Goal: Information Seeking & Learning: Learn about a topic

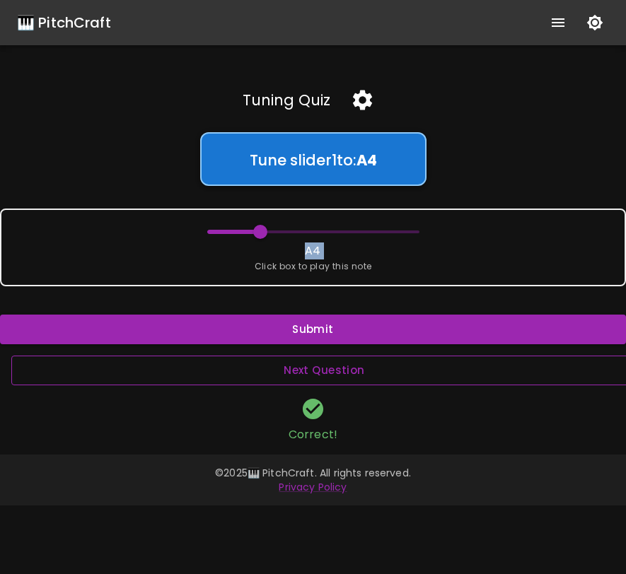
click at [357, 381] on button "Next Question" at bounding box center [324, 371] width 626 height 30
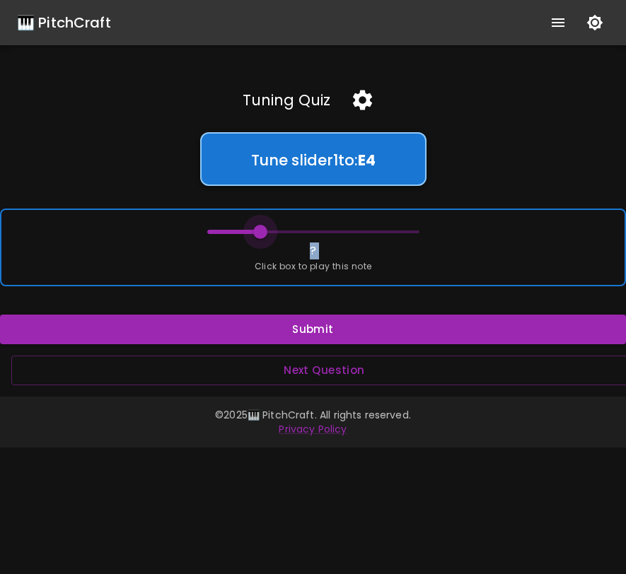
drag, startPoint x: 208, startPoint y: 230, endPoint x: 255, endPoint y: 235, distance: 46.9
click at [255, 235] on span at bounding box center [260, 232] width 14 height 14
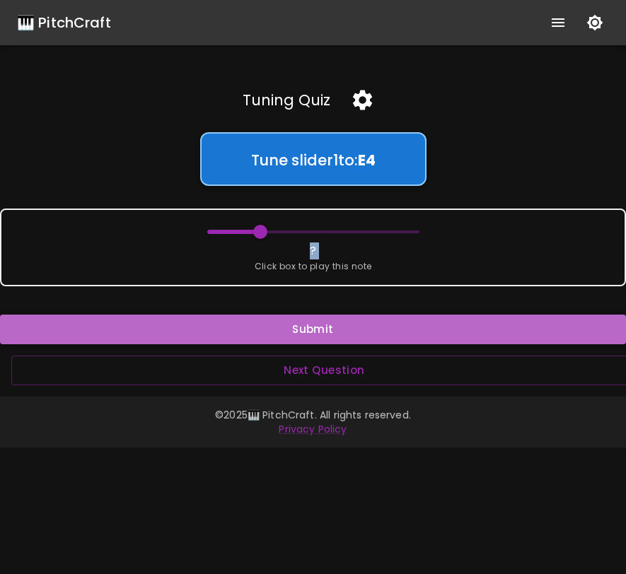
click at [283, 332] on button "Submit" at bounding box center [313, 330] width 626 height 30
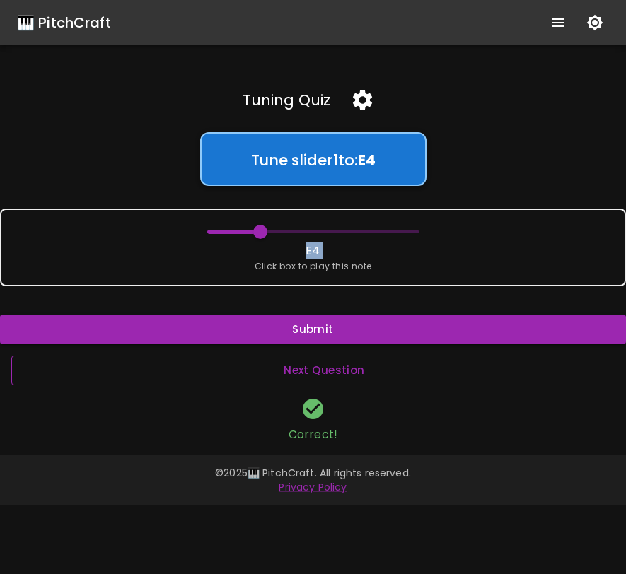
click at [285, 363] on button "Next Question" at bounding box center [324, 371] width 626 height 30
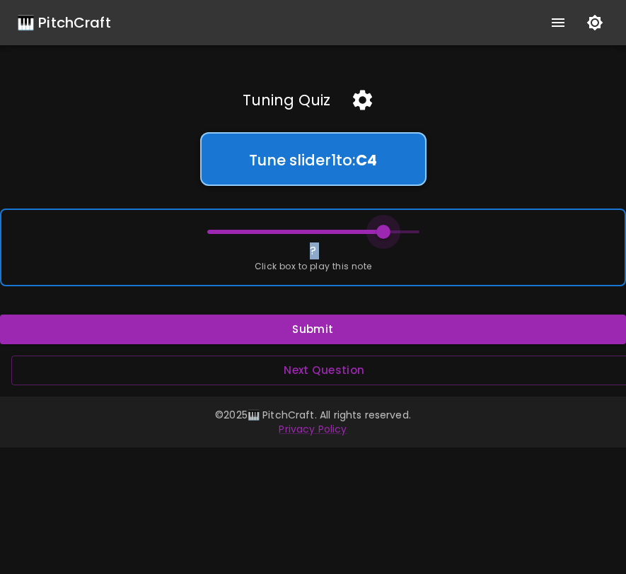
drag, startPoint x: 202, startPoint y: 229, endPoint x: 380, endPoint y: 239, distance: 177.8
click at [380, 239] on span at bounding box center [383, 232] width 14 height 14
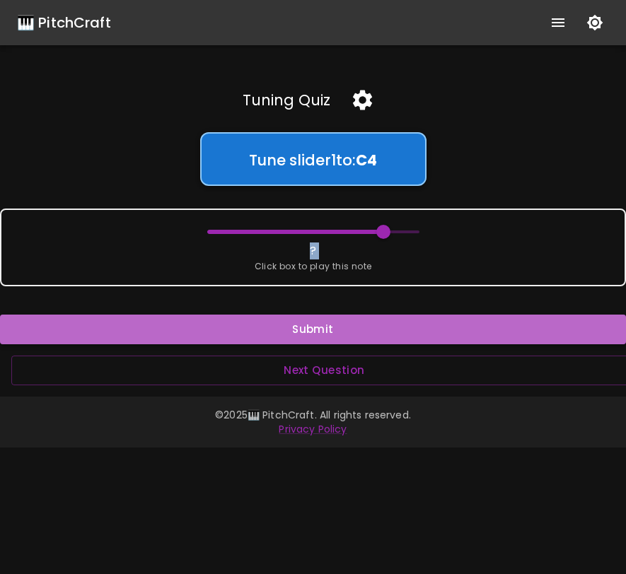
click at [349, 330] on button "Submit" at bounding box center [313, 330] width 626 height 30
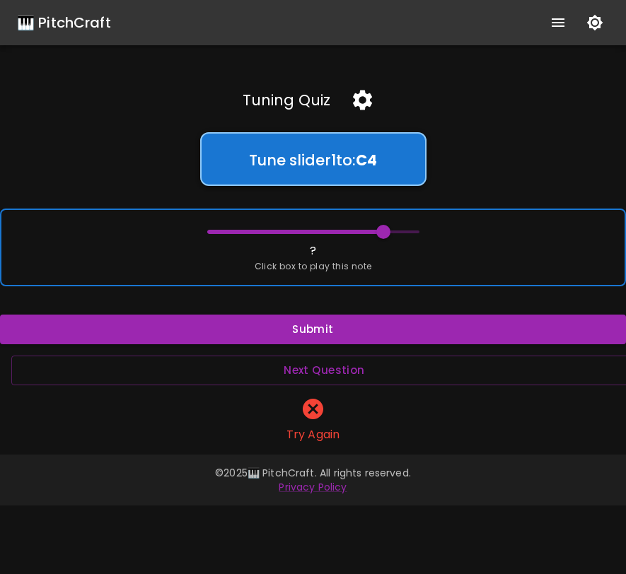
click at [336, 260] on span "Click box to play this note" at bounding box center [313, 267] width 117 height 14
click at [309, 253] on div "? Click box to play this note" at bounding box center [313, 248] width 626 height 78
type input "60"
drag, startPoint x: 387, startPoint y: 236, endPoint x: 366, endPoint y: 236, distance: 20.5
click at [366, 236] on span at bounding box center [366, 232] width 14 height 14
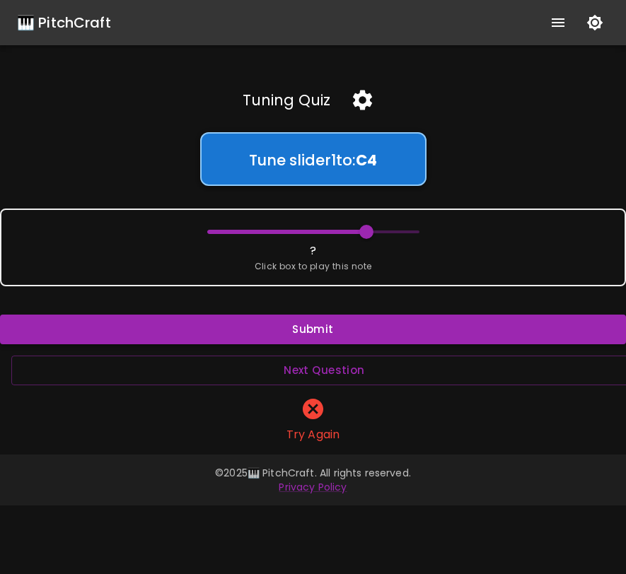
click at [351, 318] on button "Submit" at bounding box center [313, 330] width 626 height 30
click at [360, 103] on icon "button" at bounding box center [362, 101] width 19 height 20
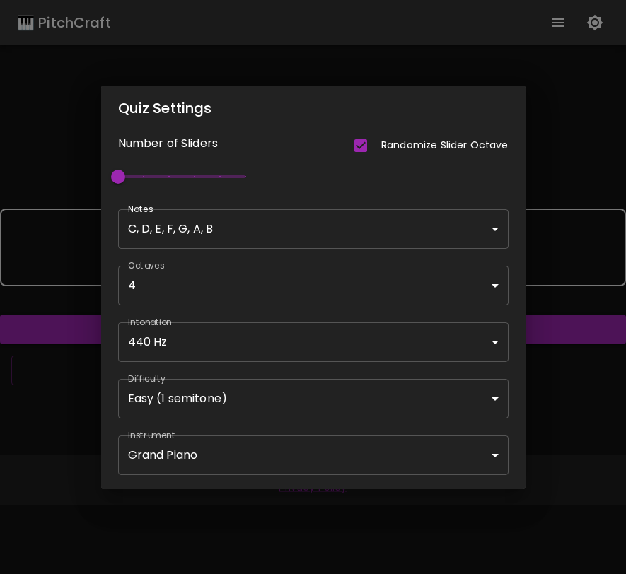
click at [257, 235] on body "🎹 PitchCraft About Badges Wizard Reading Pro Log Out Tuning Quiz Tune slider 1 …" at bounding box center [313, 287] width 626 height 574
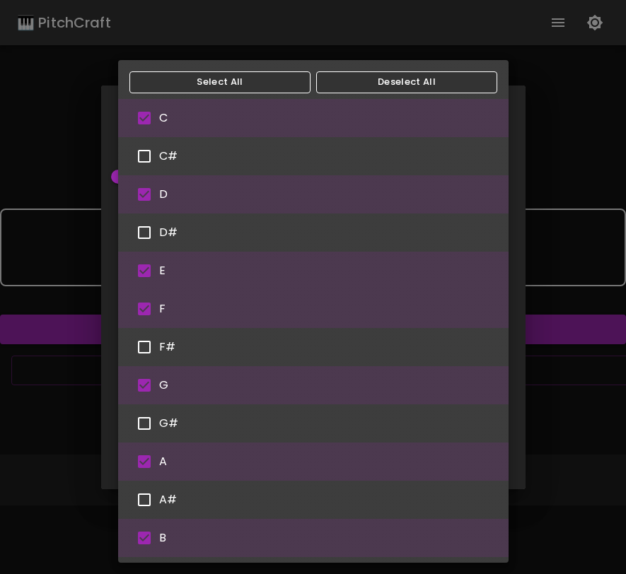
click at [146, 268] on input "checkbox" at bounding box center [144, 271] width 30 height 30
checkbox input "false"
type input "C,D,F,G,A,B"
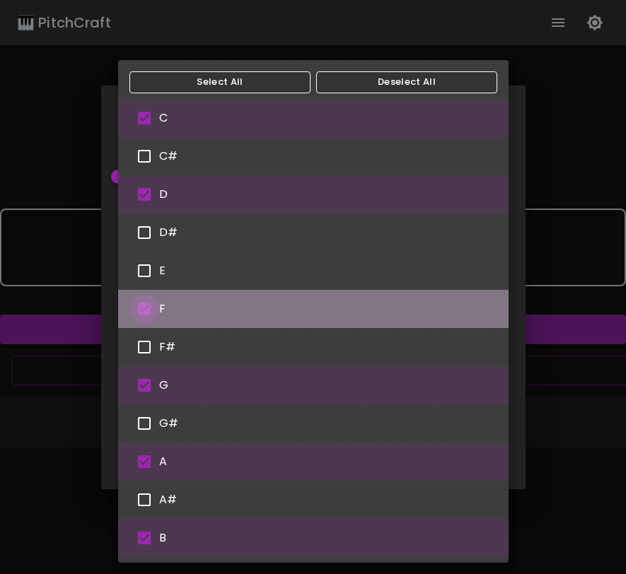
click at [144, 305] on input "checkbox" at bounding box center [144, 309] width 30 height 30
checkbox input "false"
type input "57"
type input "C,D,G,A,B"
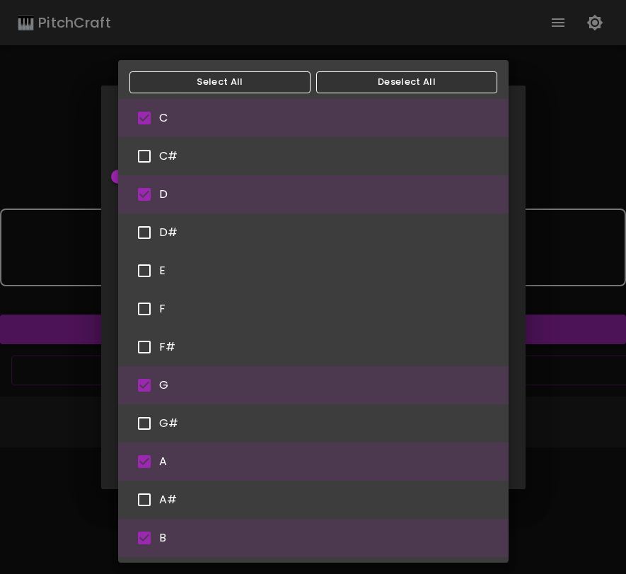
click at [142, 386] on input "checkbox" at bounding box center [144, 386] width 30 height 30
checkbox input "false"
type input "56"
type input "C,D,A,B"
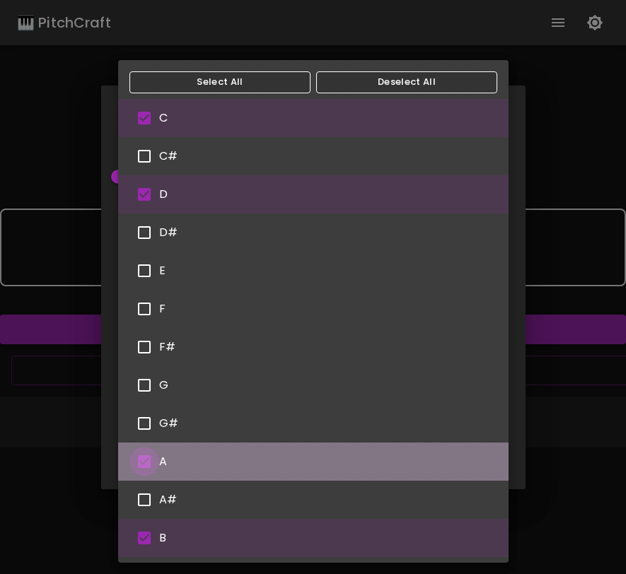
click at [144, 461] on input "checkbox" at bounding box center [144, 462] width 30 height 30
checkbox input "false"
type input "C,D,B"
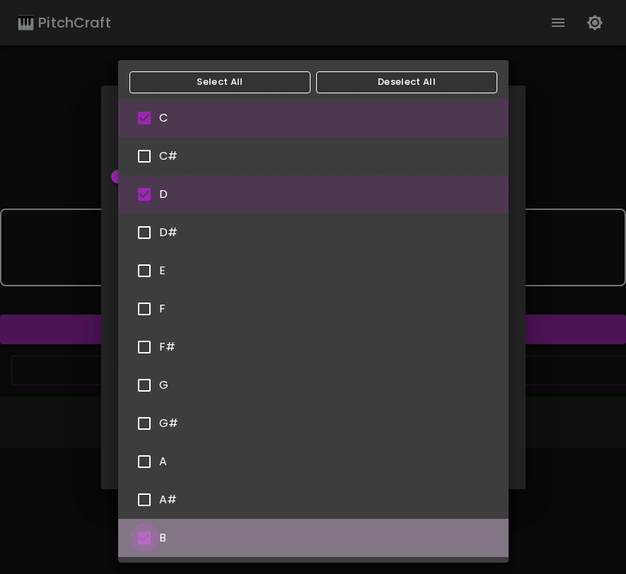
click at [145, 538] on input "checkbox" at bounding box center [144, 538] width 30 height 30
checkbox input "false"
type input "C,D"
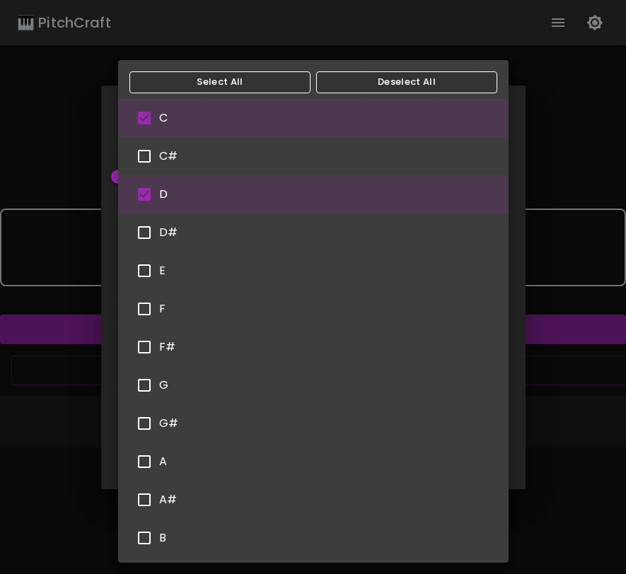
click at [547, 216] on div at bounding box center [313, 287] width 626 height 574
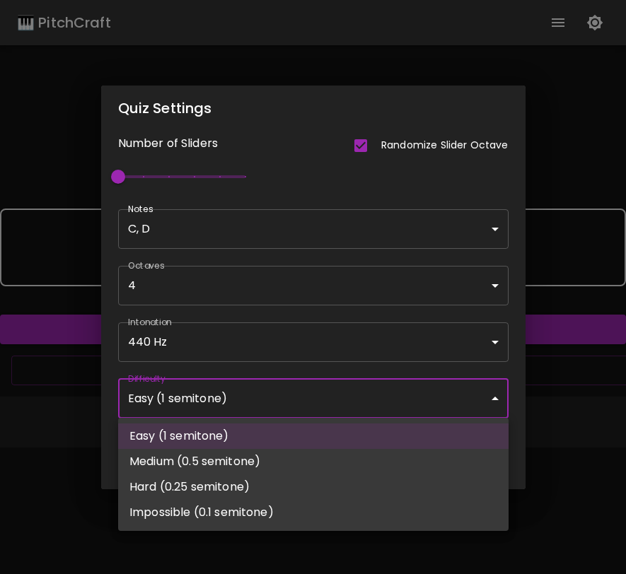
click at [368, 406] on body "🎹 PitchCraft About Badges Wizard Reading Pro Log Out Tuning Quiz Tune slider 1 …" at bounding box center [313, 287] width 626 height 574
click at [348, 455] on li "Medium (0.5 semitone)" at bounding box center [313, 461] width 390 height 25
type input "50"
type input "Medium (0.5 semitone)"
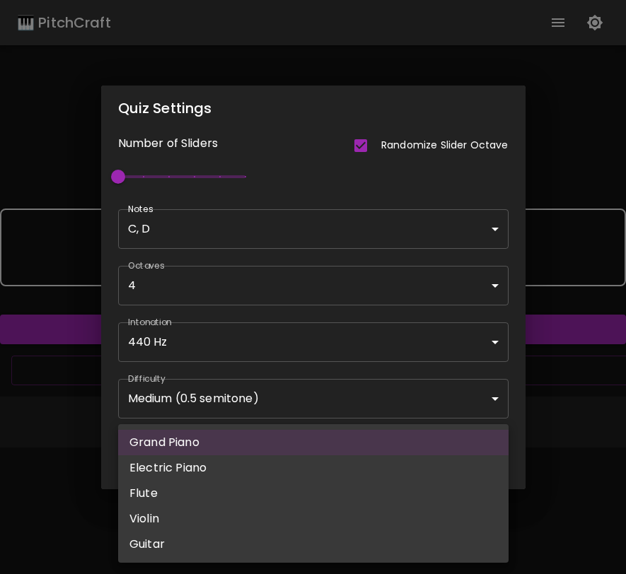
click at [371, 458] on body "🎹 PitchCraft About Badges Wizard Reading Pro Log Out Tuning Quiz Tune slider 1 …" at bounding box center [313, 287] width 626 height 574
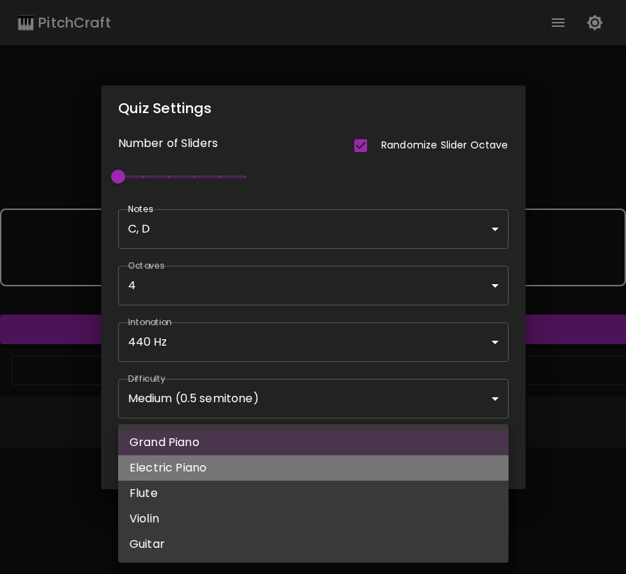
click at [366, 474] on li "Electric Piano" at bounding box center [313, 467] width 390 height 25
type input "electric_piano_1"
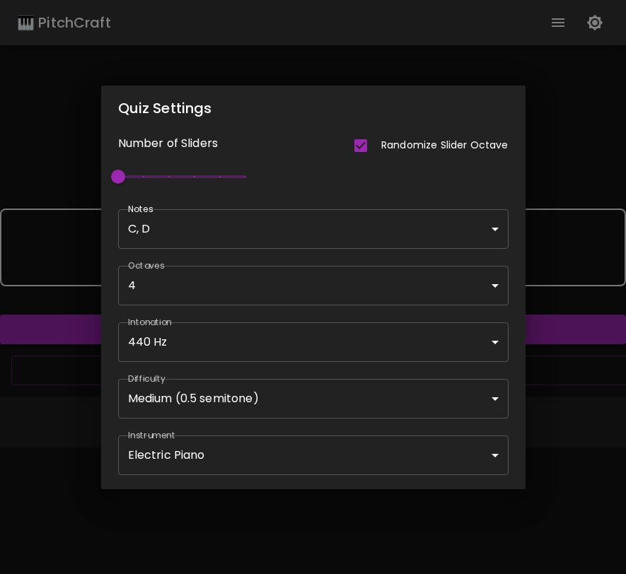
click at [543, 420] on div "Quiz Settings Number of Sliders Randomize Slider Octave 1 Notes C, D C,D ​ Octa…" at bounding box center [313, 287] width 626 height 574
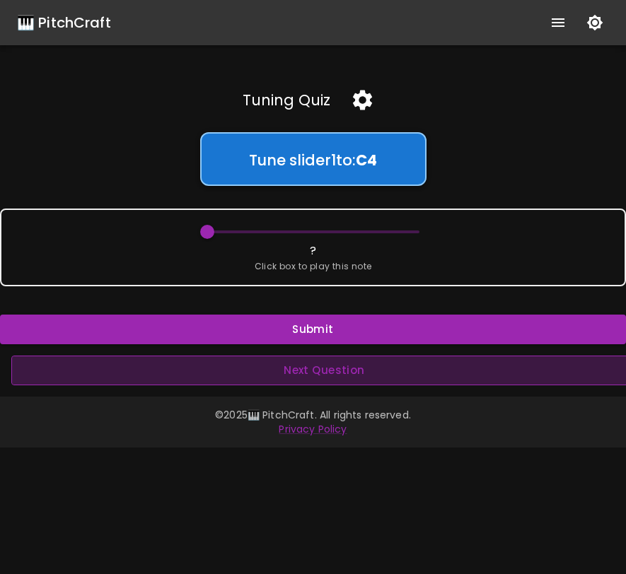
click at [439, 377] on button "Next Question" at bounding box center [324, 371] width 626 height 30
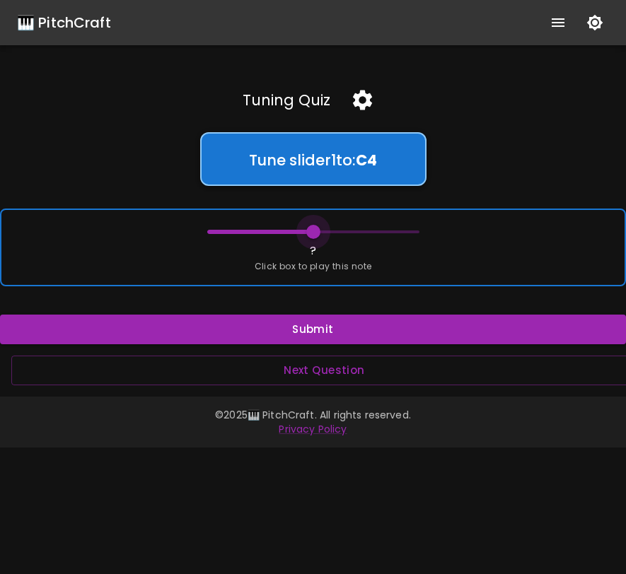
drag, startPoint x: 209, startPoint y: 228, endPoint x: 315, endPoint y: 231, distance: 106.8
click at [315, 231] on span at bounding box center [313, 232] width 14 height 14
drag, startPoint x: 315, startPoint y: 231, endPoint x: 418, endPoint y: 227, distance: 102.6
click at [418, 227] on span at bounding box center [419, 232] width 14 height 14
drag, startPoint x: 418, startPoint y: 227, endPoint x: 199, endPoint y: 221, distance: 218.6
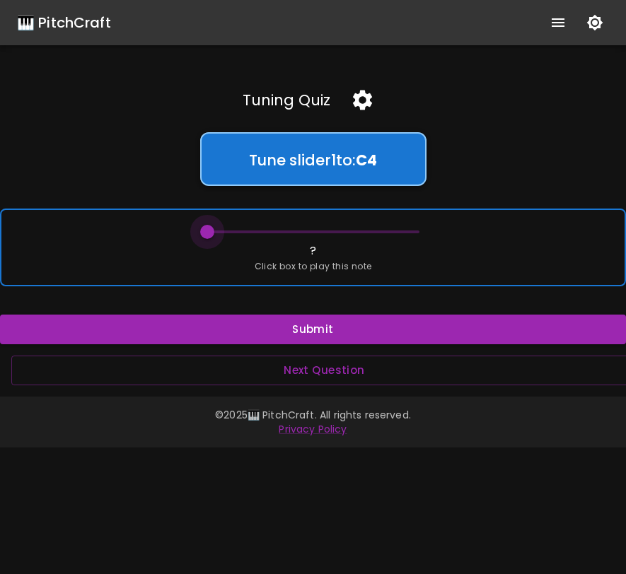
click at [200, 225] on span at bounding box center [207, 232] width 14 height 14
click at [202, 235] on span at bounding box center [207, 232] width 14 height 14
drag, startPoint x: 203, startPoint y: 233, endPoint x: 309, endPoint y: 233, distance: 106.1
click at [309, 233] on span at bounding box center [313, 232] width 14 height 14
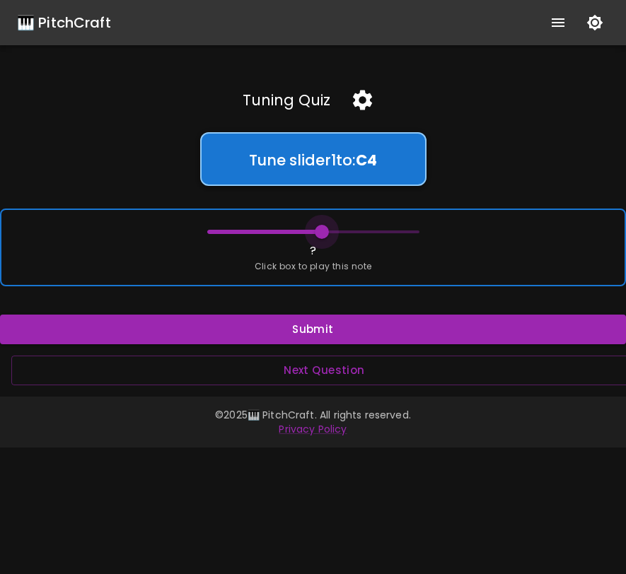
drag, startPoint x: 309, startPoint y: 233, endPoint x: 321, endPoint y: 234, distance: 12.0
click at [321, 234] on span at bounding box center [322, 232] width 14 height 14
drag, startPoint x: 321, startPoint y: 234, endPoint x: 329, endPoint y: 234, distance: 7.8
click at [329, 234] on span at bounding box center [330, 232] width 14 height 14
drag, startPoint x: 329, startPoint y: 234, endPoint x: 316, endPoint y: 233, distance: 12.7
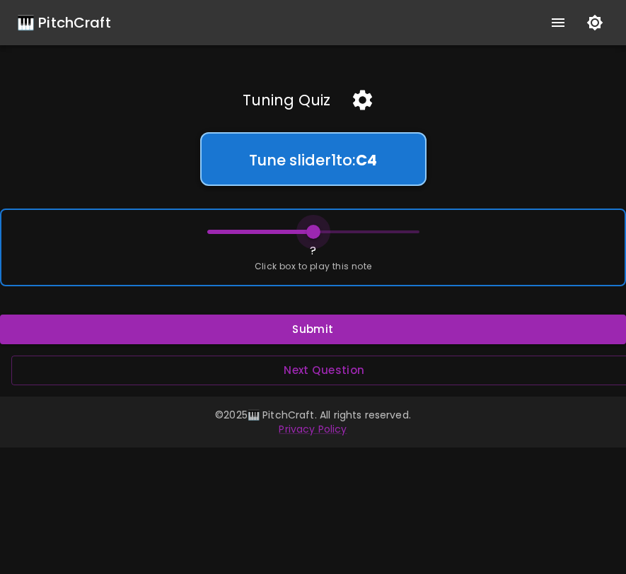
click at [316, 233] on span at bounding box center [313, 232] width 14 height 14
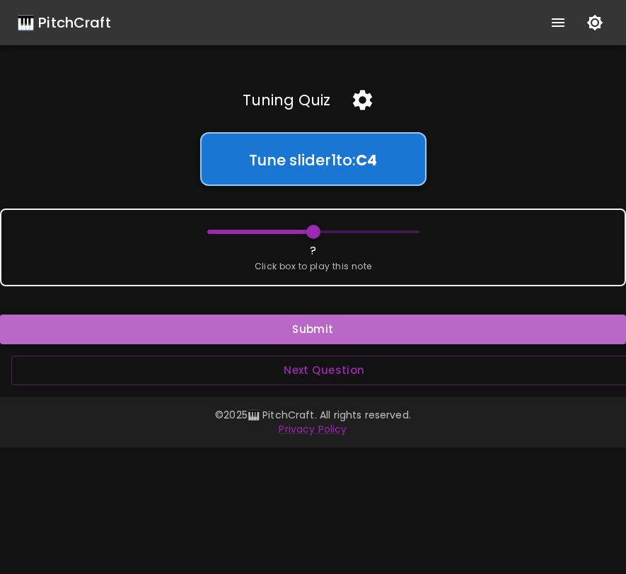
click at [322, 332] on button "Submit" at bounding box center [313, 330] width 626 height 30
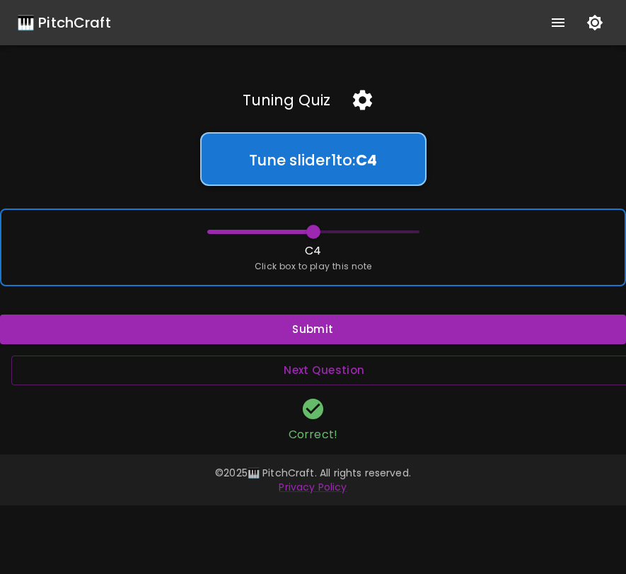
click at [313, 233] on span at bounding box center [313, 232] width 14 height 14
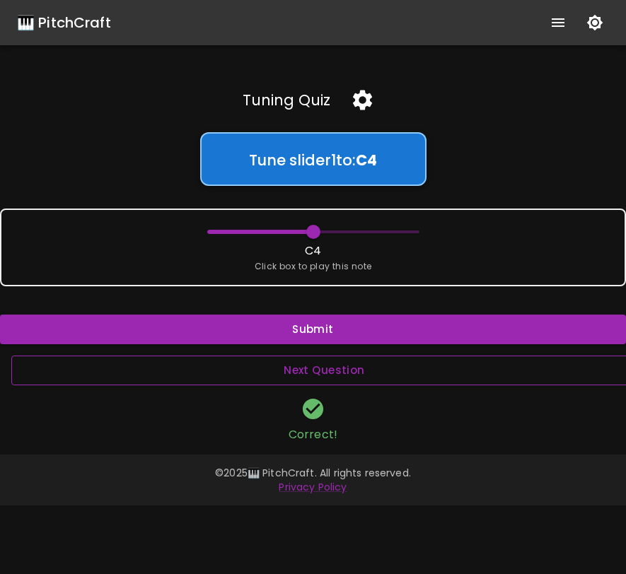
click at [321, 370] on button "Next Question" at bounding box center [324, 371] width 626 height 30
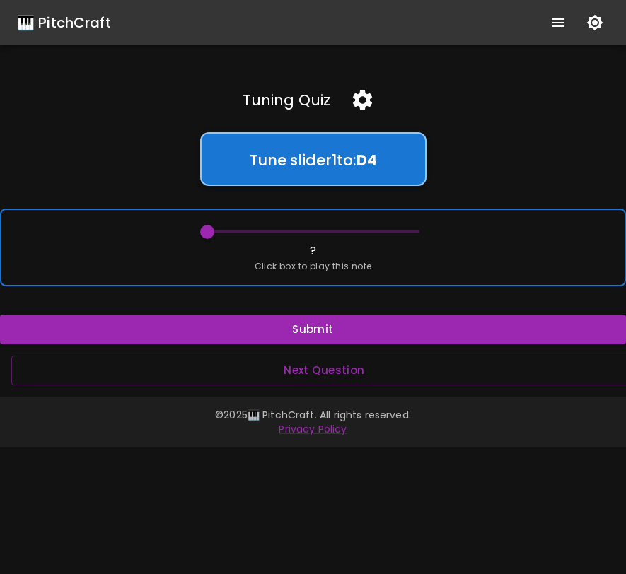
click at [276, 245] on div "? Click box to play this note" at bounding box center [313, 248] width 626 height 78
type input "62"
drag, startPoint x: 206, startPoint y: 228, endPoint x: 403, endPoint y: 239, distance: 197.6
click at [403, 239] on span at bounding box center [402, 232] width 14 height 14
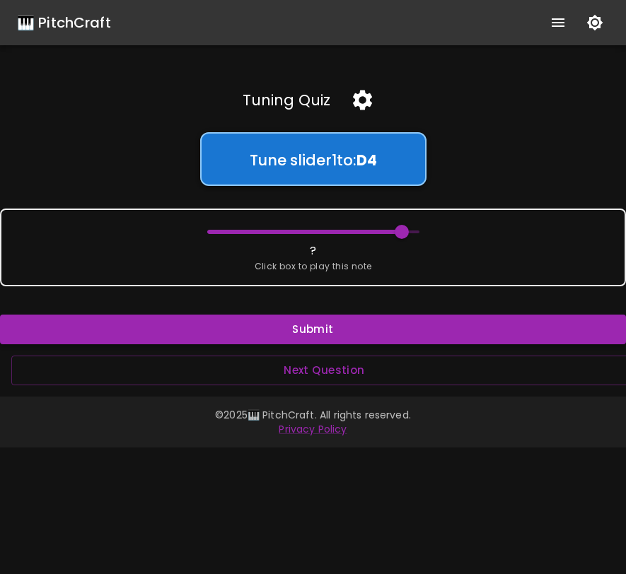
click at [373, 330] on button "Submit" at bounding box center [313, 330] width 626 height 30
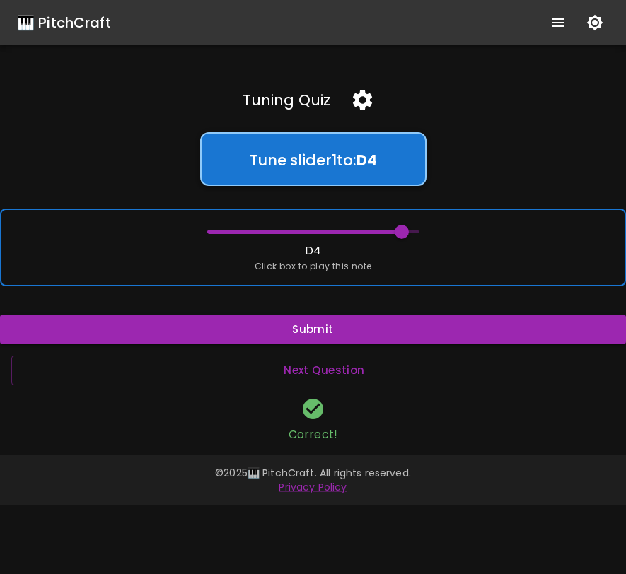
click at [378, 262] on div "D4 Click box to play this note" at bounding box center [313, 248] width 626 height 78
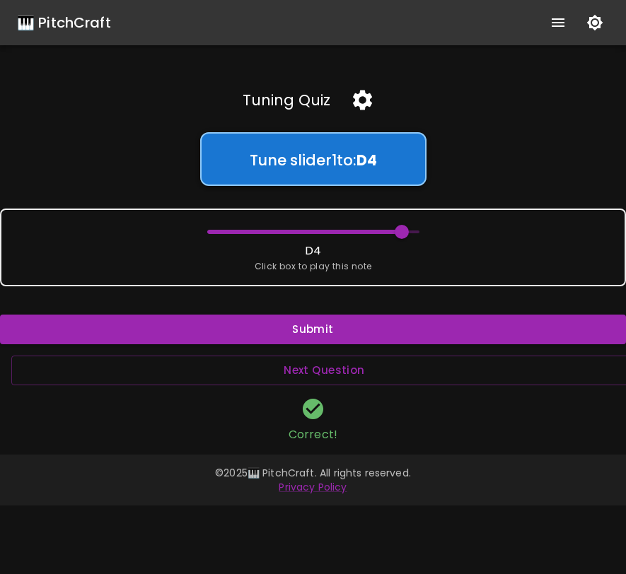
click at [359, 104] on icon "button" at bounding box center [362, 101] width 19 height 20
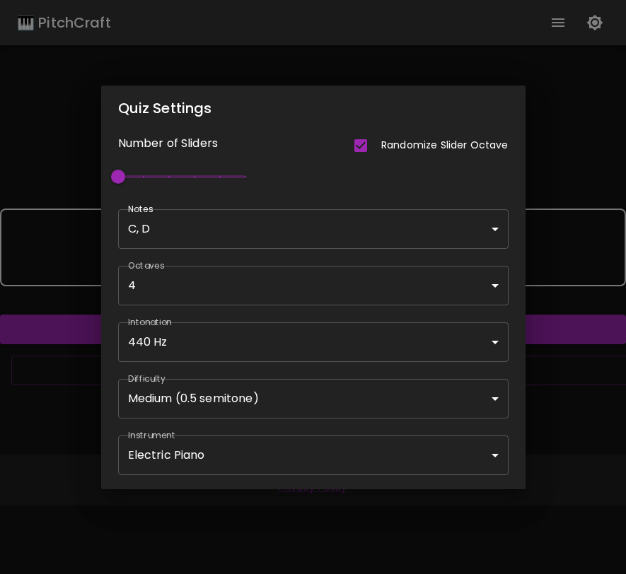
click at [546, 158] on div "Quiz Settings Number of Sliders Randomize Slider Octave 1 Notes C, D C,D ​ Octa…" at bounding box center [313, 287] width 626 height 574
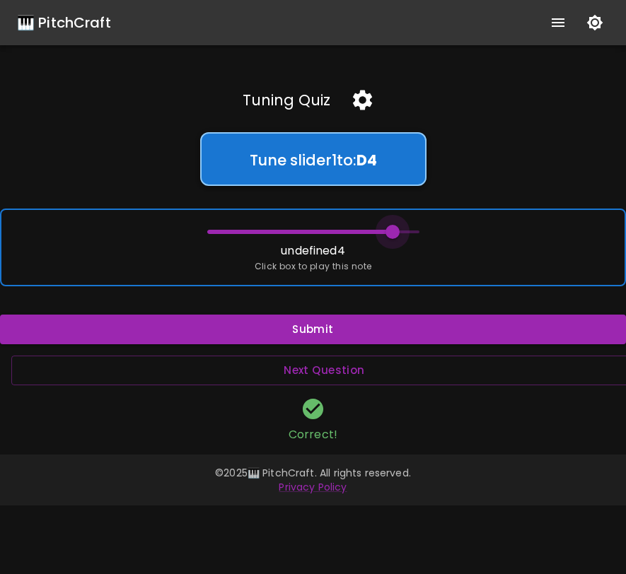
drag, startPoint x: 407, startPoint y: 232, endPoint x: 394, endPoint y: 235, distance: 13.0
click at [394, 235] on span at bounding box center [392, 232] width 14 height 14
type input "62"
click at [400, 234] on span at bounding box center [402, 232] width 14 height 14
click at [491, 242] on div "D4 Click box to play this note" at bounding box center [313, 248] width 626 height 78
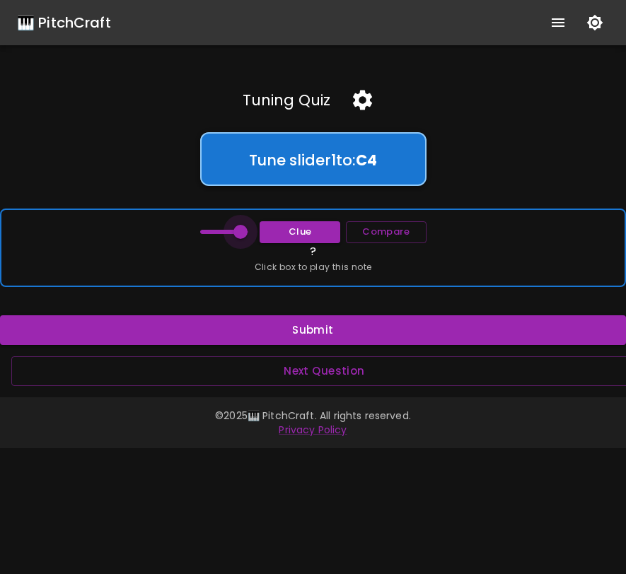
drag, startPoint x: 208, startPoint y: 232, endPoint x: 239, endPoint y: 233, distance: 31.1
click at [240, 233] on span at bounding box center [240, 232] width 14 height 14
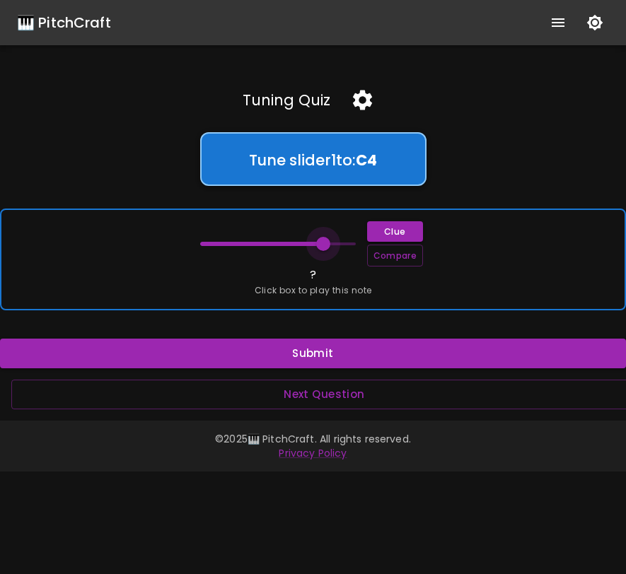
drag, startPoint x: 199, startPoint y: 243, endPoint x: 317, endPoint y: 251, distance: 118.3
click at [317, 251] on span at bounding box center [323, 244] width 14 height 14
click at [390, 233] on button "Clue" at bounding box center [395, 231] width 56 height 21
drag, startPoint x: 317, startPoint y: 243, endPoint x: 204, endPoint y: 247, distance: 113.2
click at [204, 247] on span at bounding box center [206, 244] width 14 height 14
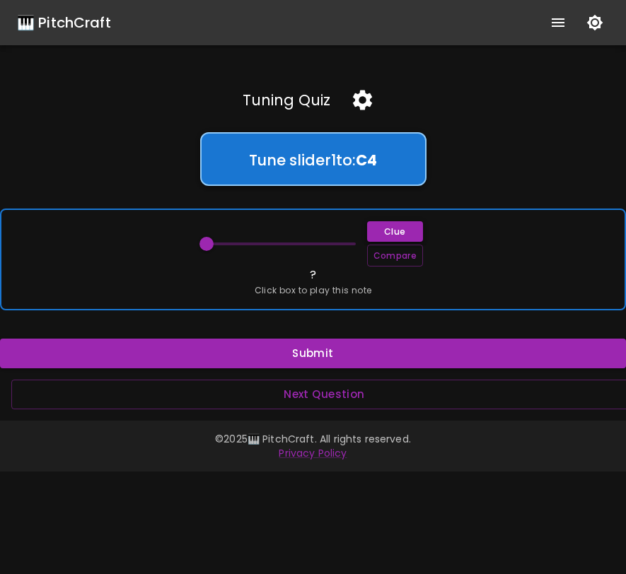
click at [408, 234] on button "Clue" at bounding box center [395, 231] width 56 height 21
drag, startPoint x: 206, startPoint y: 245, endPoint x: 197, endPoint y: 246, distance: 8.5
click at [197, 246] on span at bounding box center [200, 244] width 14 height 14
click at [389, 258] on button "Compare" at bounding box center [395, 256] width 56 height 22
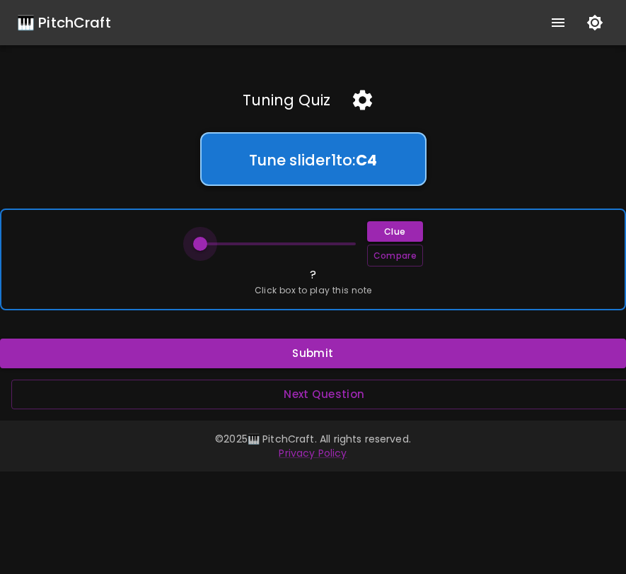
type input "60.5"
drag, startPoint x: 197, startPoint y: 247, endPoint x: 206, endPoint y: 247, distance: 9.2
click at [206, 247] on span at bounding box center [206, 244] width 14 height 14
click at [383, 257] on button "Compare" at bounding box center [395, 256] width 56 height 22
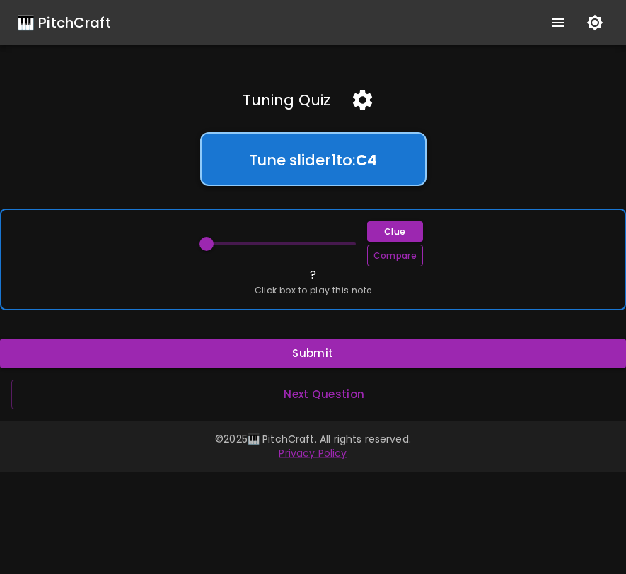
click at [383, 257] on button "Compare" at bounding box center [395, 256] width 56 height 22
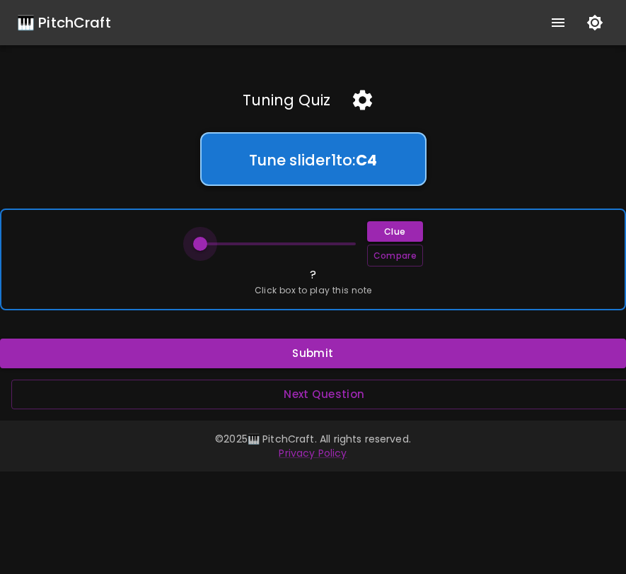
drag, startPoint x: 203, startPoint y: 243, endPoint x: 191, endPoint y: 243, distance: 12.0
click at [193, 243] on span at bounding box center [200, 244] width 14 height 14
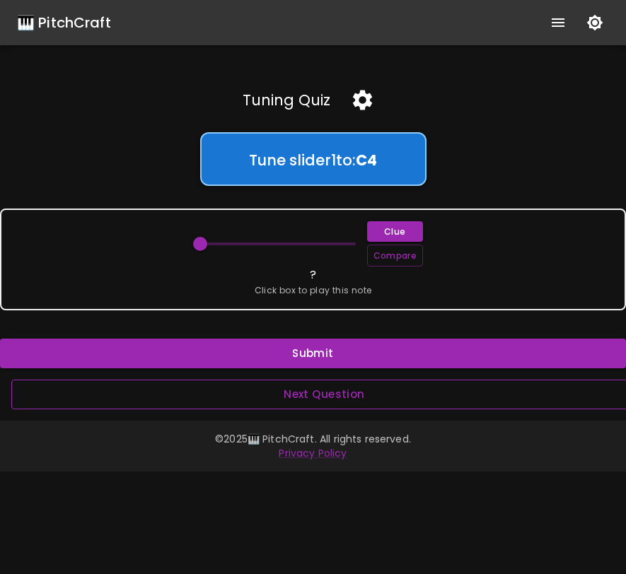
click at [288, 392] on button "Next Question" at bounding box center [324, 395] width 626 height 30
click at [288, 393] on button "Next Question" at bounding box center [324, 395] width 626 height 30
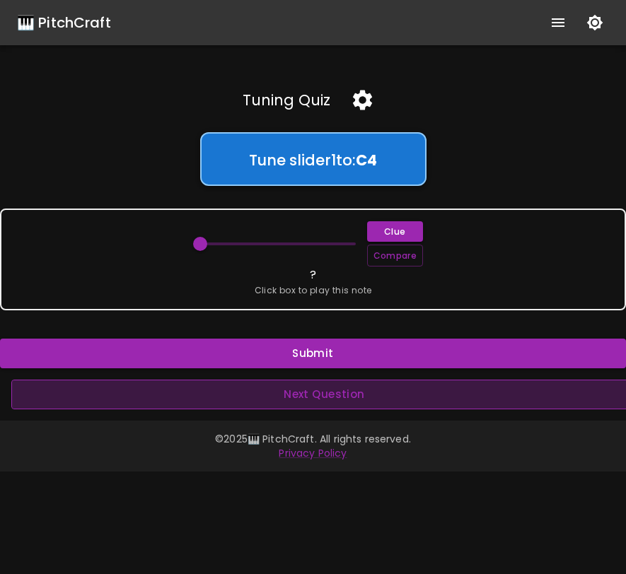
click at [354, 400] on button "Next Question" at bounding box center [324, 395] width 626 height 30
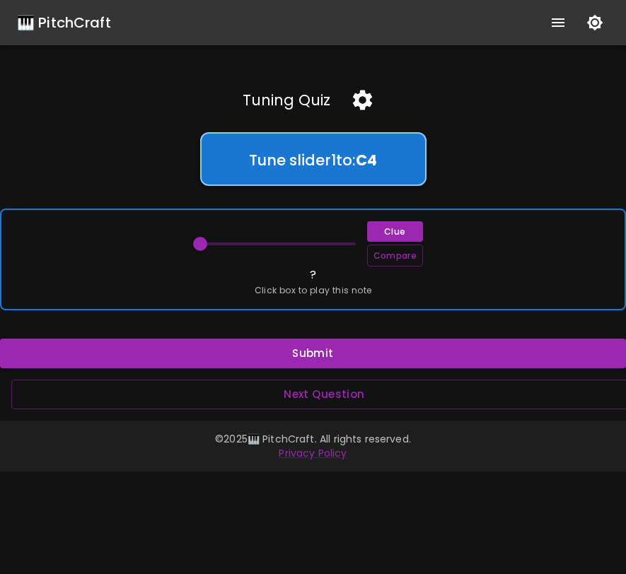
click at [197, 240] on span at bounding box center [200, 244] width 14 height 14
drag, startPoint x: 197, startPoint y: 240, endPoint x: 221, endPoint y: 243, distance: 24.3
click at [221, 243] on span at bounding box center [219, 244] width 14 height 14
click at [420, 260] on button "Compare" at bounding box center [395, 256] width 56 height 22
drag, startPoint x: 217, startPoint y: 247, endPoint x: 224, endPoint y: 246, distance: 7.1
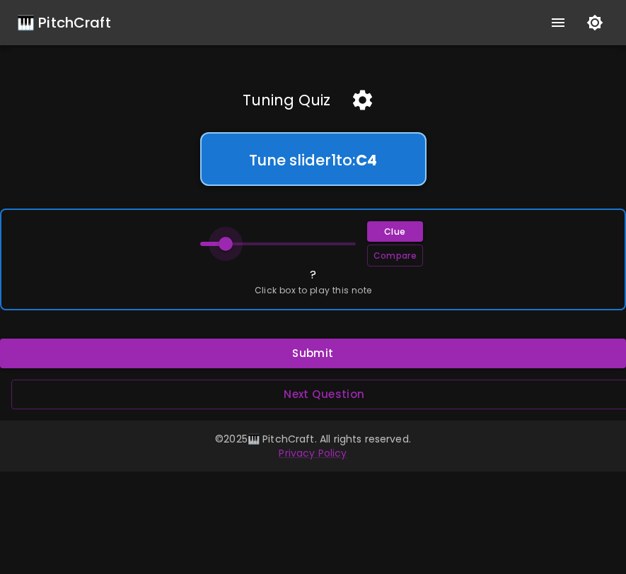
click at [225, 247] on span at bounding box center [225, 244] width 14 height 14
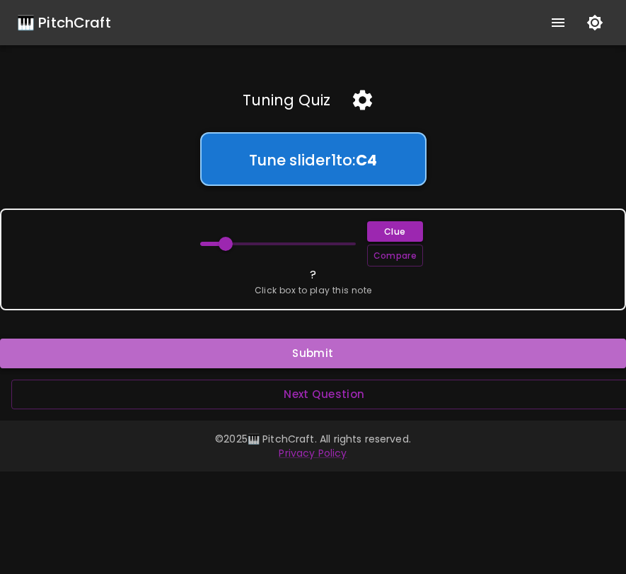
click at [269, 354] on button "Submit" at bounding box center [313, 354] width 626 height 30
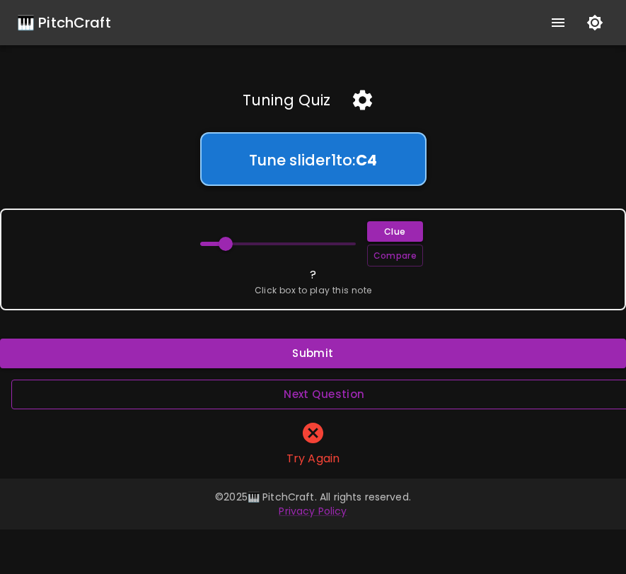
click at [293, 395] on button "Next Question" at bounding box center [324, 395] width 626 height 30
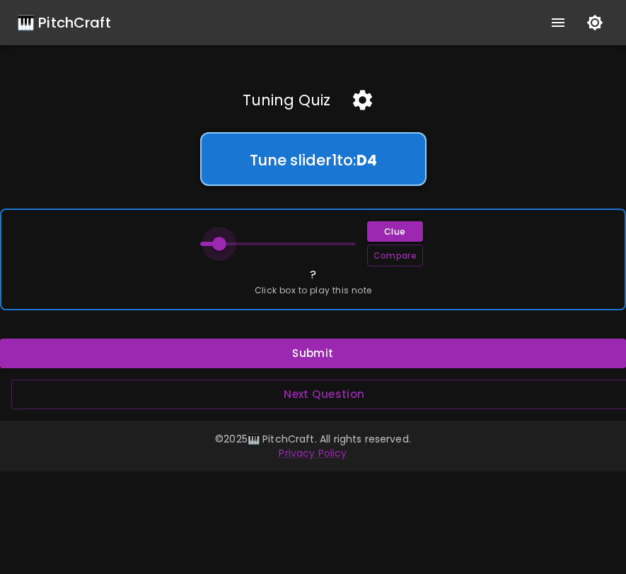
type input "53.5"
drag, startPoint x: 198, startPoint y: 247, endPoint x: 233, endPoint y: 247, distance: 34.6
click at [233, 247] on span at bounding box center [232, 244] width 14 height 14
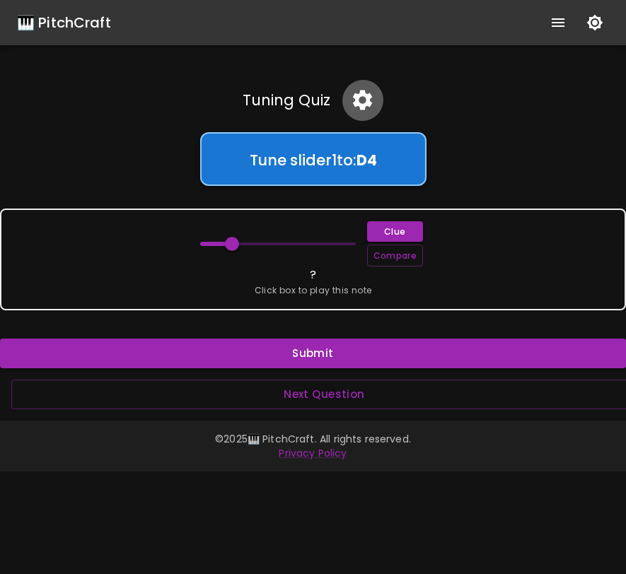
click at [361, 100] on icon "button" at bounding box center [362, 100] width 25 height 25
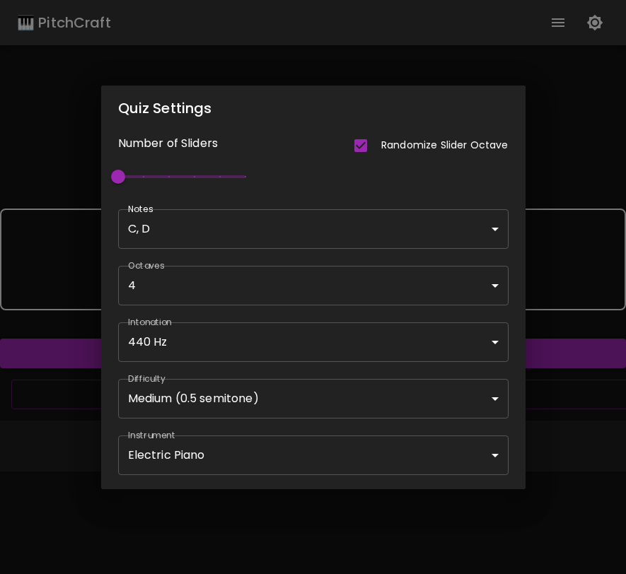
click at [412, 250] on div "Octaves 4 [4] ​" at bounding box center [304, 277] width 407 height 57
click at [416, 234] on body "🎹 PitchCraft About Badges Wizard Reading Pro Log Out Tuning Quiz Tune slider 1 …" at bounding box center [313, 287] width 626 height 574
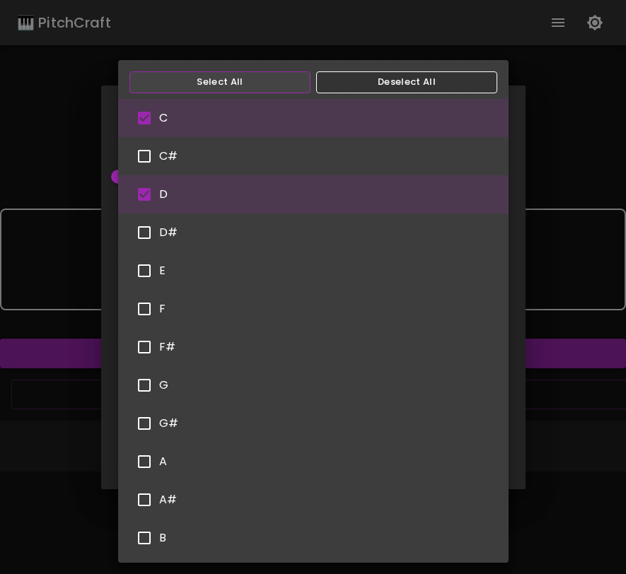
click at [274, 81] on button "Select All" at bounding box center [219, 82] width 181 height 22
type input "C,C#,D,D#,E,F,F#,G,G#,A,A#,B"
checkbox input "true"
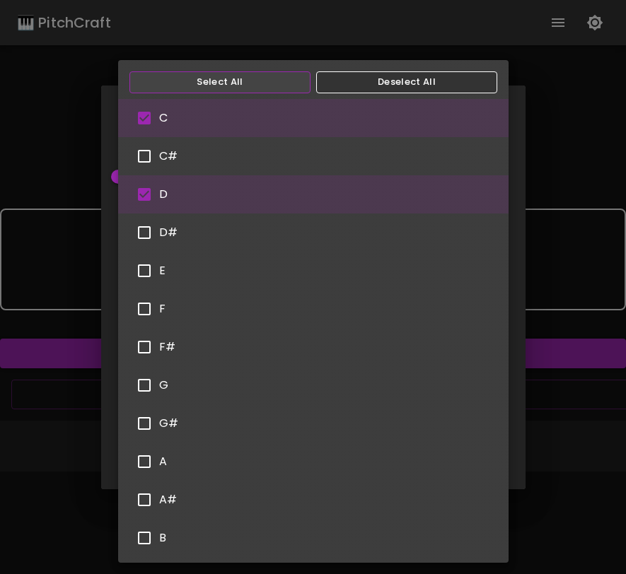
checkbox input "true"
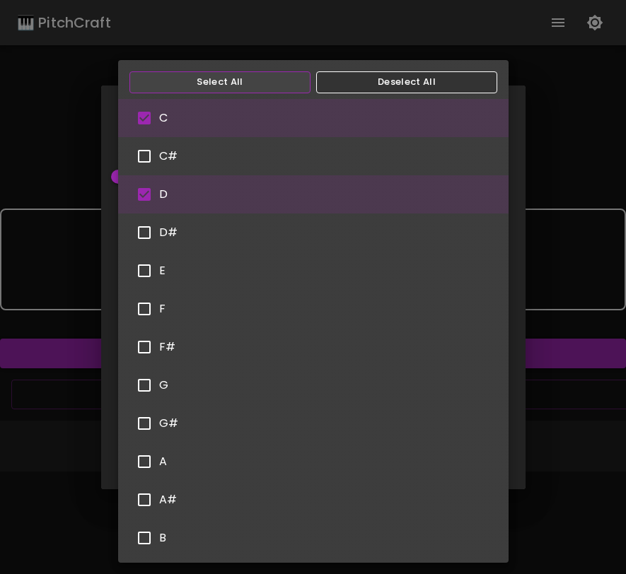
checkbox input "true"
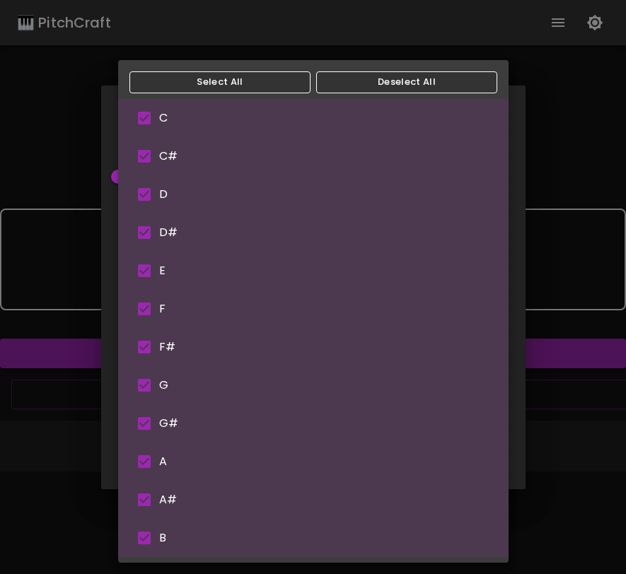
click at [535, 279] on div at bounding box center [313, 287] width 626 height 574
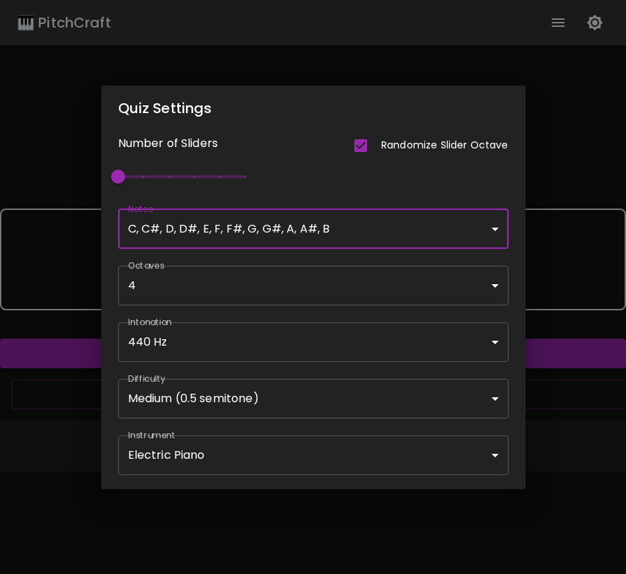
click at [541, 277] on div "Quiz Settings Number of Sliders Randomize Slider Octave 1 Notes C, C#, D, D#, E…" at bounding box center [313, 287] width 626 height 574
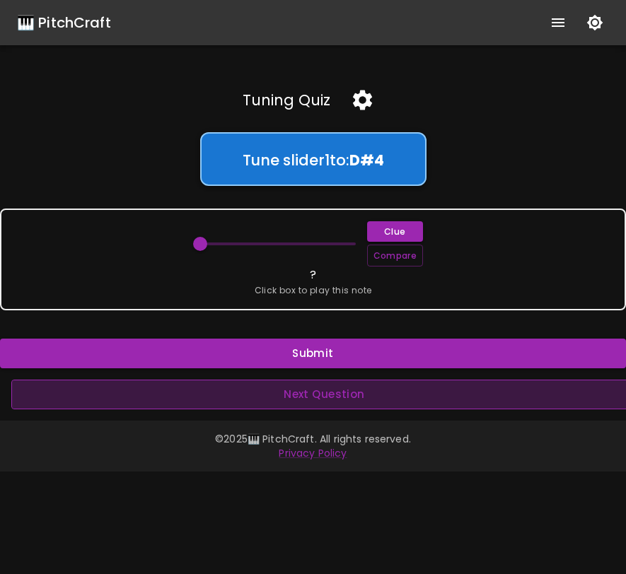
click at [385, 397] on button "Next Question" at bounding box center [324, 395] width 626 height 30
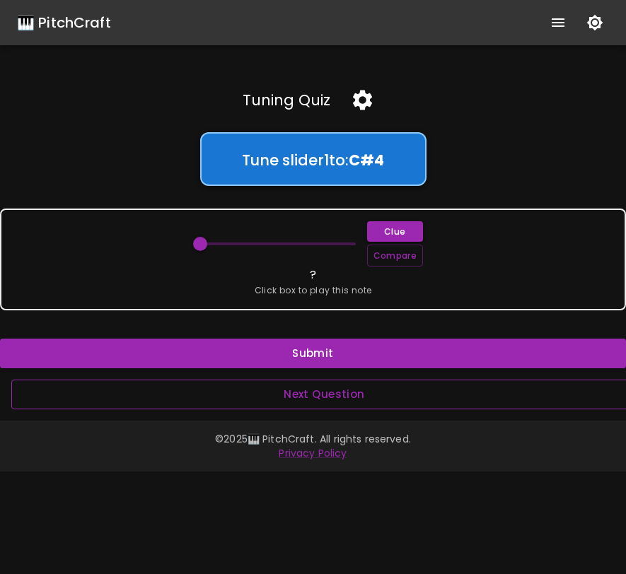
click at [376, 391] on button "Next Question" at bounding box center [324, 395] width 626 height 30
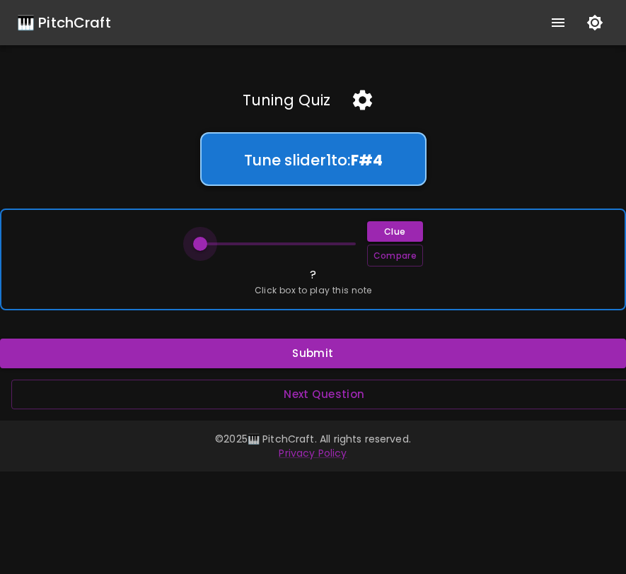
click at [197, 245] on span at bounding box center [200, 244] width 14 height 14
drag, startPoint x: 197, startPoint y: 245, endPoint x: 273, endPoint y: 248, distance: 76.4
click at [273, 248] on span at bounding box center [278, 244] width 14 height 14
click at [284, 247] on span at bounding box center [284, 244] width 14 height 14
click at [279, 246] on span at bounding box center [278, 244] width 14 height 14
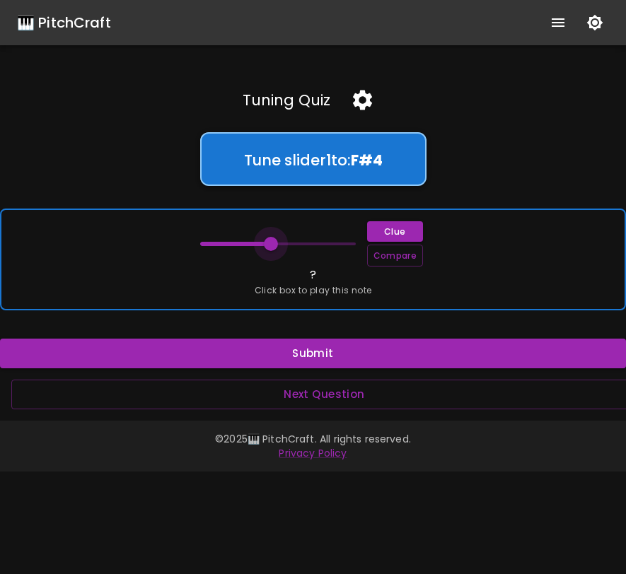
drag, startPoint x: 279, startPoint y: 246, endPoint x: 271, endPoint y: 246, distance: 7.8
click at [271, 246] on span at bounding box center [271, 244] width 14 height 14
click at [383, 252] on button "Compare" at bounding box center [395, 256] width 56 height 22
click at [275, 242] on span at bounding box center [278, 244] width 14 height 14
click at [383, 252] on button "Compare" at bounding box center [395, 256] width 56 height 22
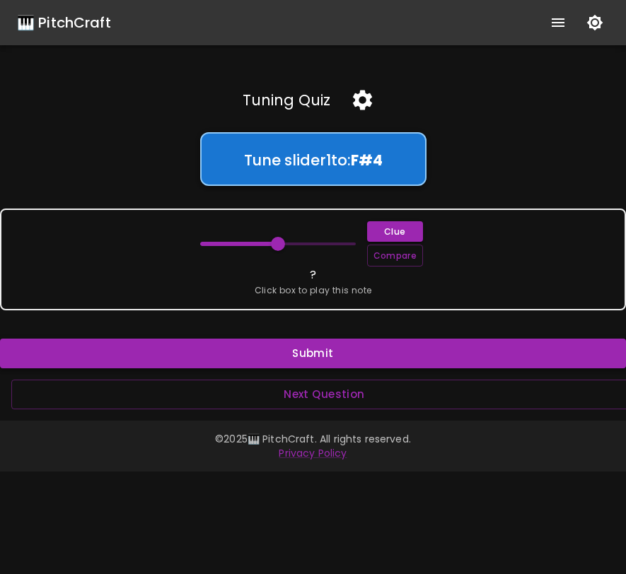
click at [349, 361] on button "Submit" at bounding box center [313, 354] width 626 height 30
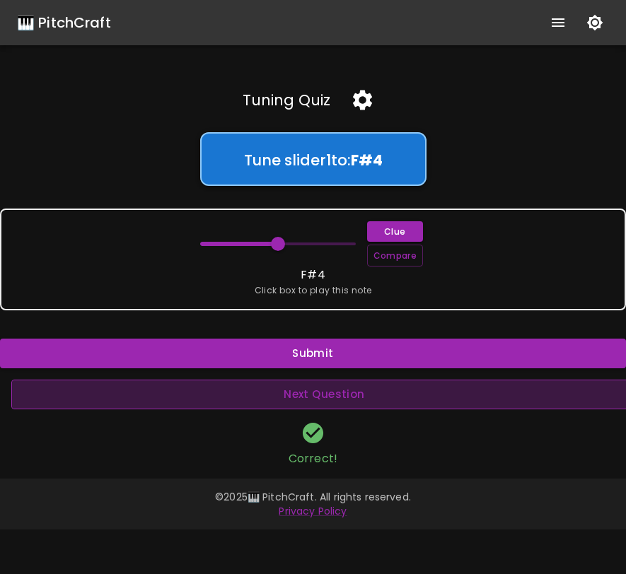
click at [348, 405] on button "Next Question" at bounding box center [324, 395] width 626 height 30
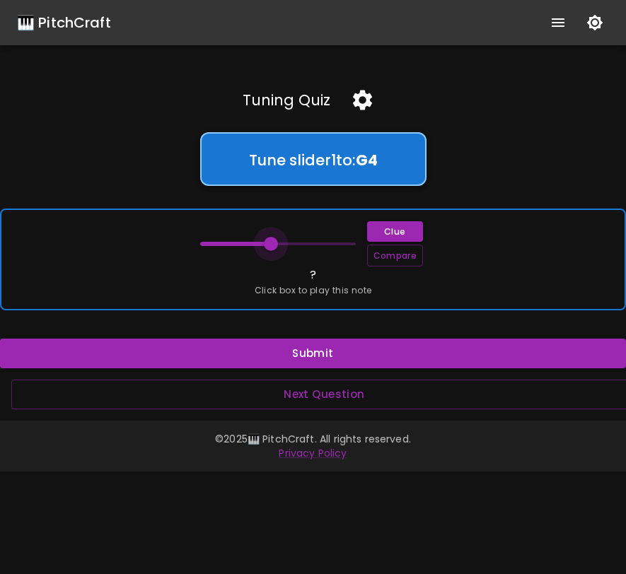
drag, startPoint x: 200, startPoint y: 247, endPoint x: 272, endPoint y: 244, distance: 72.2
click at [272, 244] on span at bounding box center [271, 244] width 14 height 14
click at [384, 259] on button "Compare" at bounding box center [395, 256] width 56 height 22
click at [267, 242] on span at bounding box center [264, 244] width 14 height 14
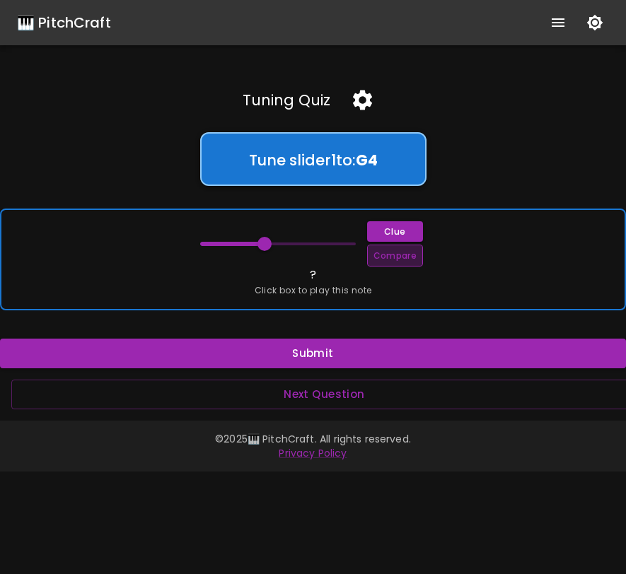
click at [385, 260] on button "Compare" at bounding box center [395, 256] width 56 height 22
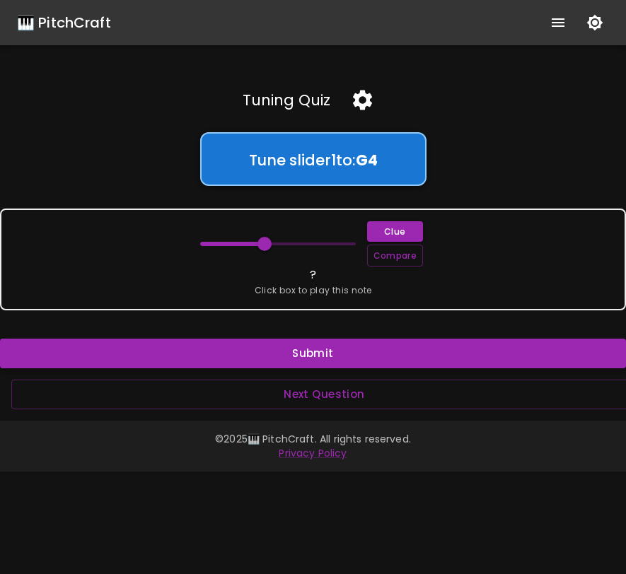
click at [310, 356] on button "Submit" at bounding box center [313, 354] width 626 height 30
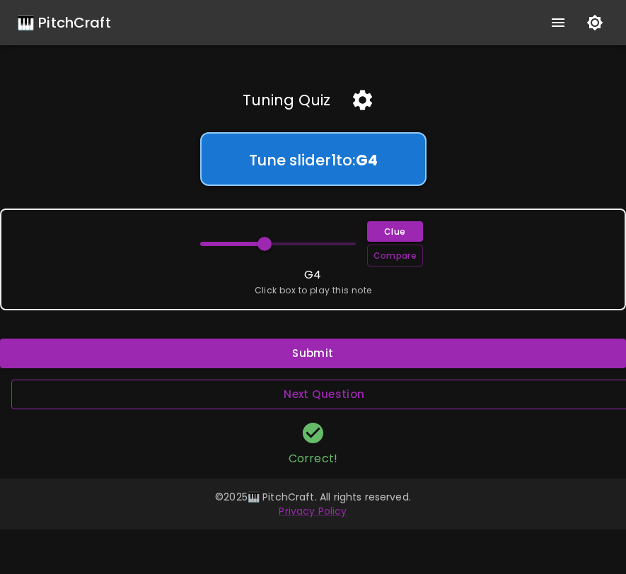
click at [315, 397] on button "Next Question" at bounding box center [324, 395] width 626 height 30
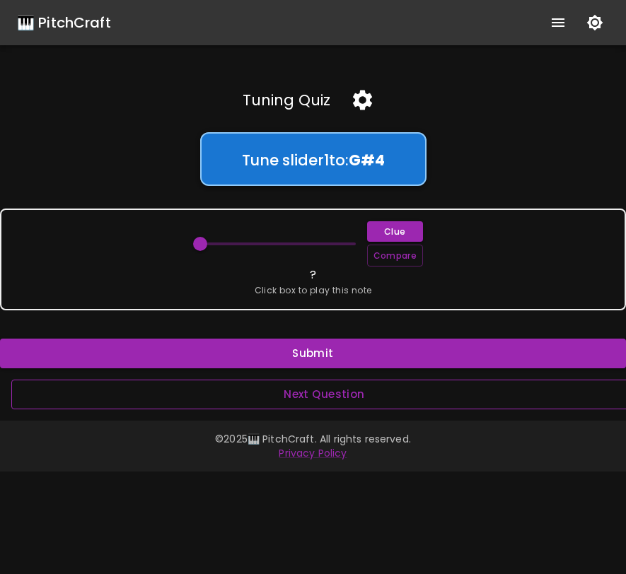
click at [315, 403] on button "Next Question" at bounding box center [324, 395] width 626 height 30
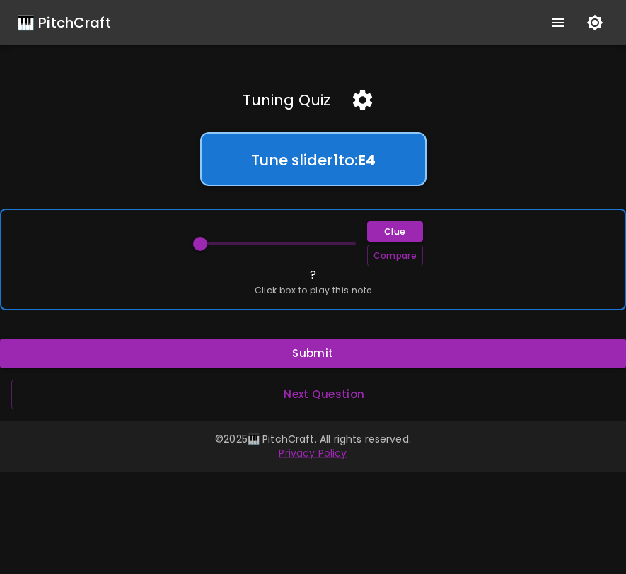
click at [202, 238] on span at bounding box center [200, 244] width 14 height 14
drag, startPoint x: 199, startPoint y: 249, endPoint x: 288, endPoint y: 245, distance: 89.9
click at [288, 245] on span at bounding box center [291, 244] width 14 height 14
drag, startPoint x: 288, startPoint y: 245, endPoint x: 280, endPoint y: 245, distance: 8.5
click at [280, 245] on span at bounding box center [278, 244] width 14 height 14
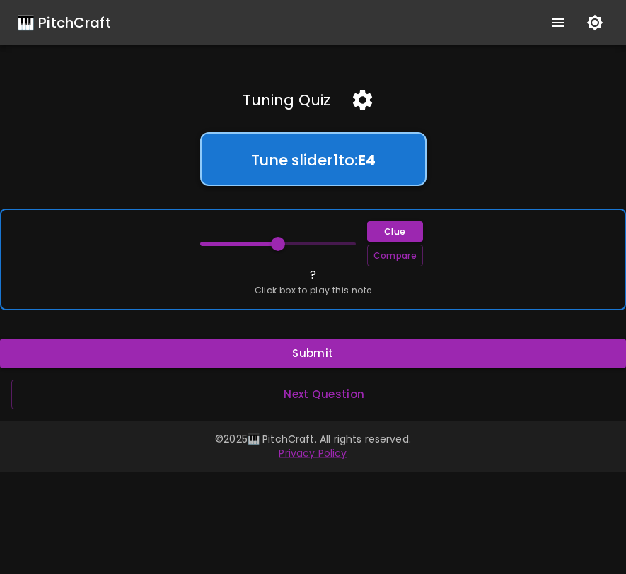
click at [280, 245] on span at bounding box center [278, 244] width 14 height 14
click at [282, 245] on span at bounding box center [284, 244] width 14 height 14
drag, startPoint x: 282, startPoint y: 245, endPoint x: 274, endPoint y: 245, distance: 8.5
click at [274, 245] on span at bounding box center [271, 244] width 14 height 14
click at [276, 245] on span at bounding box center [278, 244] width 14 height 14
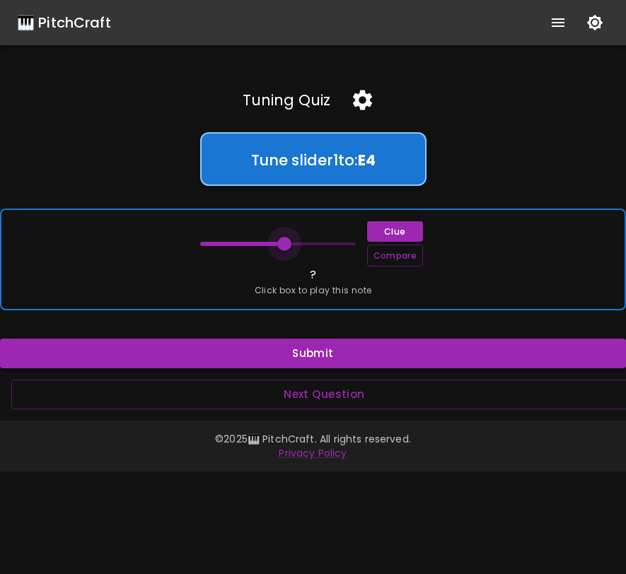
click at [282, 247] on span at bounding box center [284, 244] width 14 height 14
click at [288, 247] on span at bounding box center [291, 244] width 14 height 14
click at [291, 246] on span at bounding box center [291, 244] width 14 height 14
click at [286, 246] on span at bounding box center [284, 244] width 14 height 14
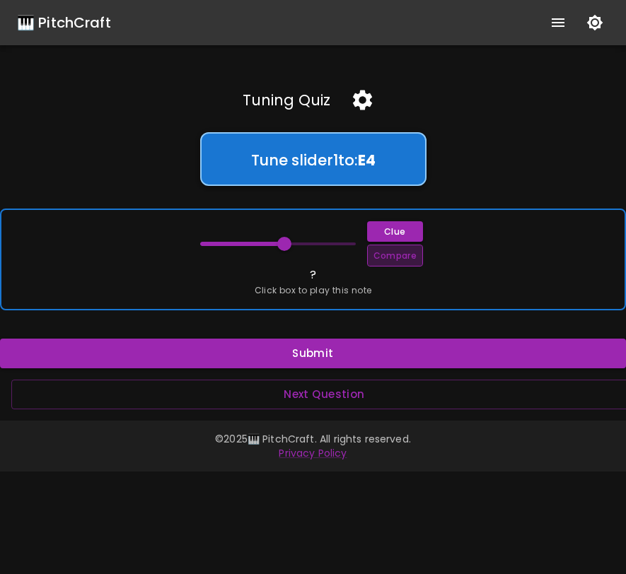
click at [377, 257] on button "Compare" at bounding box center [395, 256] width 56 height 22
drag, startPoint x: 284, startPoint y: 241, endPoint x: 274, endPoint y: 242, distance: 9.2
click at [274, 242] on span at bounding box center [278, 244] width 14 height 14
click at [389, 259] on button "Compare" at bounding box center [395, 256] width 56 height 22
click at [390, 257] on button "Compare" at bounding box center [395, 256] width 56 height 22
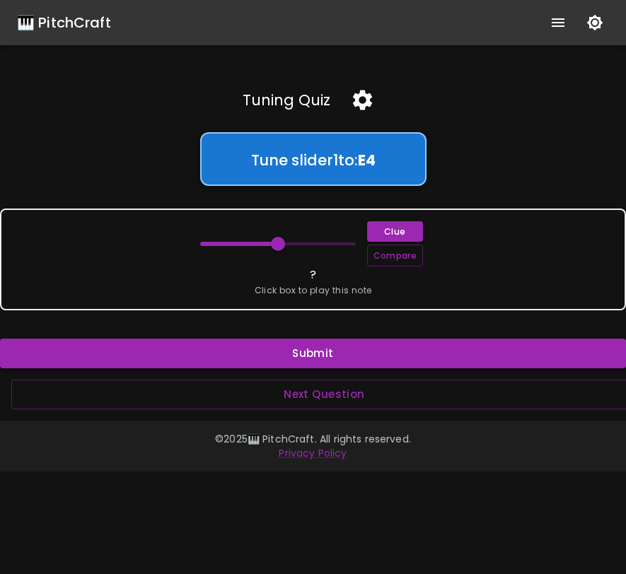
click at [356, 351] on button "Submit" at bounding box center [313, 354] width 626 height 30
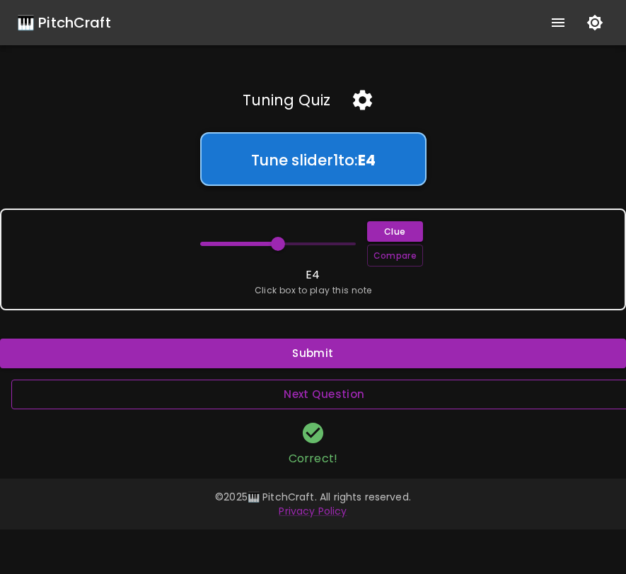
click at [356, 393] on button "Next Question" at bounding box center [324, 395] width 626 height 30
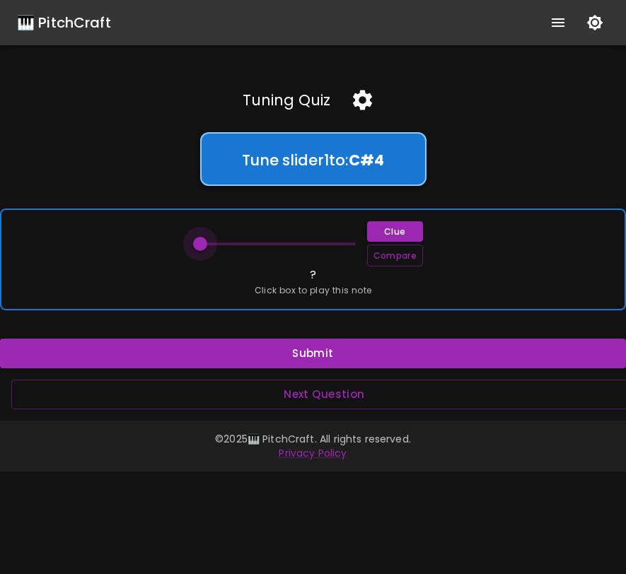
click at [202, 247] on span at bounding box center [200, 244] width 14 height 14
drag, startPoint x: 201, startPoint y: 247, endPoint x: 214, endPoint y: 243, distance: 13.4
click at [214, 243] on span at bounding box center [213, 244] width 14 height 14
drag, startPoint x: 213, startPoint y: 243, endPoint x: 226, endPoint y: 243, distance: 12.7
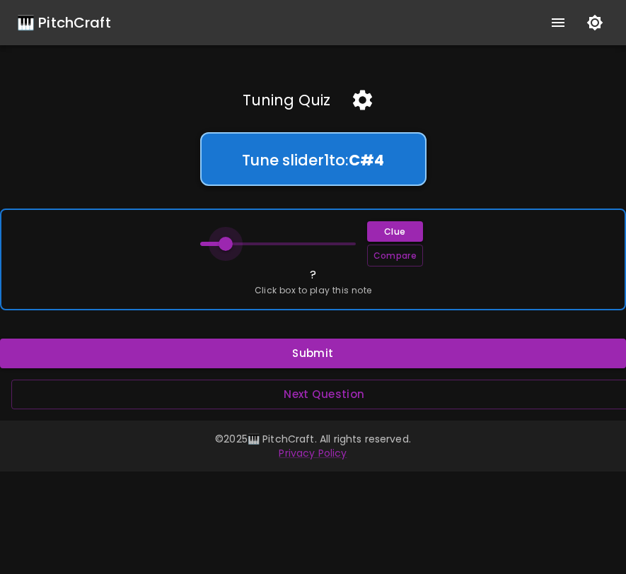
click at [226, 243] on span at bounding box center [225, 244] width 14 height 14
drag, startPoint x: 226, startPoint y: 243, endPoint x: 216, endPoint y: 243, distance: 9.9
click at [216, 243] on span at bounding box center [213, 244] width 14 height 14
type input "61"
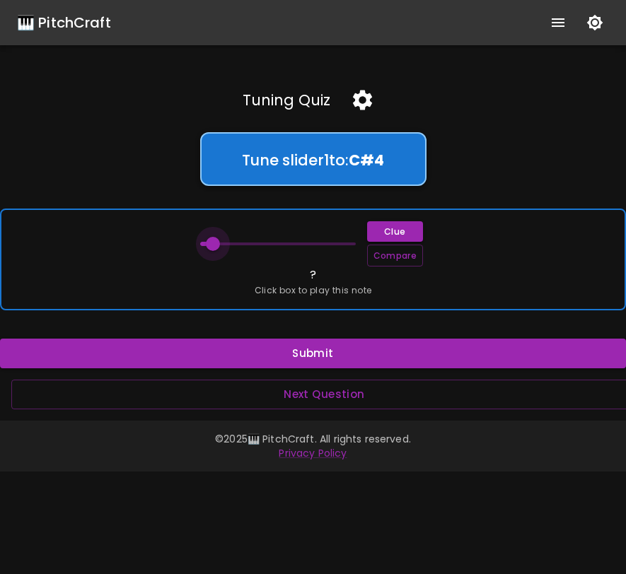
click at [214, 243] on span at bounding box center [213, 244] width 14 height 14
click at [395, 254] on button "Compare" at bounding box center [395, 256] width 56 height 22
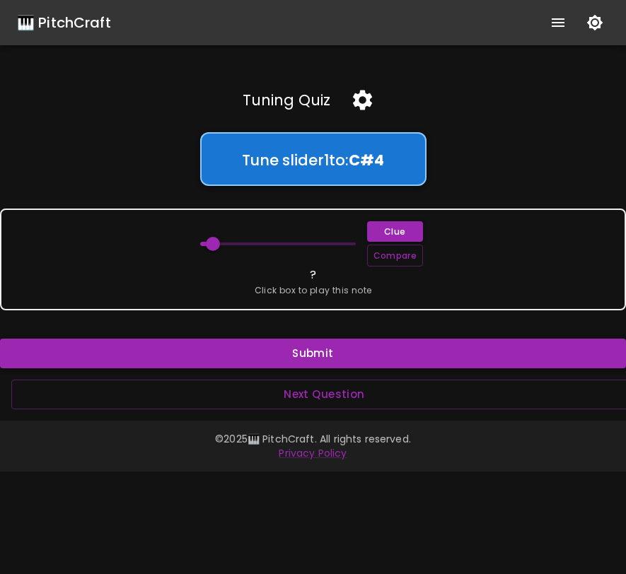
click at [389, 356] on button "Submit" at bounding box center [313, 354] width 626 height 30
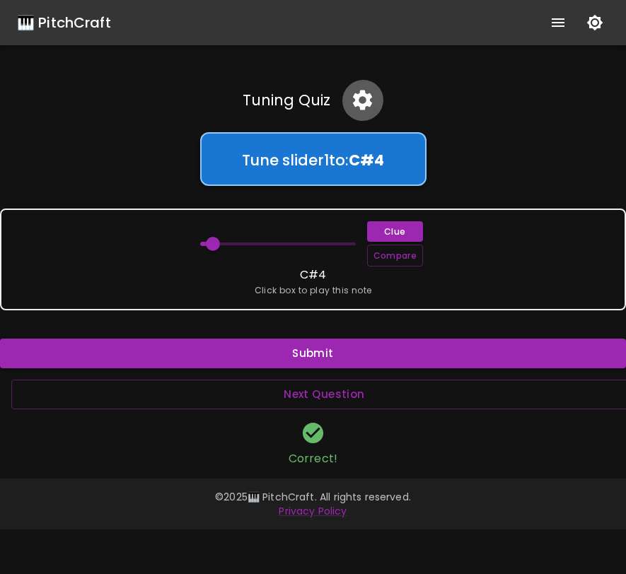
click at [368, 102] on icon "button" at bounding box center [362, 101] width 19 height 20
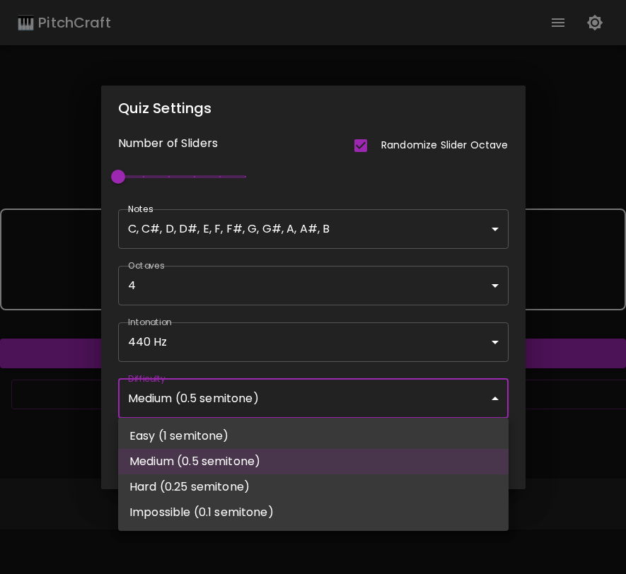
click at [382, 396] on body "🎹 PitchCraft About Badges Wizard Reading Pro Log Out Tuning Quiz Tune slider 1 …" at bounding box center [313, 287] width 626 height 574
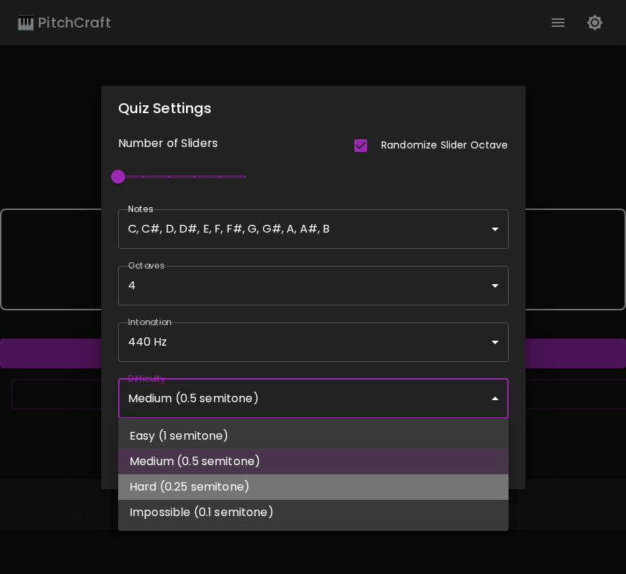
click at [340, 496] on li "Hard (0.25 semitone)" at bounding box center [313, 486] width 390 height 25
type input "Hard (0.25 semitone)"
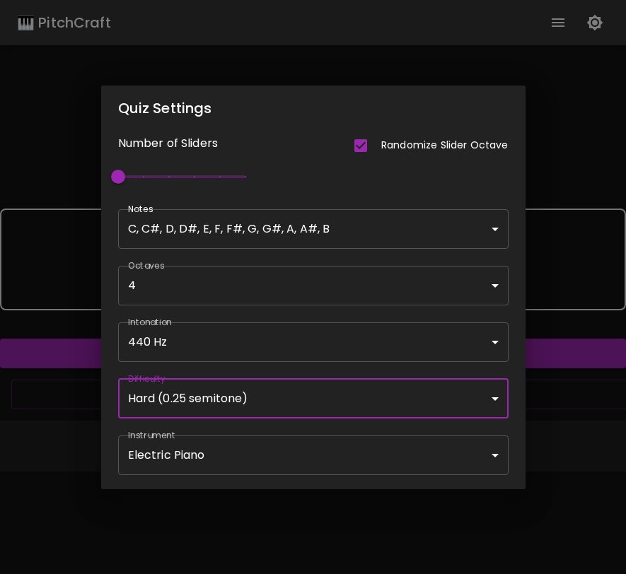
click at [571, 412] on div "Quiz Settings Number of Sliders Randomize Slider Octave 1 Notes C, C#, D, D#, E…" at bounding box center [313, 287] width 626 height 574
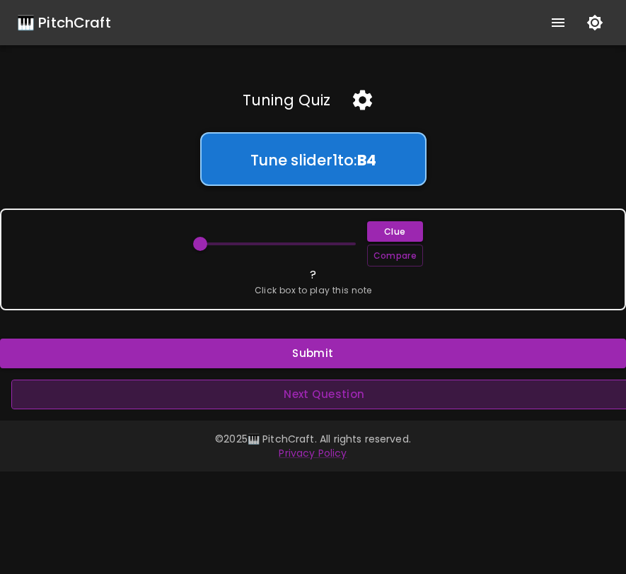
click at [381, 398] on button "Next Question" at bounding box center [324, 395] width 626 height 30
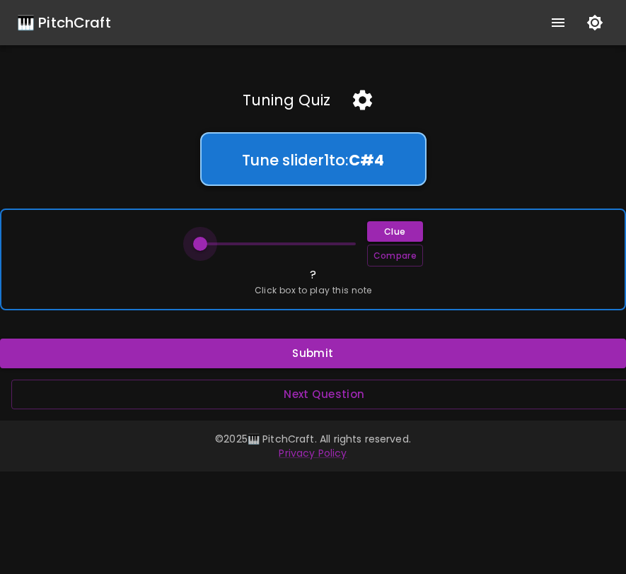
click at [197, 247] on span at bounding box center [200, 244] width 14 height 14
drag, startPoint x: 197, startPoint y: 246, endPoint x: 256, endPoint y: 245, distance: 58.7
click at [257, 245] on span at bounding box center [258, 244] width 14 height 14
drag, startPoint x: 256, startPoint y: 245, endPoint x: 300, endPoint y: 245, distance: 43.8
click at [300, 245] on span at bounding box center [300, 244] width 14 height 14
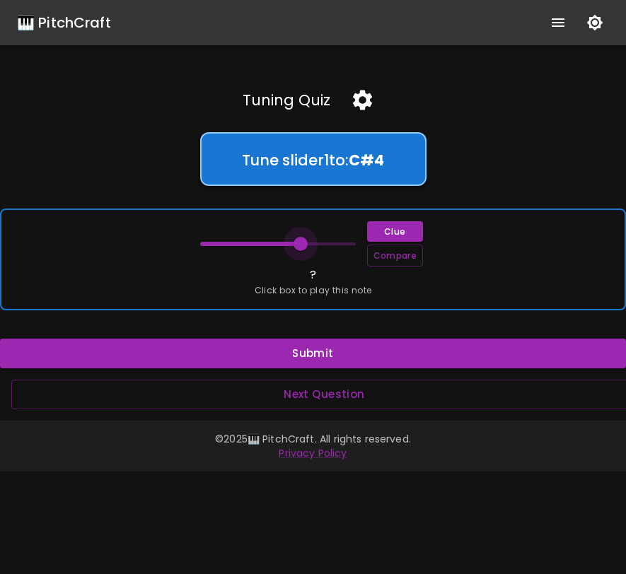
click at [300, 245] on span at bounding box center [300, 244] width 14 height 14
drag, startPoint x: 300, startPoint y: 245, endPoint x: 310, endPoint y: 245, distance: 9.9
click at [310, 245] on span at bounding box center [310, 244] width 14 height 14
drag, startPoint x: 310, startPoint y: 245, endPoint x: 363, endPoint y: 244, distance: 53.0
click at [363, 244] on span at bounding box center [356, 244] width 14 height 14
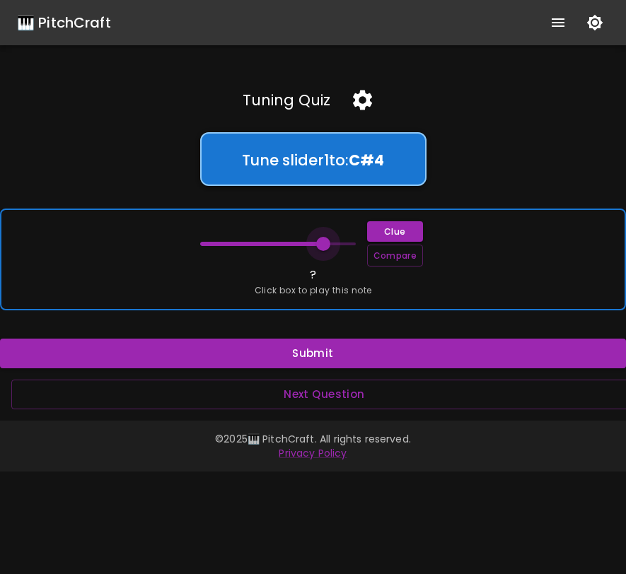
drag, startPoint x: 359, startPoint y: 245, endPoint x: 323, endPoint y: 250, distance: 35.7
click at [323, 250] on span at bounding box center [323, 244] width 14 height 14
drag, startPoint x: 320, startPoint y: 243, endPoint x: 295, endPoint y: 243, distance: 24.7
click at [295, 243] on span at bounding box center [293, 244] width 14 height 14
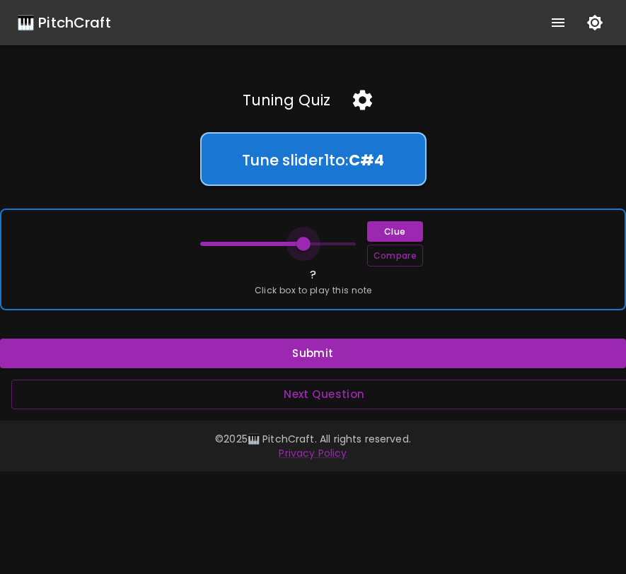
drag, startPoint x: 294, startPoint y: 243, endPoint x: 302, endPoint y: 243, distance: 7.8
click at [302, 243] on span at bounding box center [303, 244] width 14 height 14
click at [301, 243] on span at bounding box center [300, 244] width 14 height 14
click at [305, 242] on span at bounding box center [303, 244] width 14 height 14
click at [305, 243] on span at bounding box center [303, 244] width 14 height 14
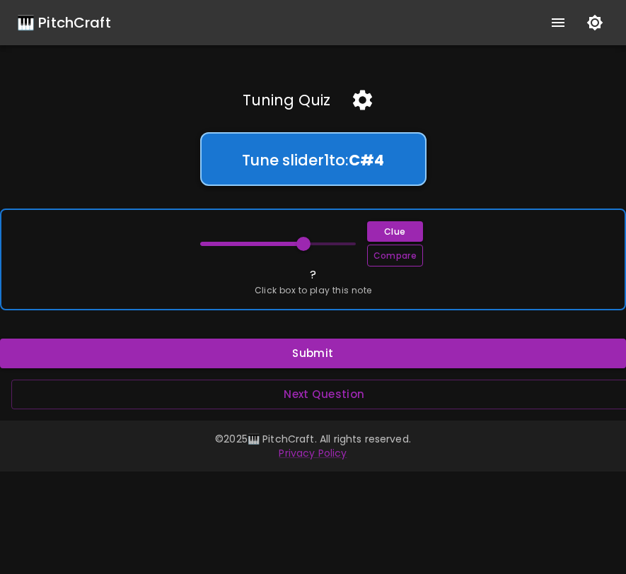
click at [371, 255] on button "Compare" at bounding box center [395, 256] width 56 height 22
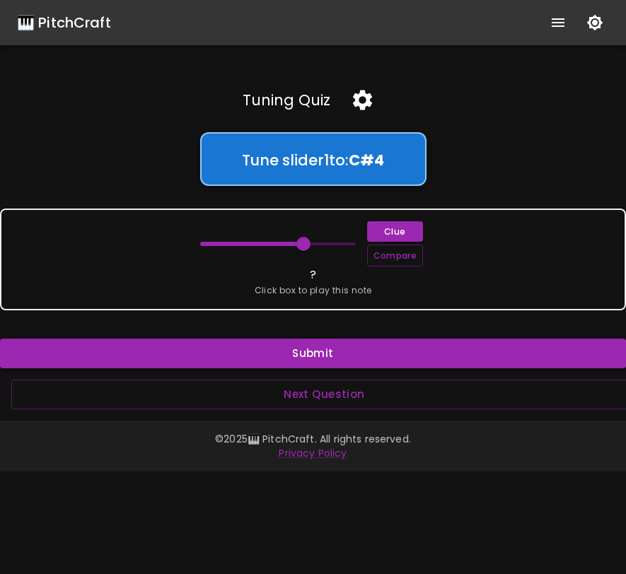
click at [375, 352] on button "Submit" at bounding box center [313, 354] width 626 height 30
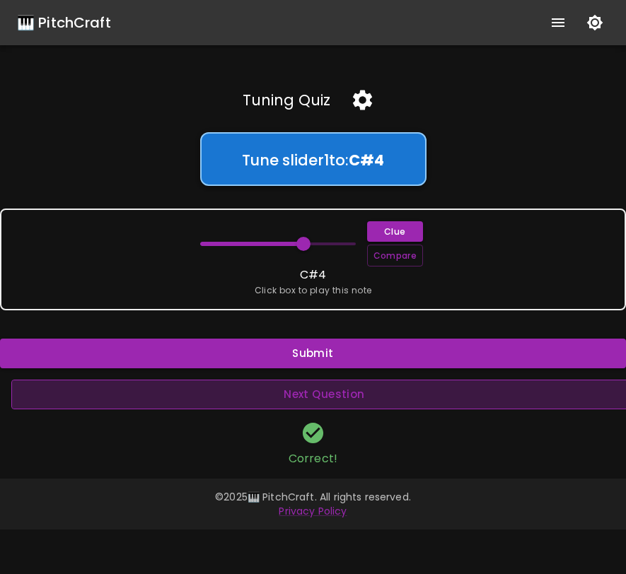
click at [381, 392] on button "Next Question" at bounding box center [324, 395] width 626 height 30
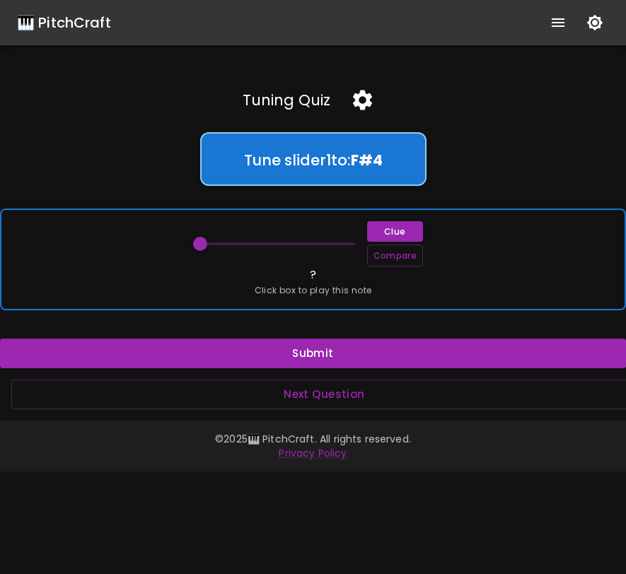
click at [279, 276] on div "Clue Compare ? Click box to play this note" at bounding box center [313, 260] width 626 height 102
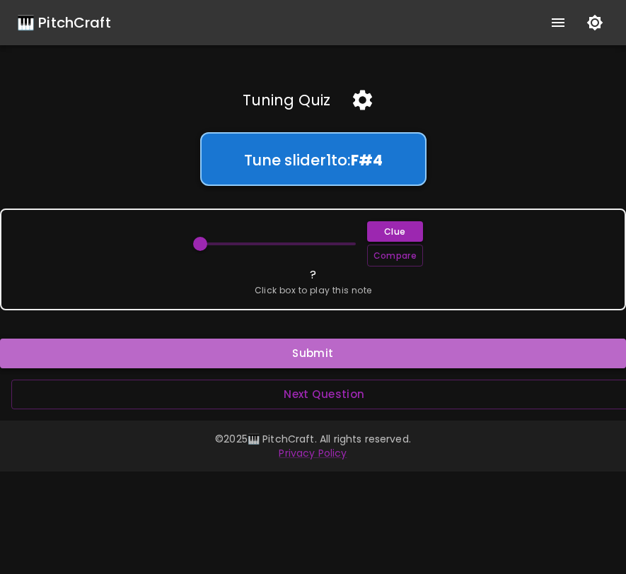
click at [293, 358] on button "Submit" at bounding box center [313, 354] width 626 height 30
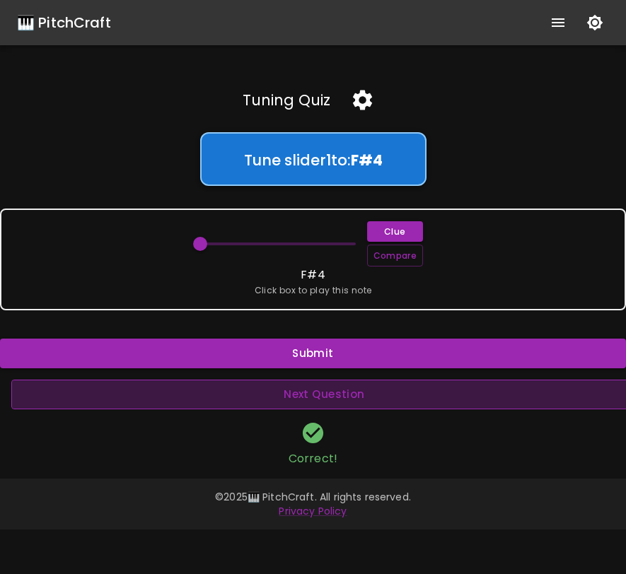
click at [301, 396] on button "Next Question" at bounding box center [324, 395] width 626 height 30
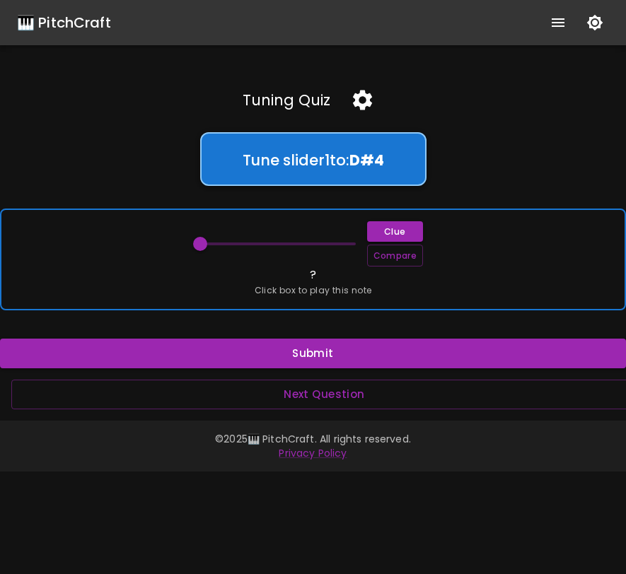
click at [274, 270] on div "Clue Compare ? Click box to play this note" at bounding box center [313, 260] width 626 height 102
drag, startPoint x: 199, startPoint y: 246, endPoint x: 260, endPoint y: 240, distance: 60.4
click at [260, 240] on span at bounding box center [262, 244] width 14 height 14
click at [260, 240] on span at bounding box center [258, 244] width 14 height 14
drag, startPoint x: 260, startPoint y: 240, endPoint x: 284, endPoint y: 240, distance: 24.1
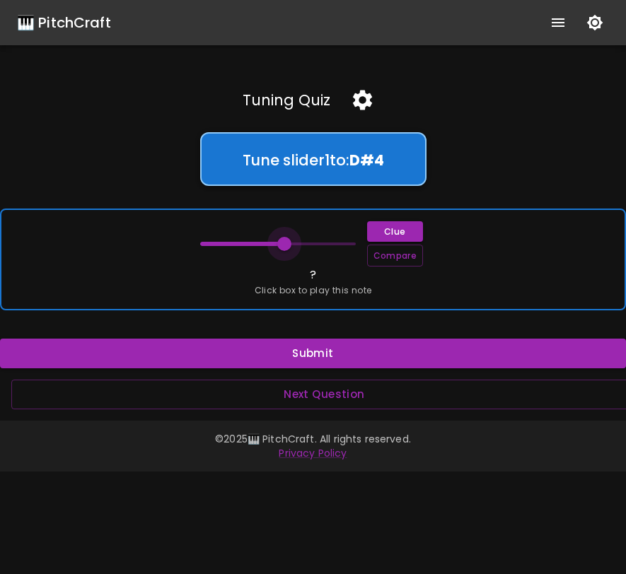
click at [284, 240] on span at bounding box center [284, 244] width 14 height 14
click at [283, 240] on span at bounding box center [284, 244] width 14 height 14
drag, startPoint x: 283, startPoint y: 240, endPoint x: 303, endPoint y: 243, distance: 20.6
click at [303, 243] on span at bounding box center [303, 244] width 14 height 14
click at [305, 243] on span at bounding box center [303, 244] width 14 height 14
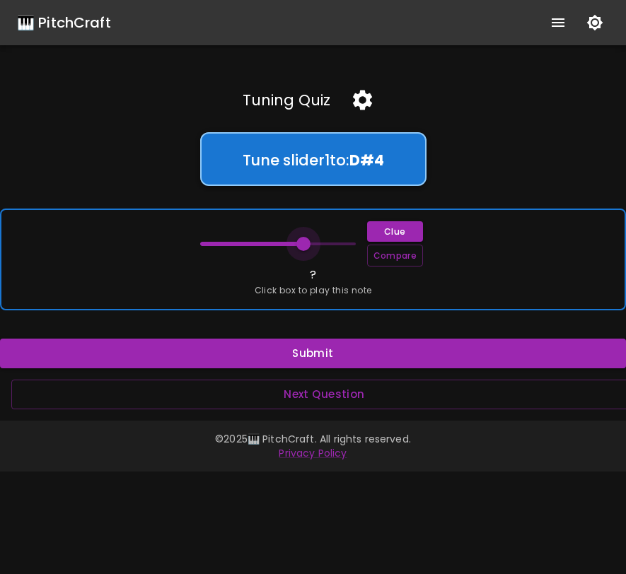
click at [305, 243] on span at bounding box center [303, 244] width 14 height 14
click at [383, 255] on button "Compare" at bounding box center [395, 256] width 56 height 22
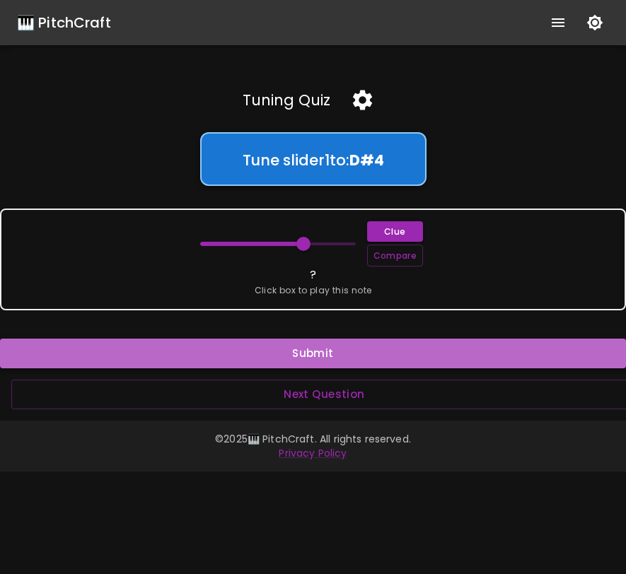
click at [353, 349] on button "Submit" at bounding box center [313, 354] width 626 height 30
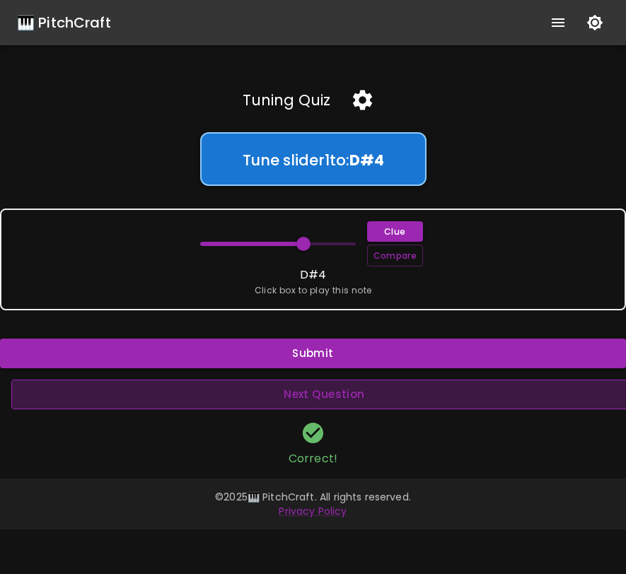
click at [316, 394] on button "Next Question" at bounding box center [324, 395] width 626 height 30
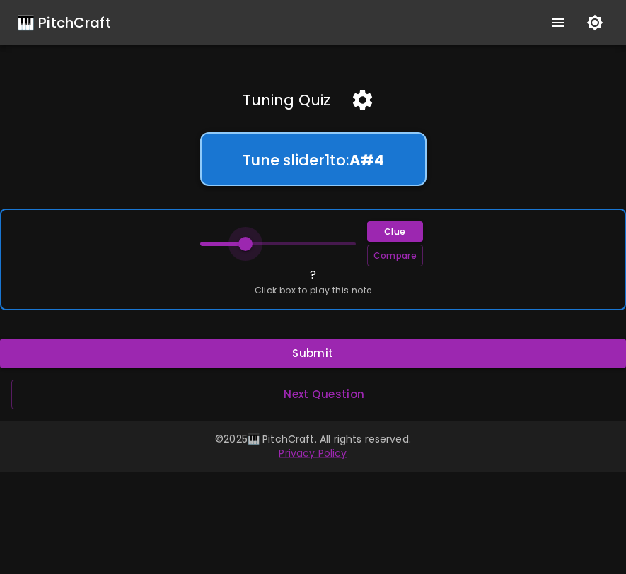
drag, startPoint x: 199, startPoint y: 245, endPoint x: 245, endPoint y: 248, distance: 46.0
click at [245, 248] on span at bounding box center [245, 244] width 14 height 14
click at [252, 246] on span at bounding box center [252, 244] width 14 height 14
drag, startPoint x: 252, startPoint y: 246, endPoint x: 245, endPoint y: 245, distance: 7.1
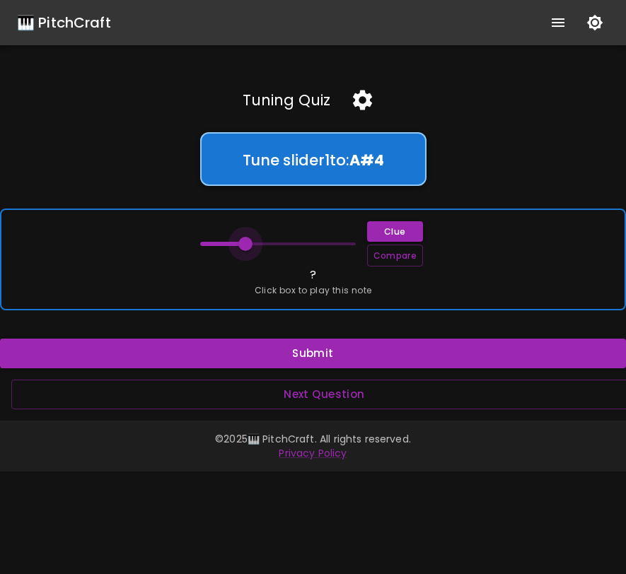
click at [245, 245] on span at bounding box center [245, 244] width 14 height 14
click at [391, 252] on button "Compare" at bounding box center [395, 256] width 56 height 22
drag, startPoint x: 248, startPoint y: 243, endPoint x: 341, endPoint y: 244, distance: 92.6
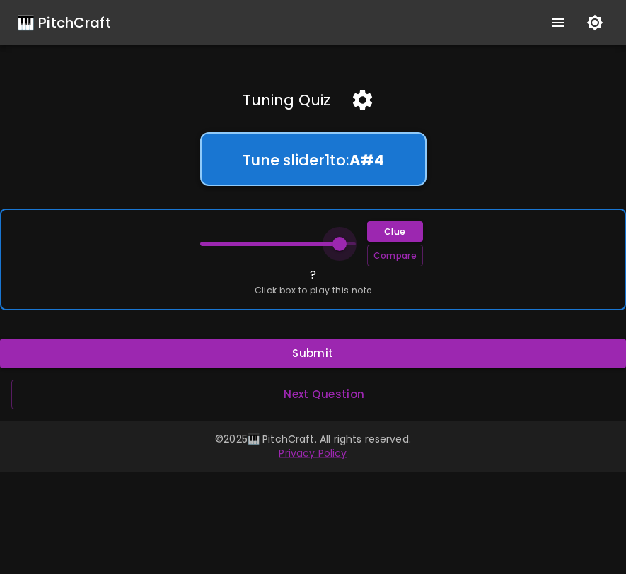
click at [341, 244] on span at bounding box center [339, 244] width 14 height 14
click at [341, 244] on span at bounding box center [342, 244] width 14 height 14
click at [380, 259] on button "Compare" at bounding box center [395, 256] width 56 height 22
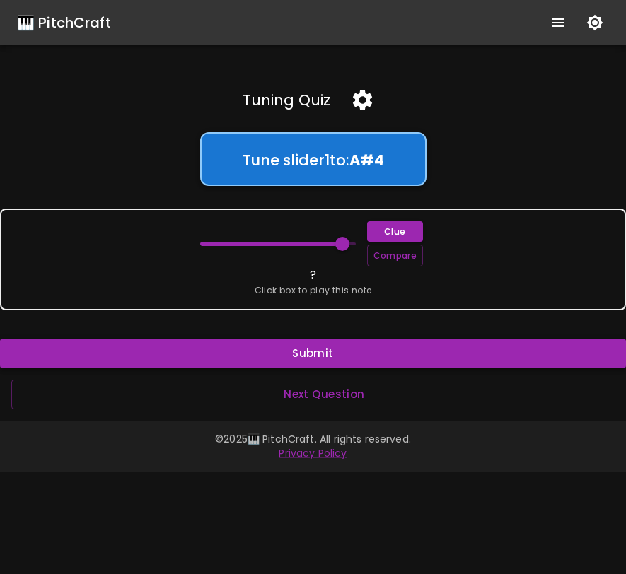
click at [330, 350] on button "Submit" at bounding box center [313, 354] width 626 height 30
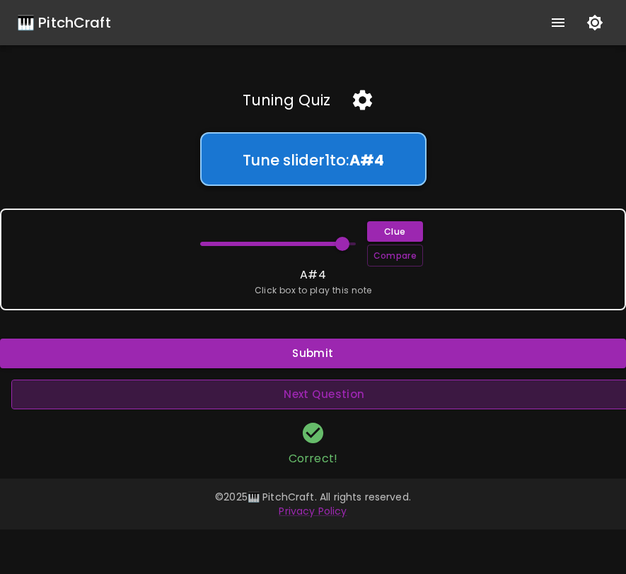
click at [390, 406] on button "Next Question" at bounding box center [324, 395] width 626 height 30
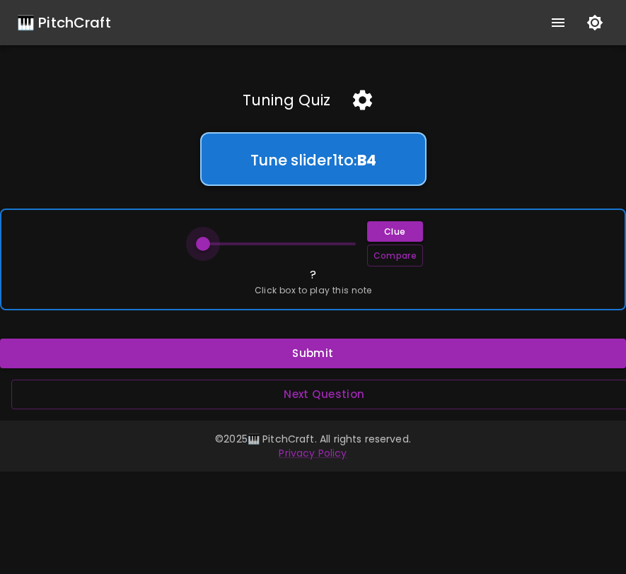
click at [202, 247] on span at bounding box center [203, 244] width 14 height 14
drag, startPoint x: 202, startPoint y: 247, endPoint x: 343, endPoint y: 249, distance: 140.7
click at [343, 249] on span at bounding box center [342, 244] width 14 height 14
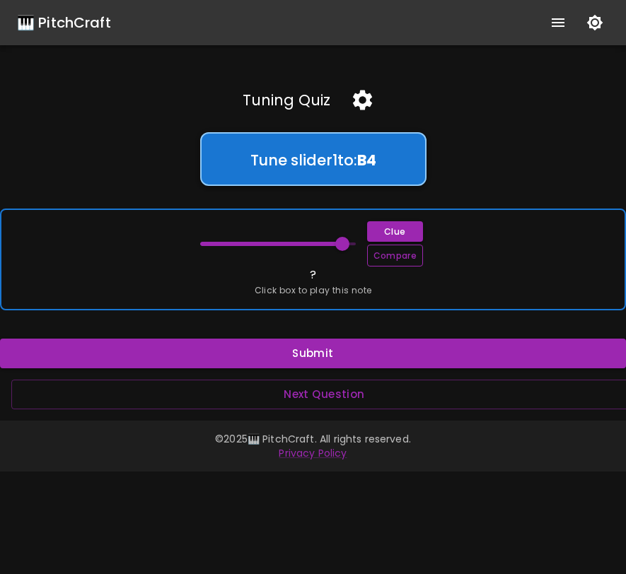
click at [376, 262] on button "Compare" at bounding box center [395, 256] width 56 height 22
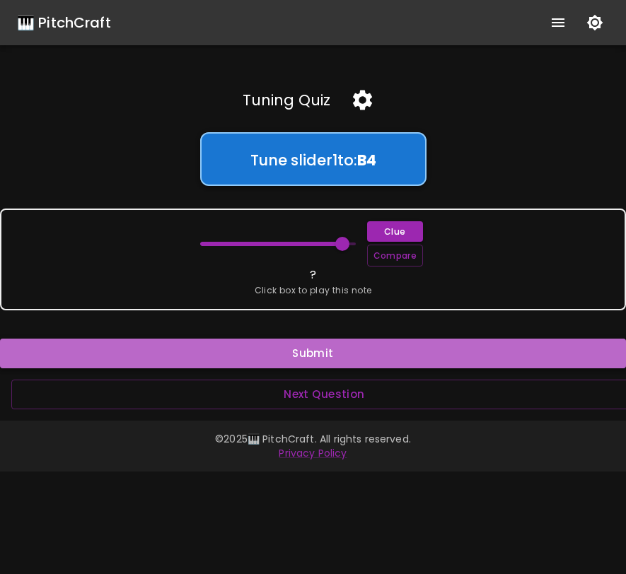
click at [328, 352] on button "Submit" at bounding box center [313, 354] width 626 height 30
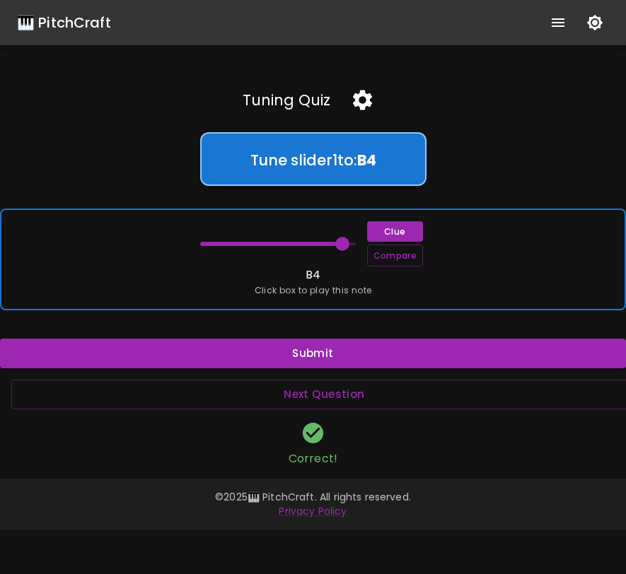
click at [322, 305] on div "Clue Compare B4 Click box to play this note" at bounding box center [313, 260] width 626 height 102
click at [313, 287] on span "Click box to play this note" at bounding box center [313, 291] width 117 height 14
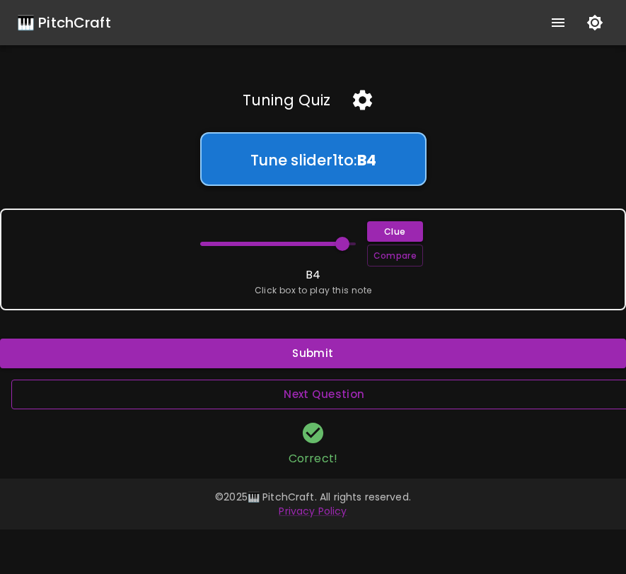
click at [369, 395] on button "Next Question" at bounding box center [324, 395] width 626 height 30
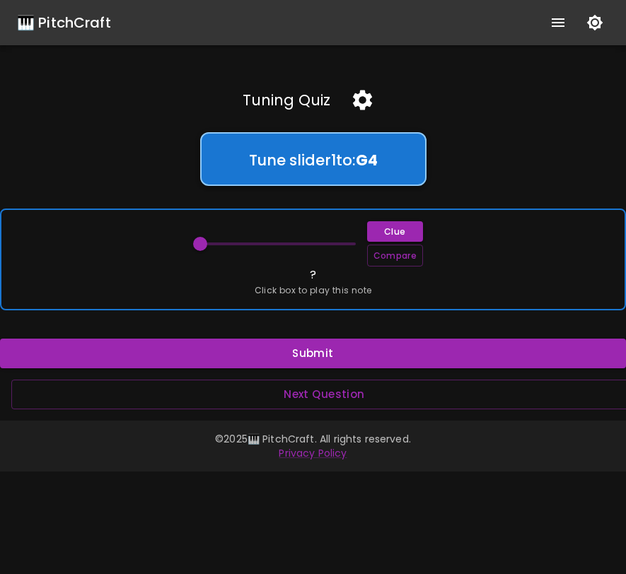
click at [203, 245] on span at bounding box center [200, 244] width 14 height 14
drag, startPoint x: 203, startPoint y: 245, endPoint x: 270, endPoint y: 245, distance: 67.2
click at [270, 245] on span at bounding box center [271, 244] width 14 height 14
drag, startPoint x: 270, startPoint y: 245, endPoint x: 283, endPoint y: 245, distance: 12.7
click at [283, 245] on span at bounding box center [284, 244] width 14 height 14
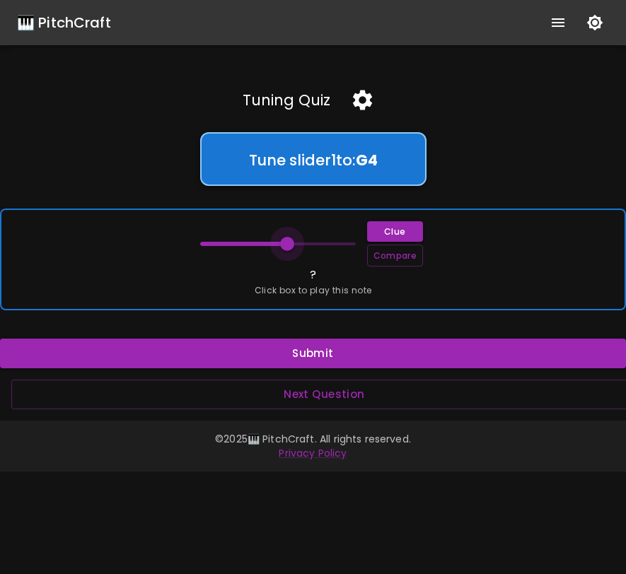
click at [286, 245] on span at bounding box center [287, 244] width 14 height 14
click at [293, 245] on span at bounding box center [293, 244] width 14 height 14
click at [290, 245] on span at bounding box center [291, 244] width 14 height 14
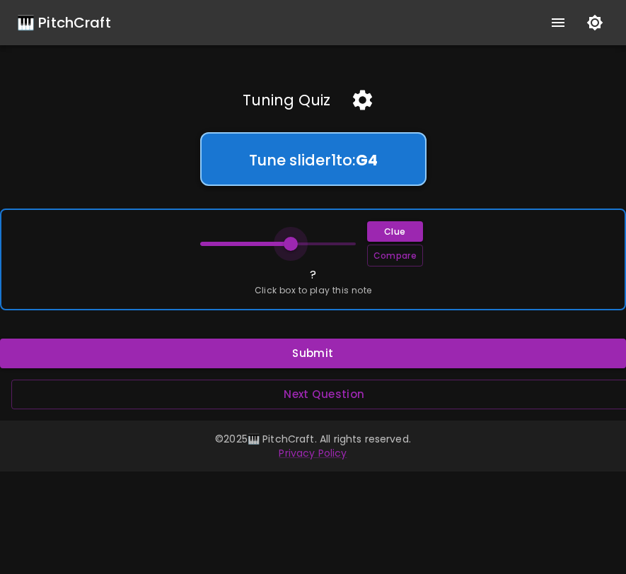
click at [291, 245] on span at bounding box center [291, 244] width 14 height 14
click at [383, 260] on button "Compare" at bounding box center [395, 256] width 56 height 22
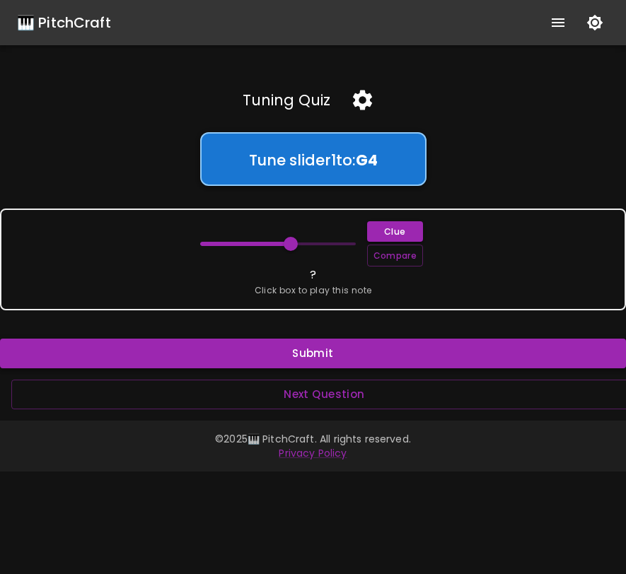
click at [328, 358] on button "Submit" at bounding box center [313, 354] width 626 height 30
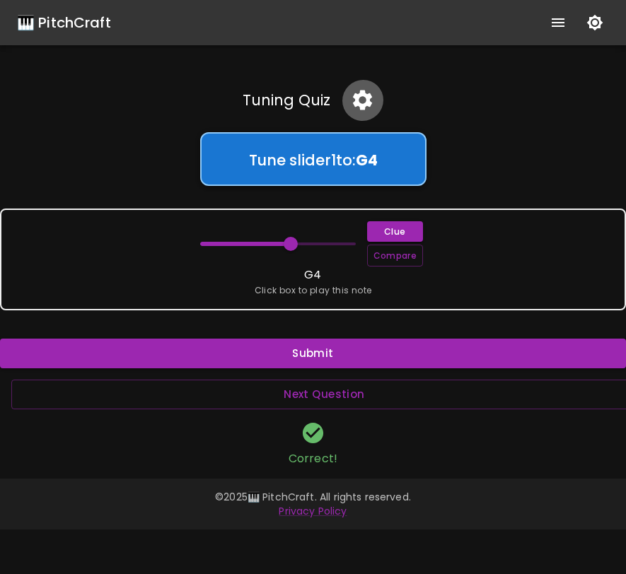
click at [371, 104] on icon "button" at bounding box center [362, 100] width 25 height 25
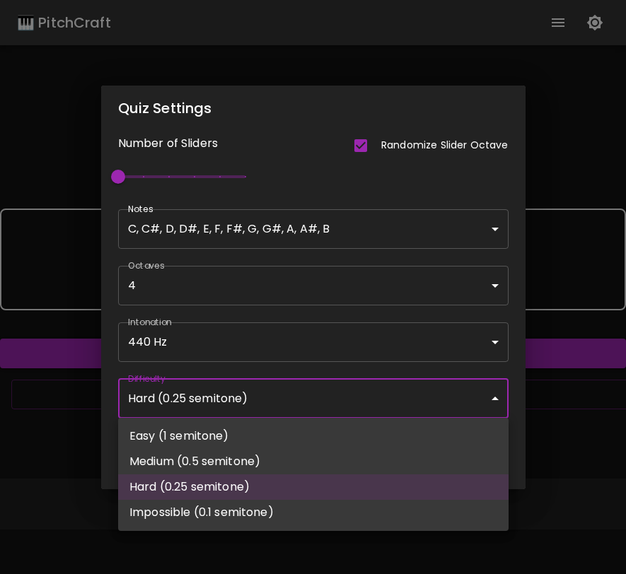
click at [254, 398] on body "🎹 PitchCraft About Badges Wizard Reading Pro Log Out Tuning Quiz Tune slider 1 …" at bounding box center [313, 287] width 626 height 574
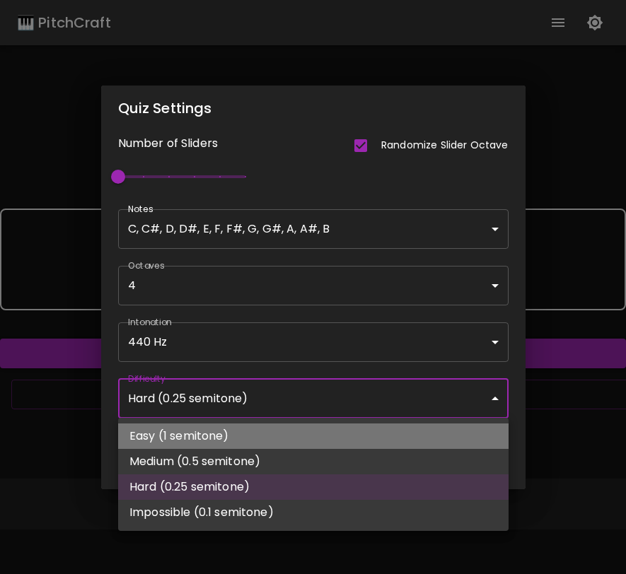
click at [236, 440] on li "Easy (1 semitone)" at bounding box center [313, 436] width 390 height 25
type input "56"
type input "Easy (1 semitone)"
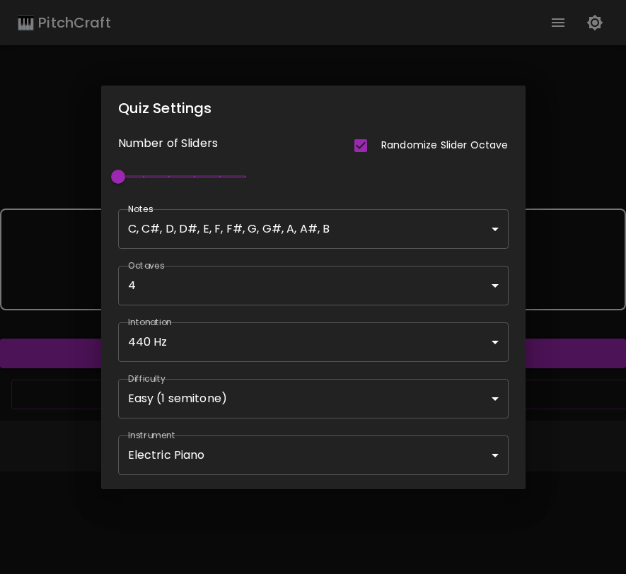
click at [540, 288] on div "Quiz Settings Number of Sliders Randomize Slider Octave 1 Notes C, C#, D, D#, E…" at bounding box center [313, 287] width 626 height 574
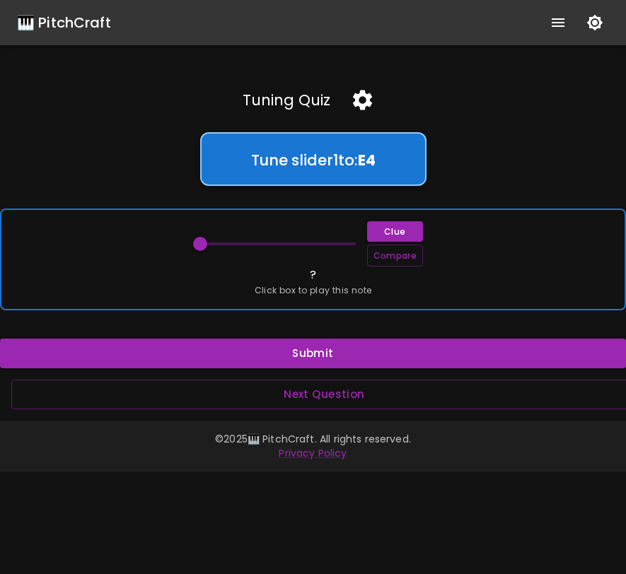
click at [409, 293] on div "Clue Compare ? Click box to play this note" at bounding box center [313, 260] width 626 height 102
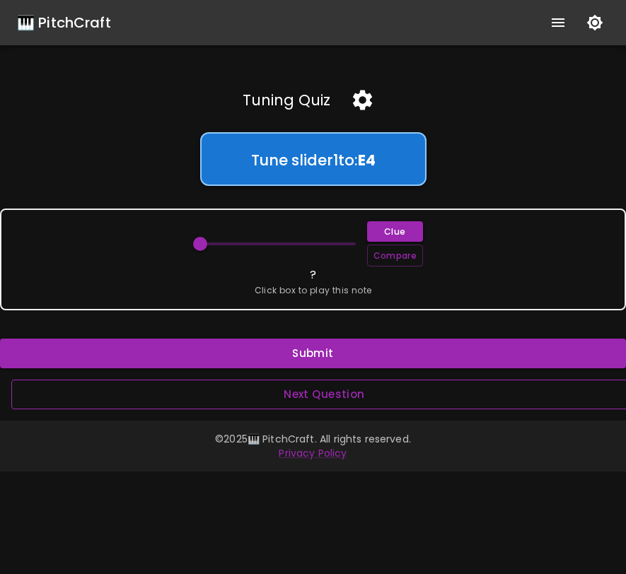
click at [351, 400] on button "Next Question" at bounding box center [324, 395] width 626 height 30
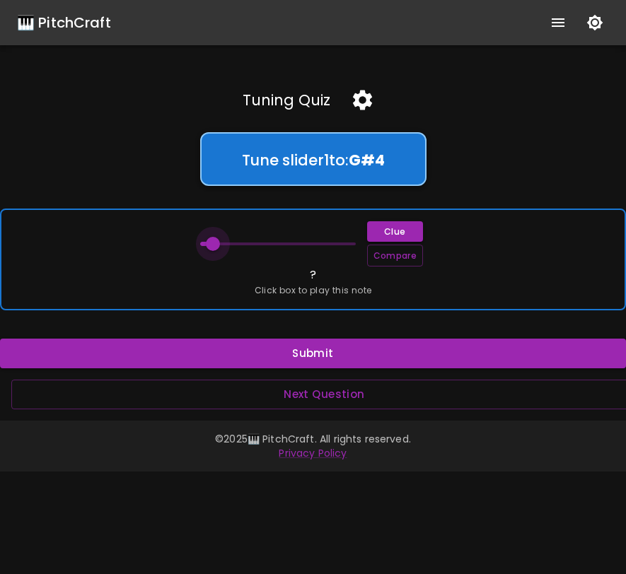
drag, startPoint x: 202, startPoint y: 243, endPoint x: 215, endPoint y: 243, distance: 12.7
click at [215, 243] on span at bounding box center [213, 244] width 14 height 14
drag, startPoint x: 218, startPoint y: 241, endPoint x: 324, endPoint y: 245, distance: 105.4
click at [324, 245] on span at bounding box center [329, 244] width 14 height 14
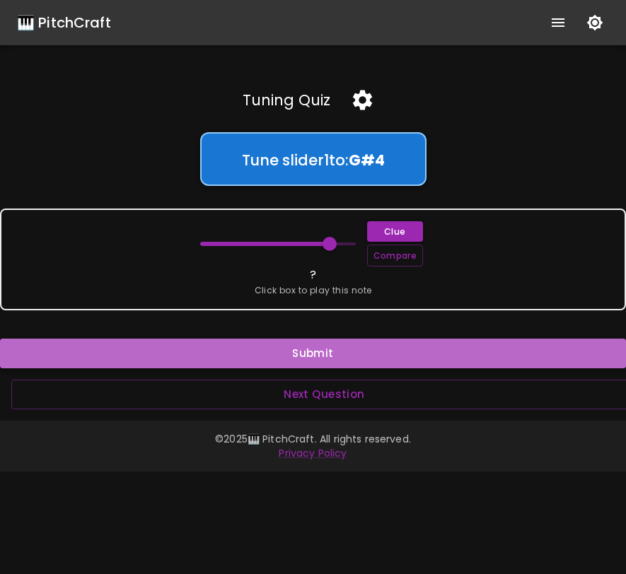
click at [285, 357] on button "Submit" at bounding box center [313, 354] width 626 height 30
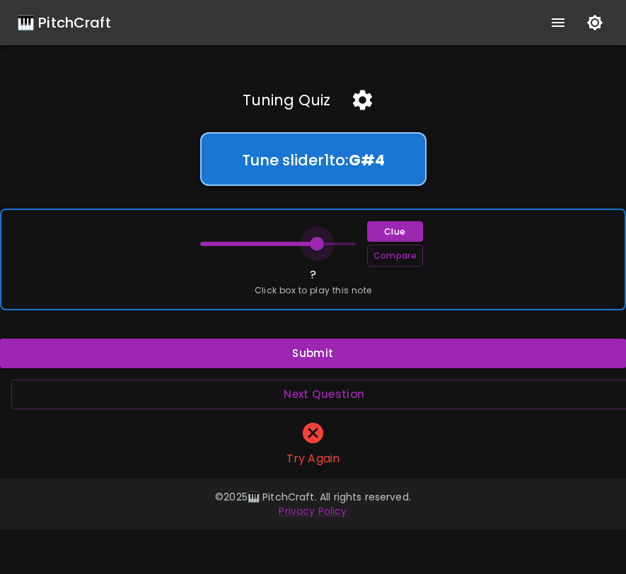
click at [320, 247] on span at bounding box center [317, 244] width 14 height 14
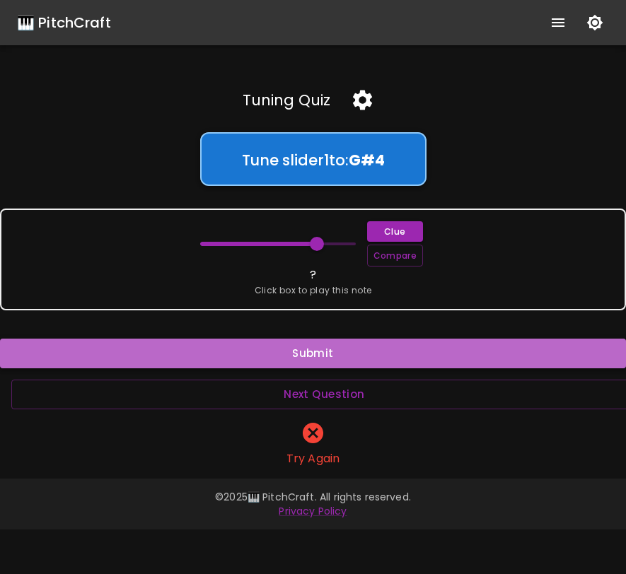
click at [313, 344] on button "Submit" at bounding box center [313, 354] width 626 height 30
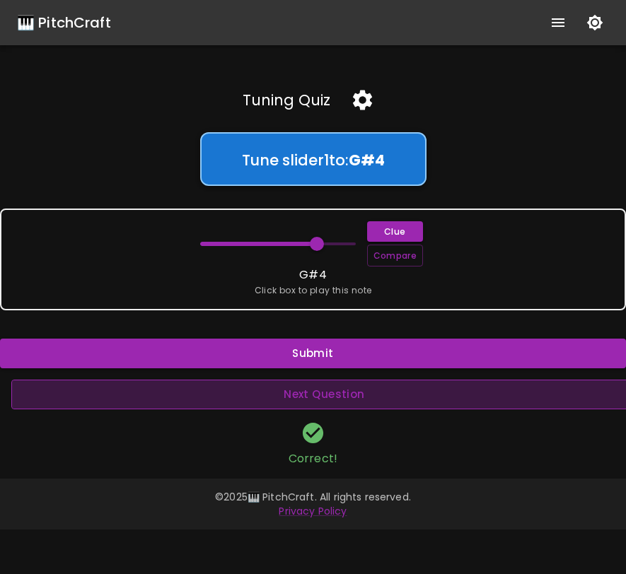
click at [317, 390] on button "Next Question" at bounding box center [324, 395] width 626 height 30
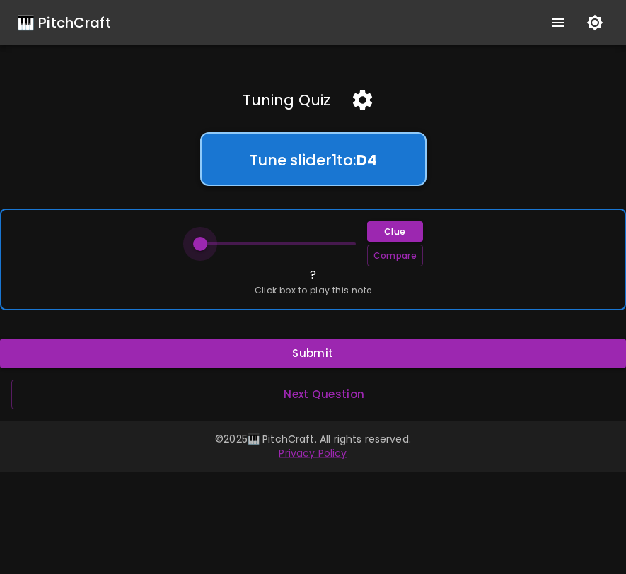
drag, startPoint x: 200, startPoint y: 244, endPoint x: 192, endPoint y: 240, distance: 9.5
click at [193, 240] on span at bounding box center [200, 244] width 14 height 14
drag, startPoint x: 192, startPoint y: 238, endPoint x: 233, endPoint y: 245, distance: 42.4
click at [233, 245] on span at bounding box center [239, 244] width 14 height 14
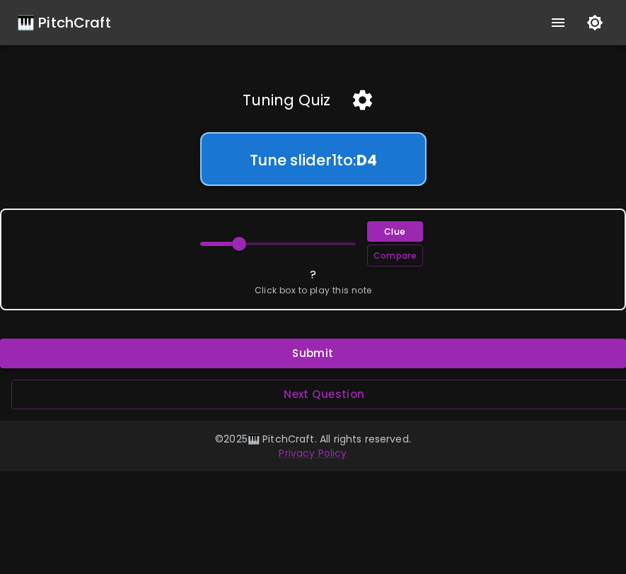
click at [262, 342] on button "Submit" at bounding box center [313, 354] width 626 height 30
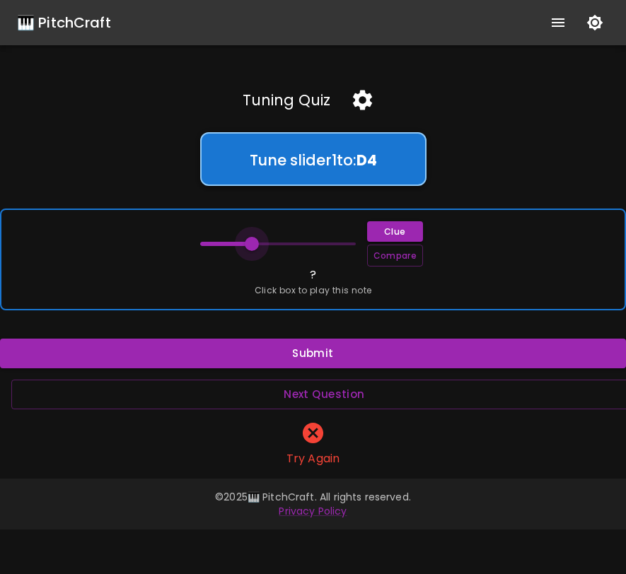
click at [246, 250] on span at bounding box center [252, 244] width 14 height 14
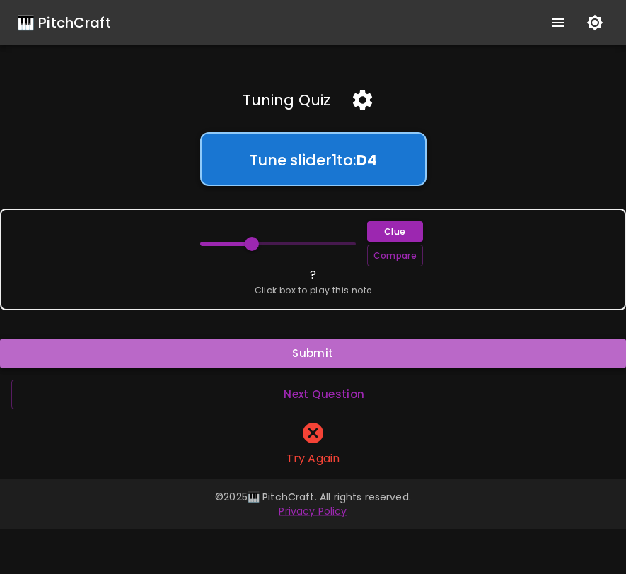
click at [268, 342] on button "Submit" at bounding box center [313, 354] width 626 height 30
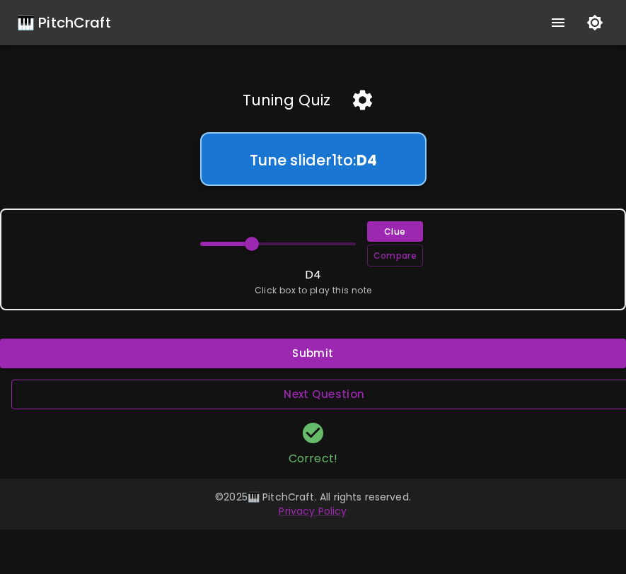
click at [290, 388] on button "Next Question" at bounding box center [324, 395] width 626 height 30
type input "56"
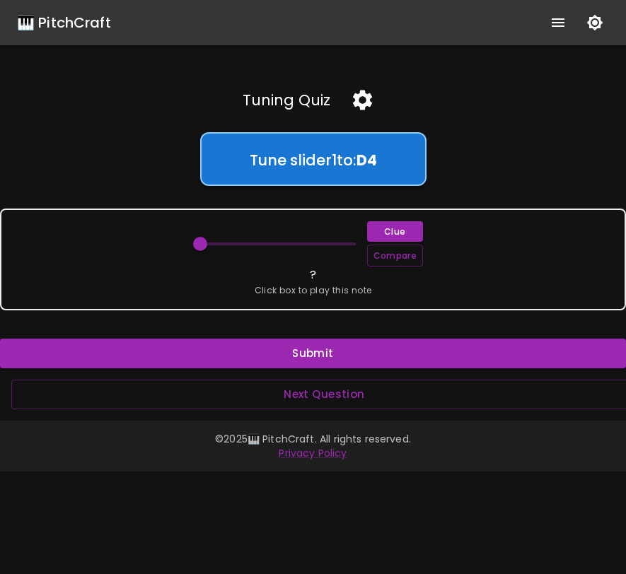
click at [366, 103] on icon "button" at bounding box center [362, 101] width 19 height 20
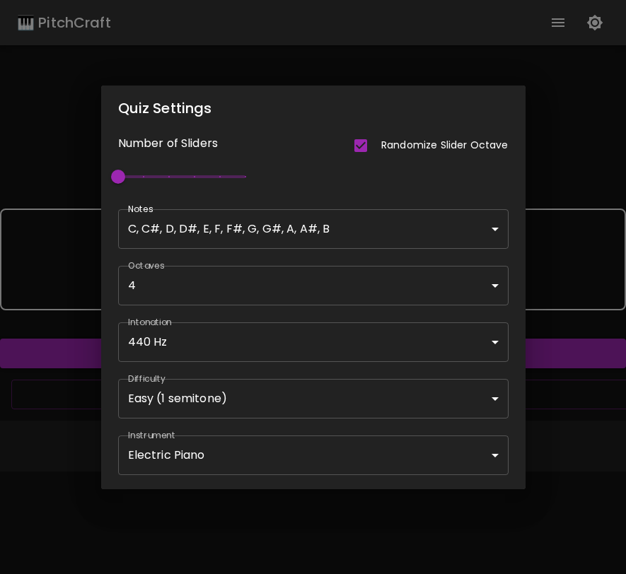
click at [336, 416] on body "🎹 PitchCraft About Badges Wizard Reading Pro Log Out Tuning Quiz Tune slider 1 …" at bounding box center [313, 287] width 626 height 574
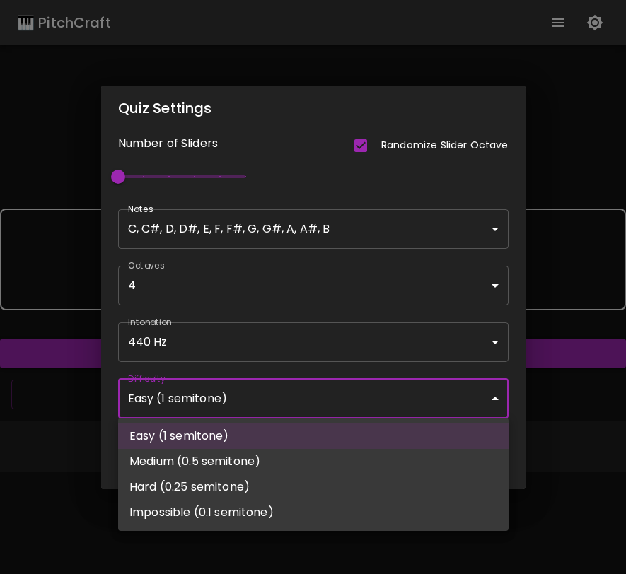
click at [323, 455] on li "Medium (0.5 semitone)" at bounding box center [313, 461] width 390 height 25
type input "Medium (0.5 semitone)"
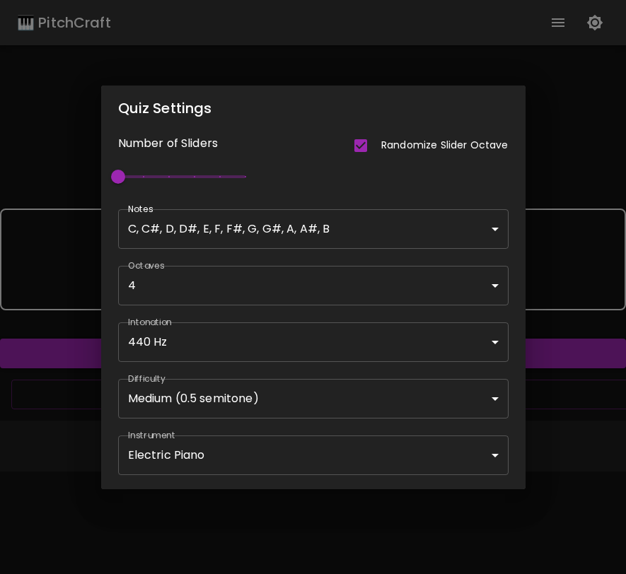
click at [554, 404] on div "Quiz Settings Number of Sliders Randomize Slider Octave 1 Notes C, C#, D, D#, E…" at bounding box center [313, 287] width 626 height 574
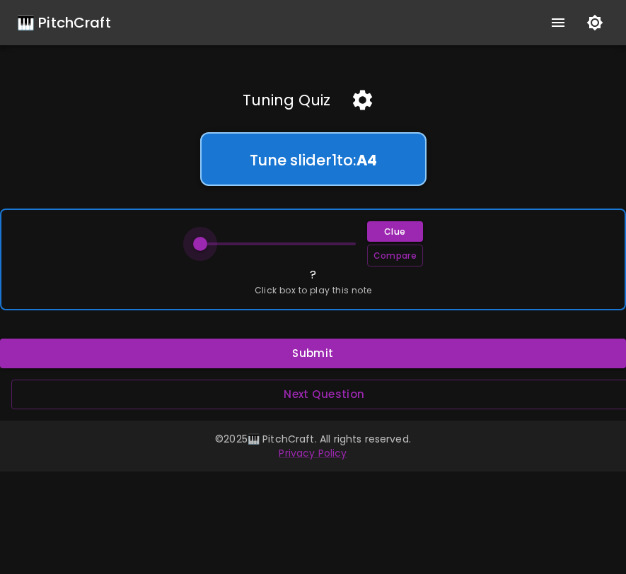
click at [196, 240] on span at bounding box center [200, 244] width 14 height 14
drag, startPoint x: 196, startPoint y: 240, endPoint x: 209, endPoint y: 241, distance: 12.7
click at [209, 242] on span at bounding box center [213, 244] width 14 height 14
drag, startPoint x: 209, startPoint y: 245, endPoint x: 227, endPoint y: 247, distance: 17.8
click at [228, 248] on span at bounding box center [225, 244] width 14 height 14
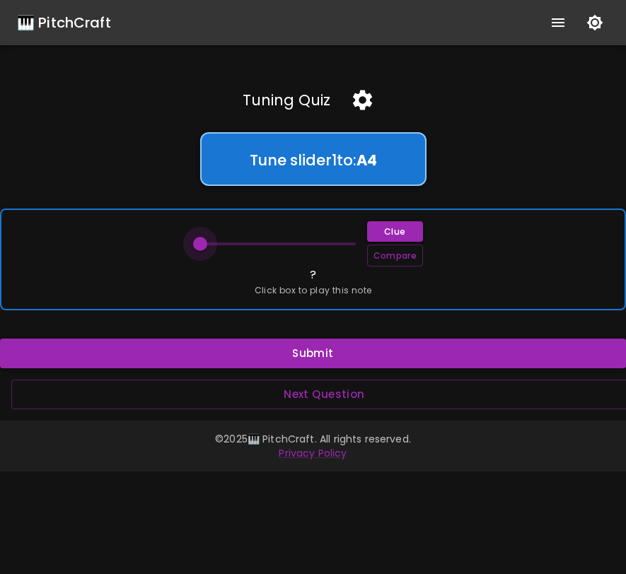
drag, startPoint x: 226, startPoint y: 241, endPoint x: 133, endPoint y: 302, distance: 110.8
click at [134, 301] on div "Clue Compare ? Click box to play this note" at bounding box center [313, 260] width 626 height 102
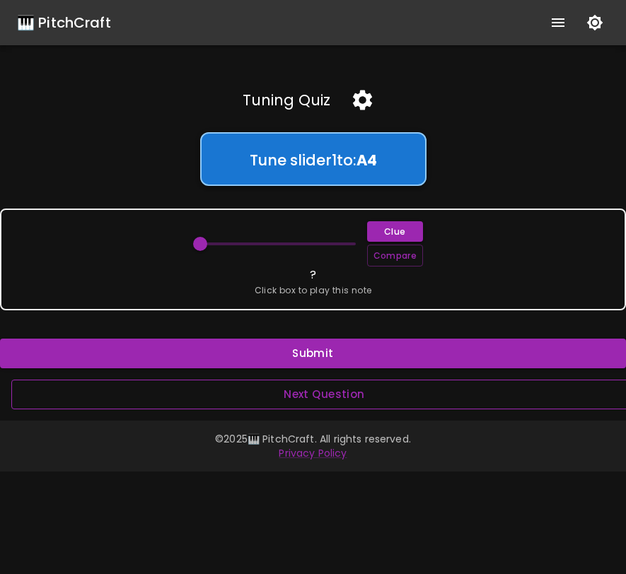
click at [225, 400] on button "Next Question" at bounding box center [324, 395] width 626 height 30
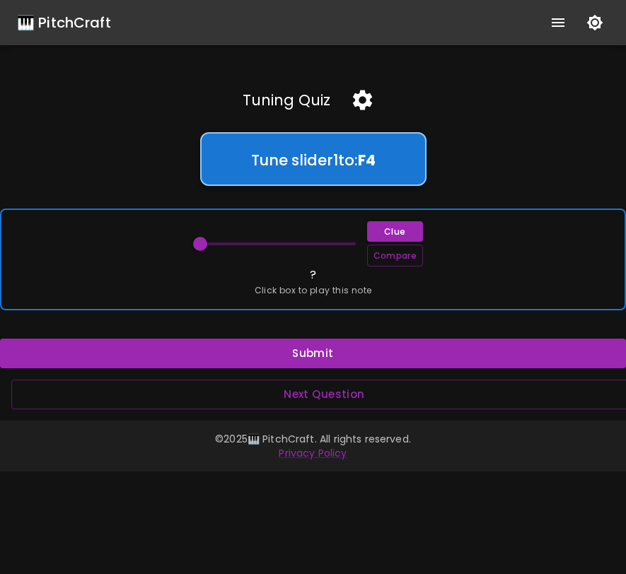
click at [282, 263] on div "Clue Compare" at bounding box center [313, 243] width 226 height 45
click at [253, 282] on div "Clue Compare ? Click box to play this note" at bounding box center [313, 260] width 626 height 102
drag, startPoint x: 202, startPoint y: 243, endPoint x: 254, endPoint y: 245, distance: 52.4
click at [253, 245] on span at bounding box center [252, 244] width 14 height 14
click at [254, 245] on span at bounding box center [252, 244] width 14 height 14
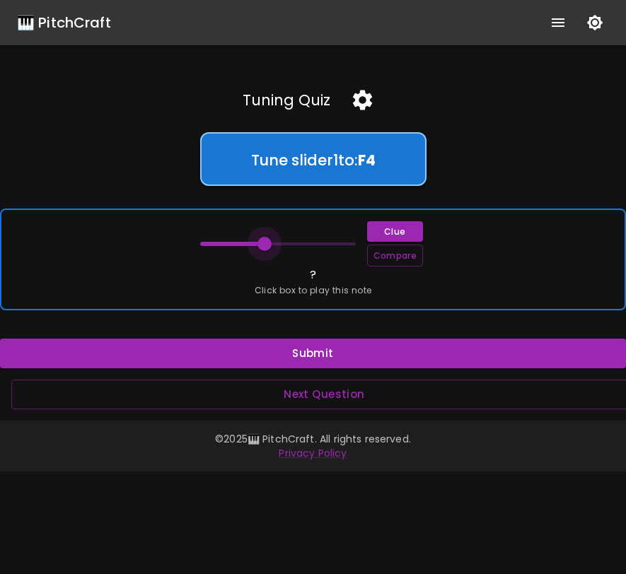
drag, startPoint x: 254, startPoint y: 245, endPoint x: 264, endPoint y: 243, distance: 10.1
click at [264, 243] on span at bounding box center [264, 244] width 14 height 14
drag, startPoint x: 264, startPoint y: 243, endPoint x: 272, endPoint y: 243, distance: 8.5
click at [273, 243] on span at bounding box center [271, 244] width 14 height 14
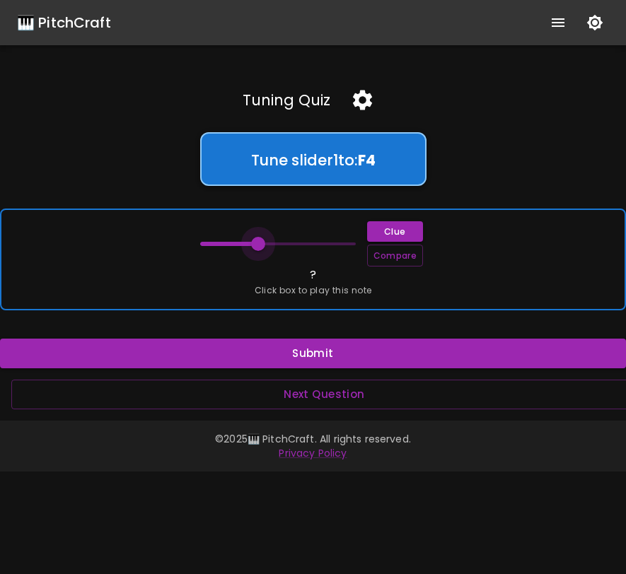
drag, startPoint x: 272, startPoint y: 243, endPoint x: 260, endPoint y: 244, distance: 12.0
click at [260, 244] on span at bounding box center [258, 244] width 14 height 14
click at [261, 244] on span at bounding box center [258, 244] width 14 height 14
click at [260, 245] on span at bounding box center [258, 244] width 14 height 14
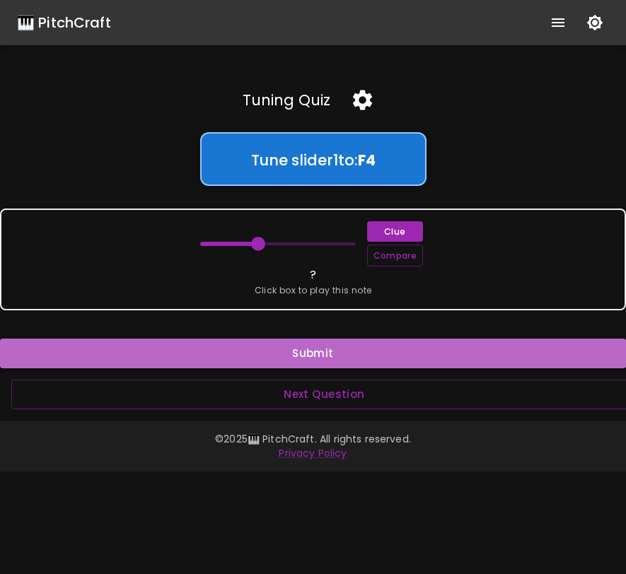
click at [292, 350] on button "Submit" at bounding box center [313, 354] width 626 height 30
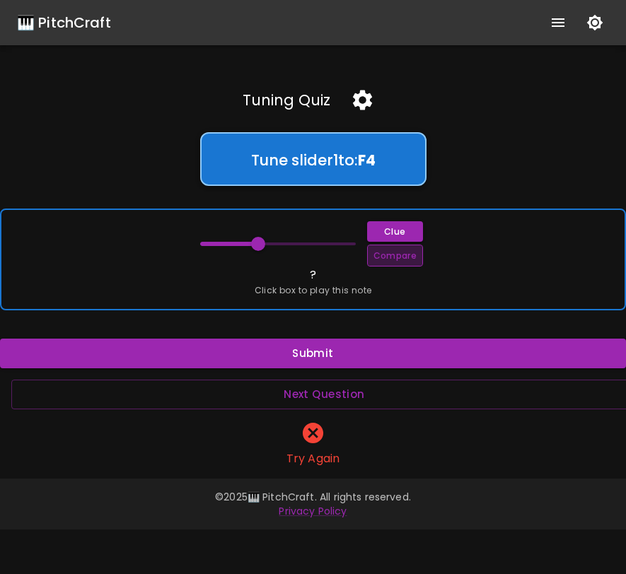
click at [401, 259] on button "Compare" at bounding box center [395, 256] width 56 height 22
click at [263, 245] on span at bounding box center [264, 244] width 14 height 14
click at [397, 255] on button "Compare" at bounding box center [395, 256] width 56 height 22
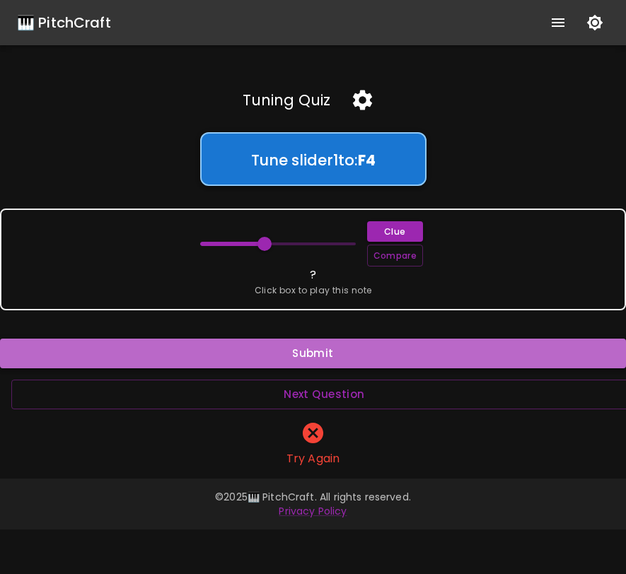
click at [327, 363] on button "Submit" at bounding box center [313, 354] width 626 height 30
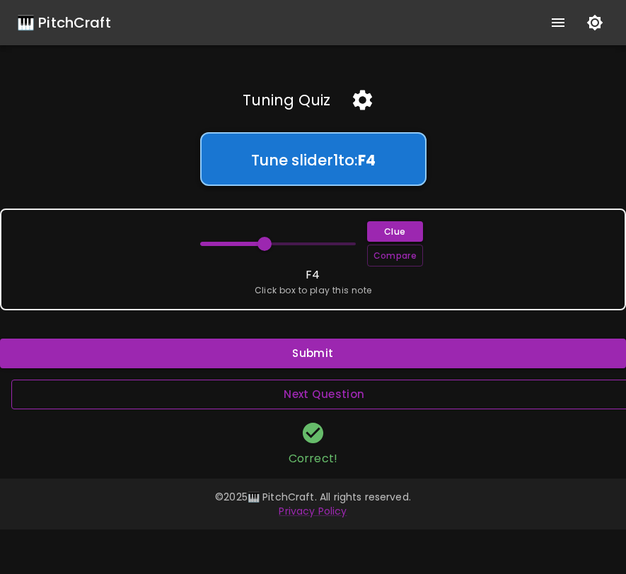
click at [323, 394] on button "Next Question" at bounding box center [324, 395] width 626 height 30
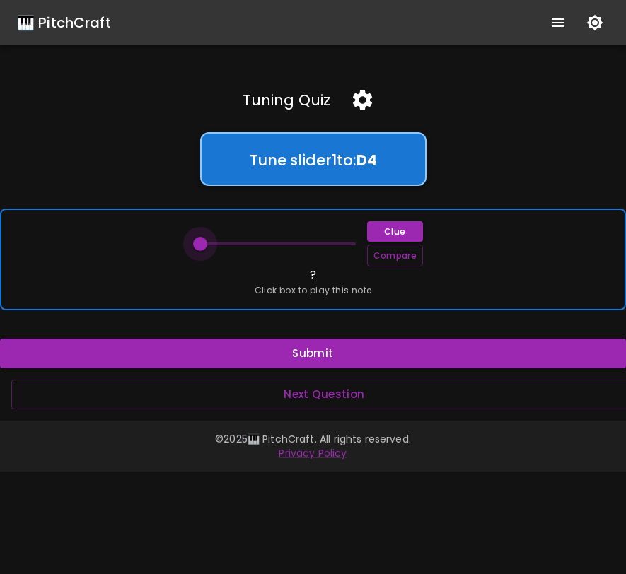
click at [200, 245] on span at bounding box center [200, 244] width 14 height 14
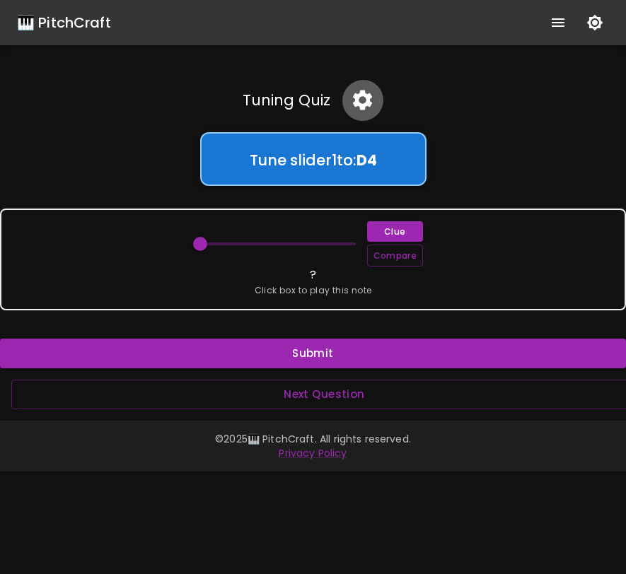
click at [363, 96] on icon "button" at bounding box center [362, 101] width 19 height 20
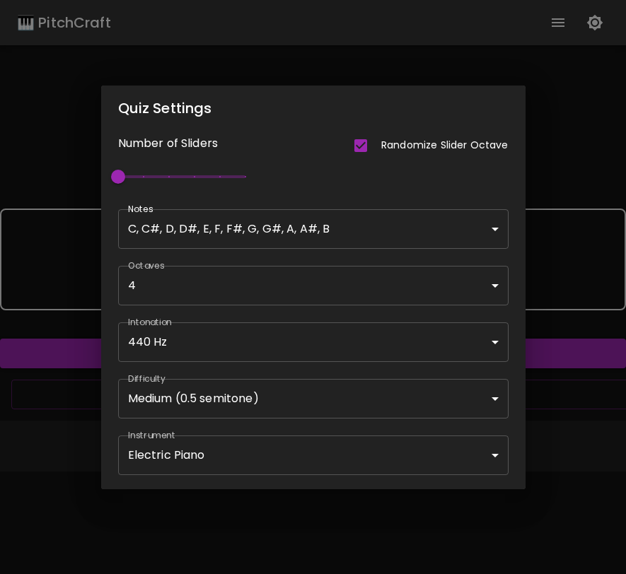
click at [552, 164] on div "Quiz Settings Number of Sliders Randomize Slider Octave 1 Notes C, C#, D, D#, E…" at bounding box center [313, 287] width 626 height 574
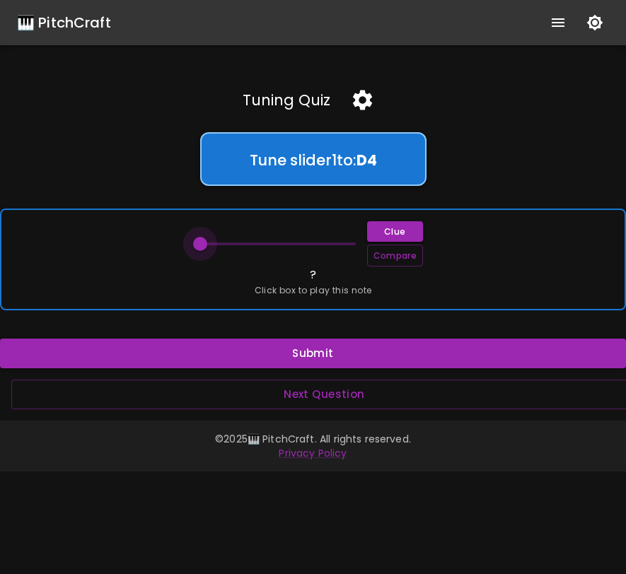
click at [196, 243] on span at bounding box center [200, 244] width 14 height 14
drag, startPoint x: 201, startPoint y: 250, endPoint x: 221, endPoint y: 249, distance: 20.5
click at [221, 249] on span at bounding box center [225, 244] width 14 height 14
drag, startPoint x: 221, startPoint y: 249, endPoint x: 238, endPoint y: 245, distance: 16.6
click at [236, 247] on span at bounding box center [239, 244] width 14 height 14
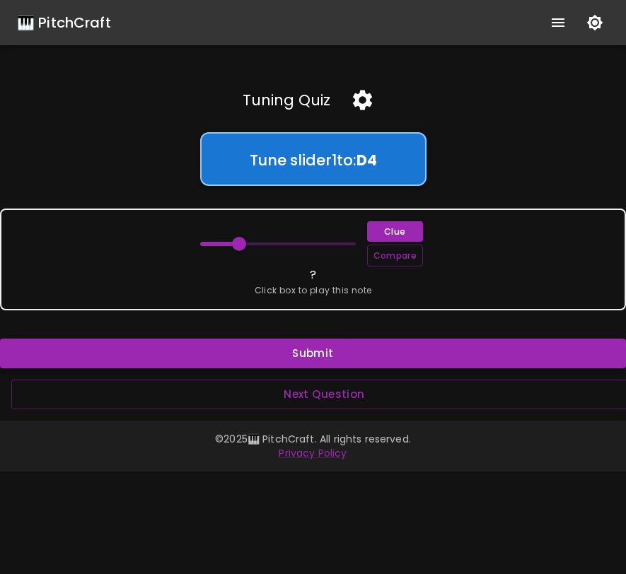
click at [271, 346] on button "Submit" at bounding box center [313, 354] width 626 height 30
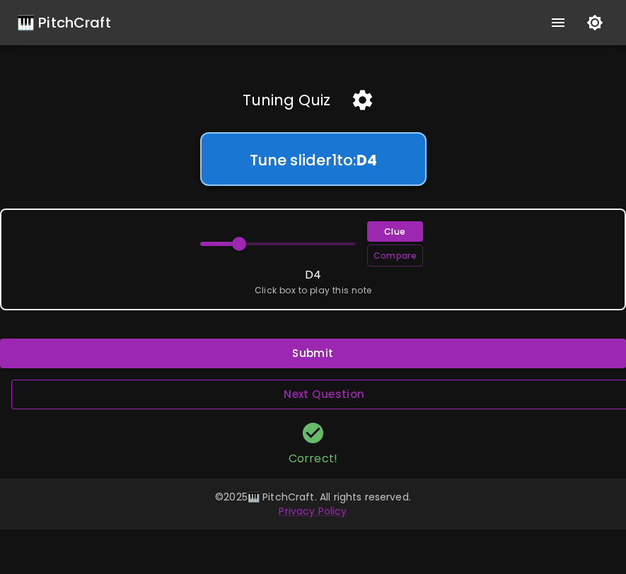
click at [286, 397] on button "Next Question" at bounding box center [324, 395] width 626 height 30
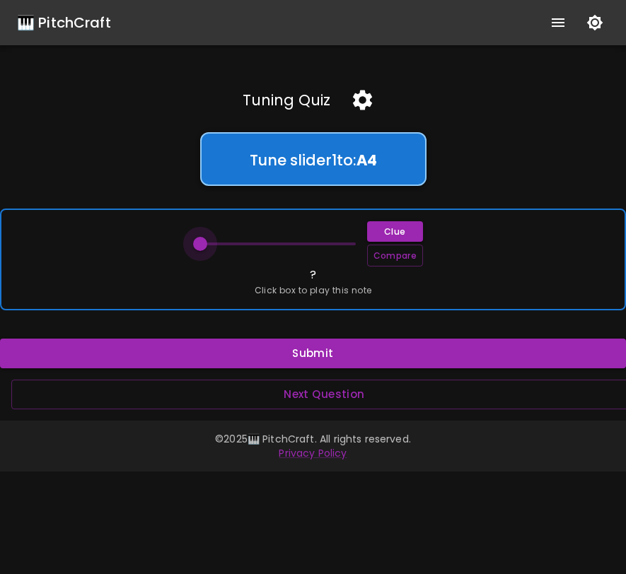
click at [202, 243] on span at bounding box center [200, 244] width 14 height 14
drag, startPoint x: 202, startPoint y: 243, endPoint x: 317, endPoint y: 252, distance: 116.3
click at [317, 251] on span at bounding box center [317, 244] width 14 height 14
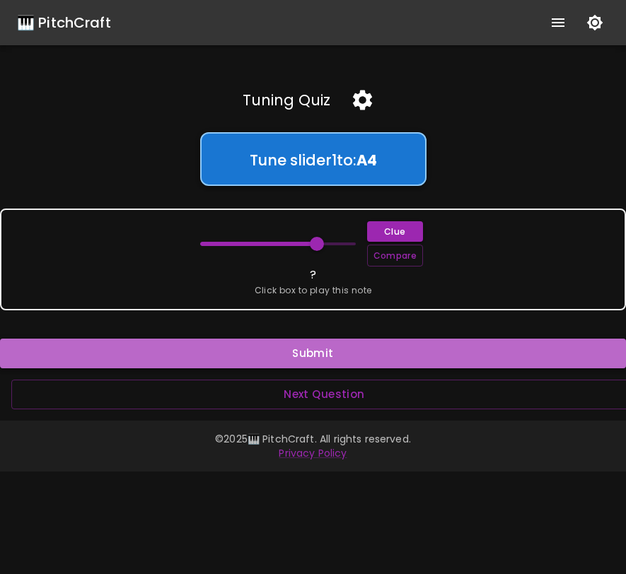
click at [322, 342] on button "Submit" at bounding box center [313, 354] width 626 height 30
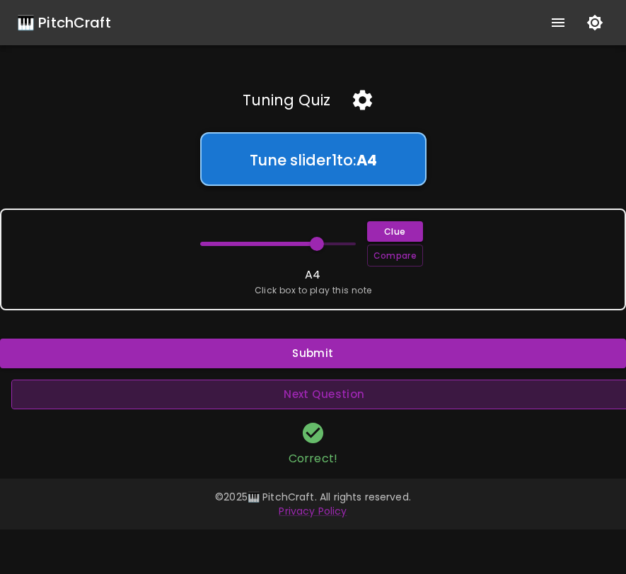
click at [312, 392] on button "Next Question" at bounding box center [324, 395] width 626 height 30
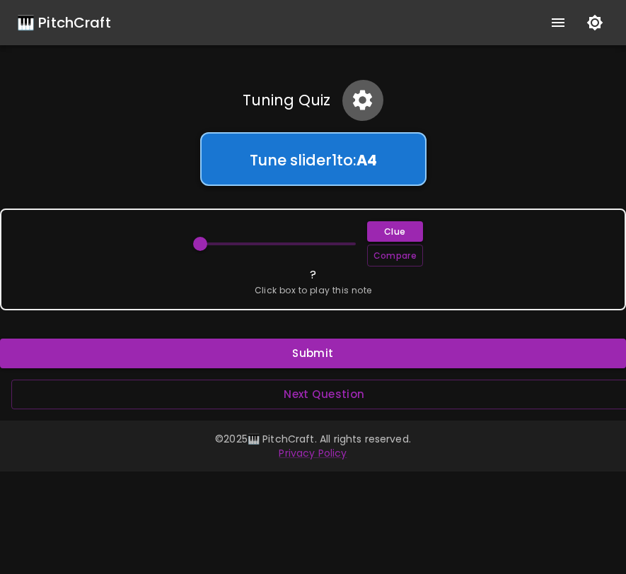
click at [361, 98] on icon "button" at bounding box center [362, 100] width 25 height 25
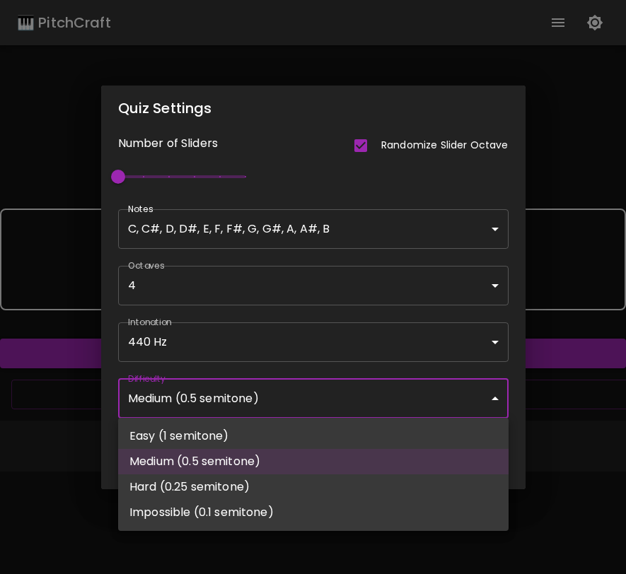
click at [262, 393] on body "🎹 PitchCraft About Badges Wizard Reading Pro Log Out Tuning Quiz Tune slider 1 …" at bounding box center [313, 287] width 626 height 574
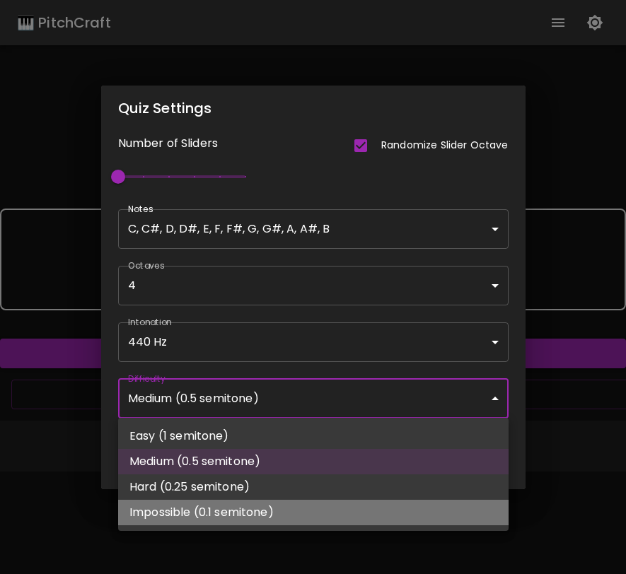
click at [245, 517] on li "Impossible (0.1 semitone)" at bounding box center [313, 512] width 390 height 25
type input "62"
type input "Impossible (0.1 semitone)"
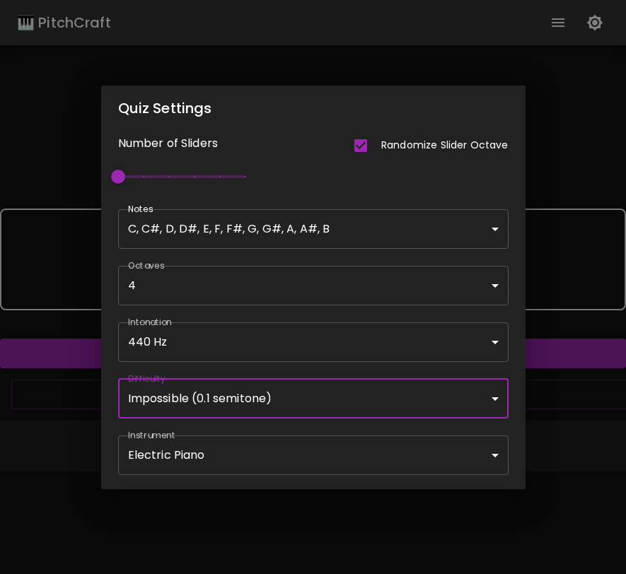
click at [547, 406] on div "Quiz Settings Number of Sliders Randomize Slider Octave 1 Notes C, C#, D, D#, E…" at bounding box center [313, 287] width 626 height 574
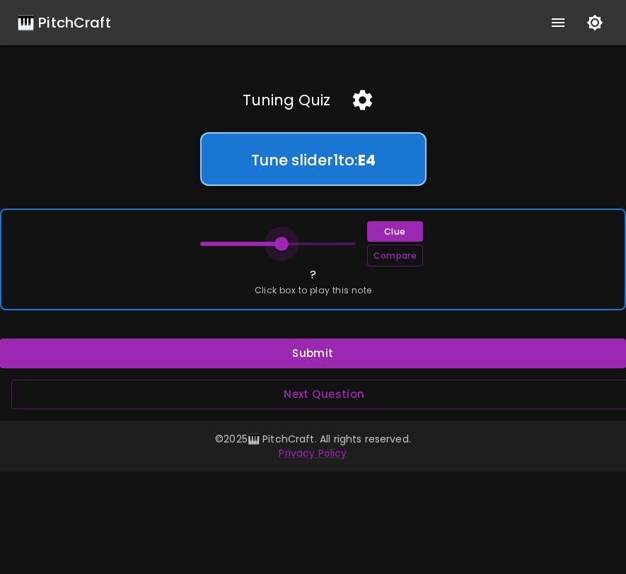
drag, startPoint x: 199, startPoint y: 238, endPoint x: 281, endPoint y: 242, distance: 82.1
click at [281, 242] on span at bounding box center [281, 244] width 14 height 14
drag, startPoint x: 281, startPoint y: 242, endPoint x: 197, endPoint y: 250, distance: 85.3
click at [198, 250] on span at bounding box center [205, 244] width 14 height 14
click at [289, 293] on span "Click box to play this note" at bounding box center [313, 291] width 117 height 14
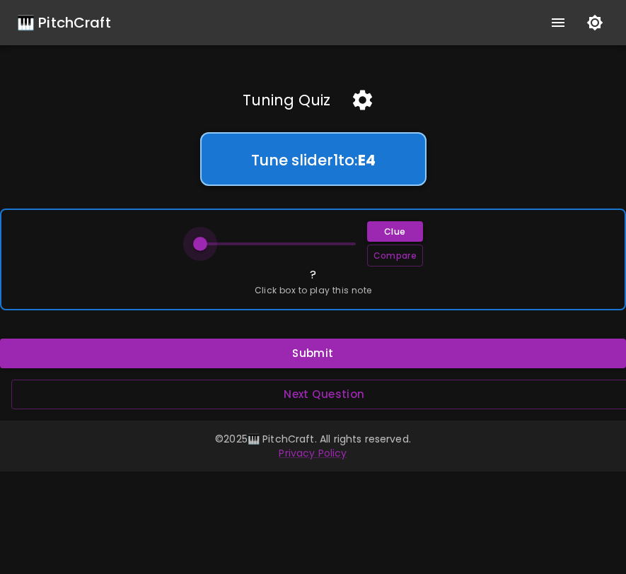
click at [198, 245] on span at bounding box center [200, 244] width 14 height 14
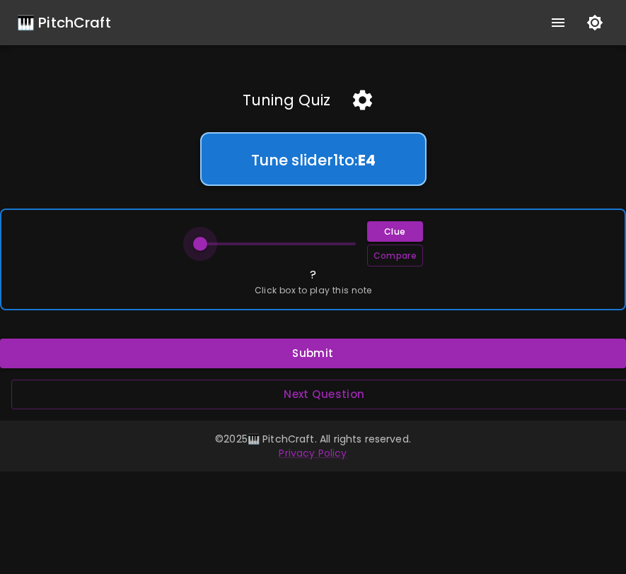
click at [198, 245] on span at bounding box center [200, 244] width 14 height 14
click at [193, 245] on span at bounding box center [200, 244] width 14 height 14
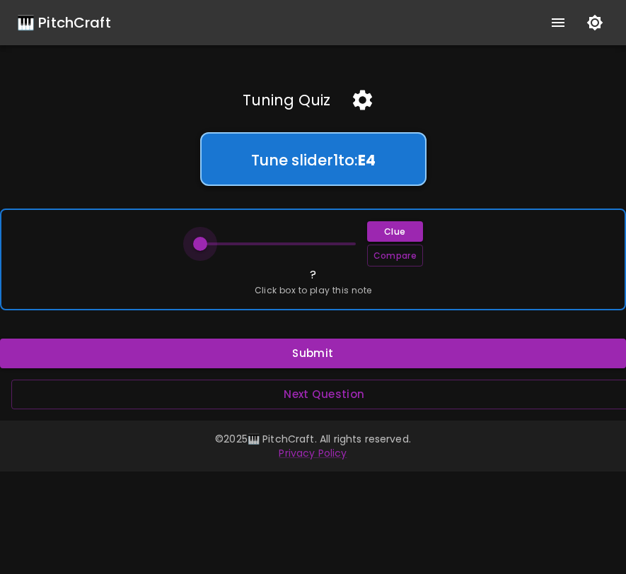
click at [193, 245] on span at bounding box center [200, 244] width 14 height 14
drag, startPoint x: 190, startPoint y: 245, endPoint x: 155, endPoint y: 243, distance: 34.7
click at [155, 243] on div "Clue Compare ? Click box to play this note" at bounding box center [313, 260] width 626 height 102
drag, startPoint x: 197, startPoint y: 246, endPoint x: 234, endPoint y: 247, distance: 37.5
click at [234, 247] on span at bounding box center [233, 244] width 14 height 14
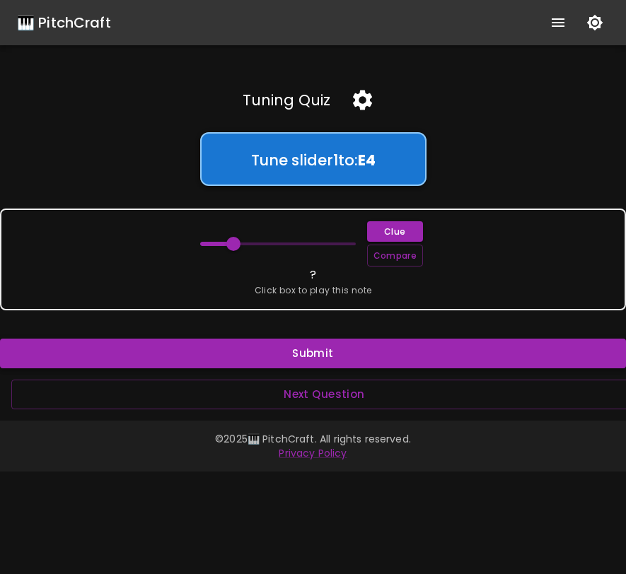
click at [276, 344] on button "Submit" at bounding box center [313, 354] width 626 height 30
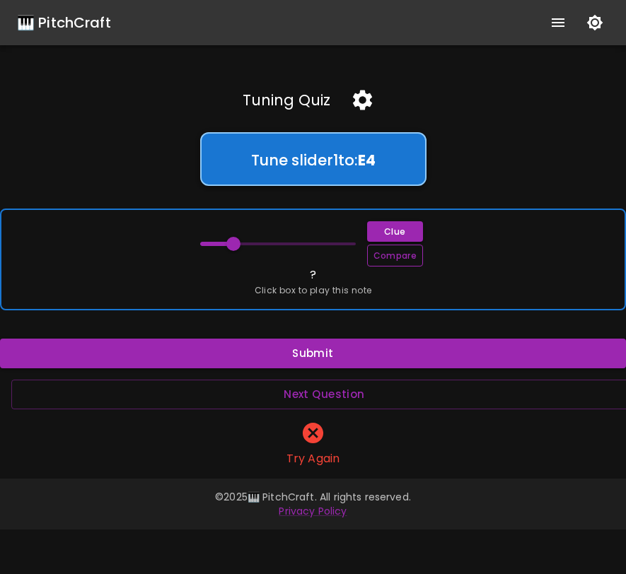
click at [373, 259] on button "Compare" at bounding box center [395, 256] width 56 height 22
click at [245, 244] on span at bounding box center [247, 244] width 14 height 14
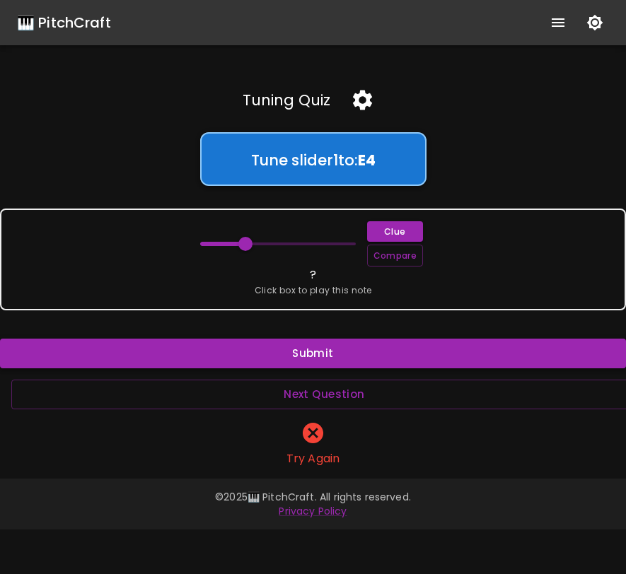
click at [303, 342] on button "Submit" at bounding box center [313, 354] width 626 height 30
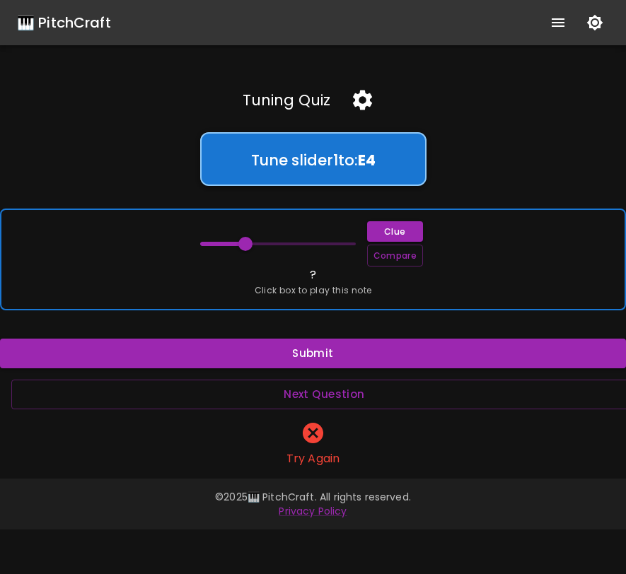
click at [383, 267] on div "Clue Compare ? Click box to play this note" at bounding box center [313, 260] width 626 height 102
click at [390, 256] on button "Compare" at bounding box center [395, 256] width 56 height 22
drag, startPoint x: 251, startPoint y: 241, endPoint x: 141, endPoint y: 240, distance: 110.3
click at [141, 240] on div "Clue Compare ? Click box to play this note" at bounding box center [313, 260] width 626 height 102
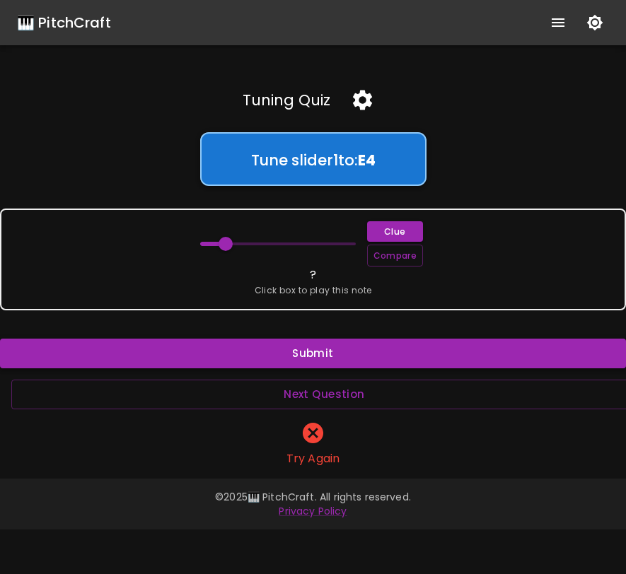
click at [285, 343] on button "Submit" at bounding box center [313, 354] width 626 height 30
click at [322, 386] on button "Next Question" at bounding box center [324, 395] width 626 height 30
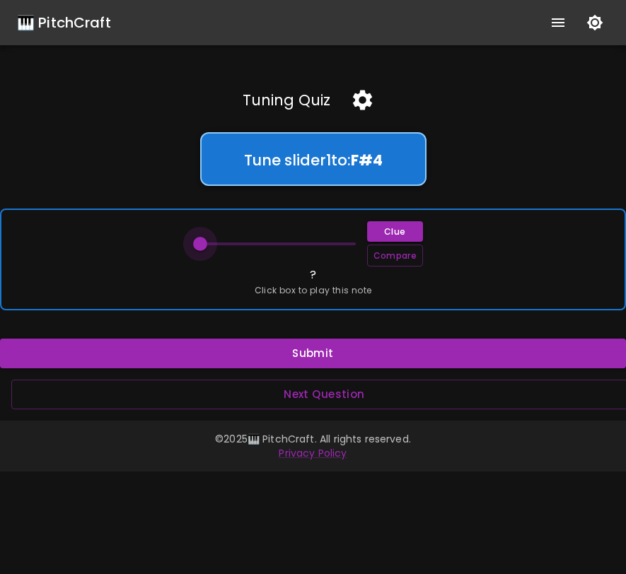
click at [198, 244] on span at bounding box center [200, 244] width 14 height 14
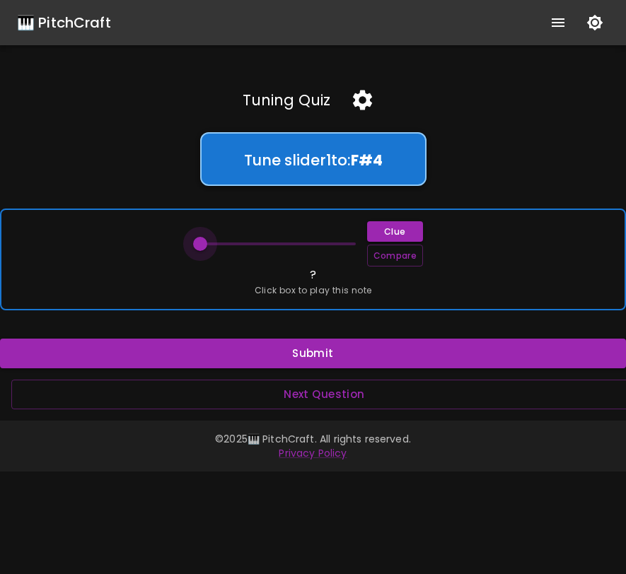
click at [198, 244] on span at bounding box center [200, 244] width 14 height 14
click at [199, 244] on span at bounding box center [200, 244] width 14 height 14
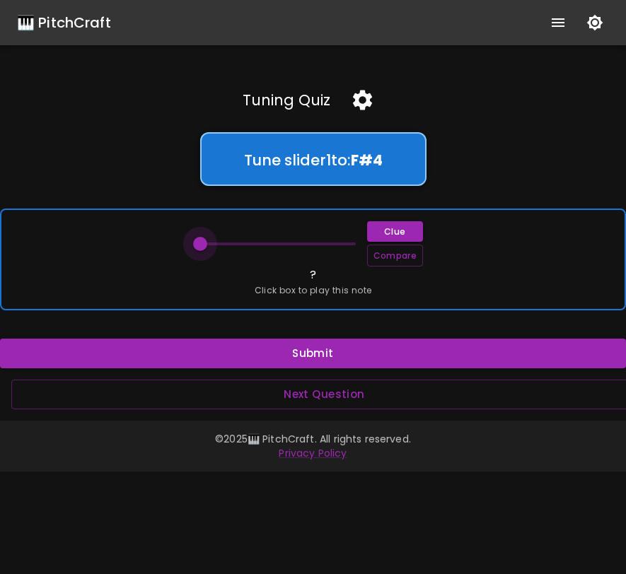
click at [199, 245] on span at bounding box center [200, 244] width 14 height 14
drag, startPoint x: 199, startPoint y: 245, endPoint x: 175, endPoint y: 243, distance: 24.8
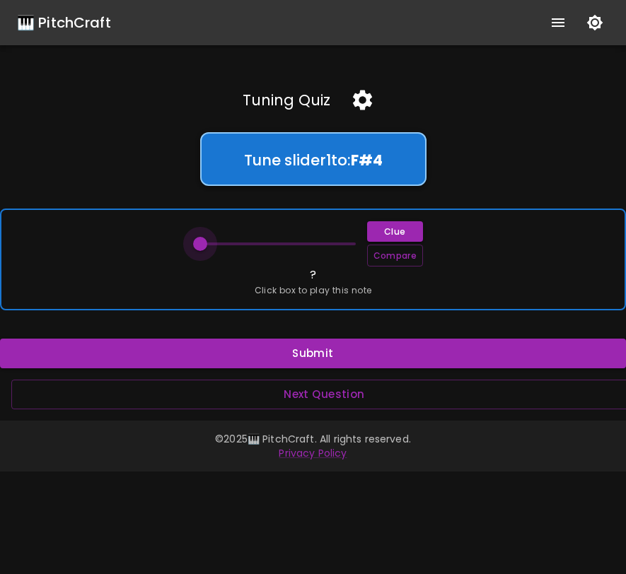
click at [175, 243] on div "Clue Compare ? Click box to play this note" at bounding box center [313, 260] width 626 height 102
click at [261, 298] on div "Clue Compare ? Click box to play this note" at bounding box center [313, 260] width 626 height 102
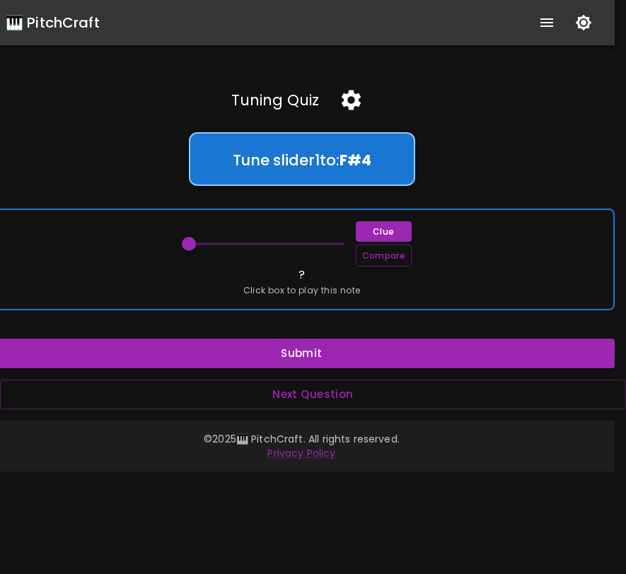
click at [158, 244] on div "Clue Compare ? Click box to play this note" at bounding box center [302, 260] width 626 height 102
click at [148, 245] on div "Clue Compare ? Click box to play this note" at bounding box center [302, 260] width 626 height 102
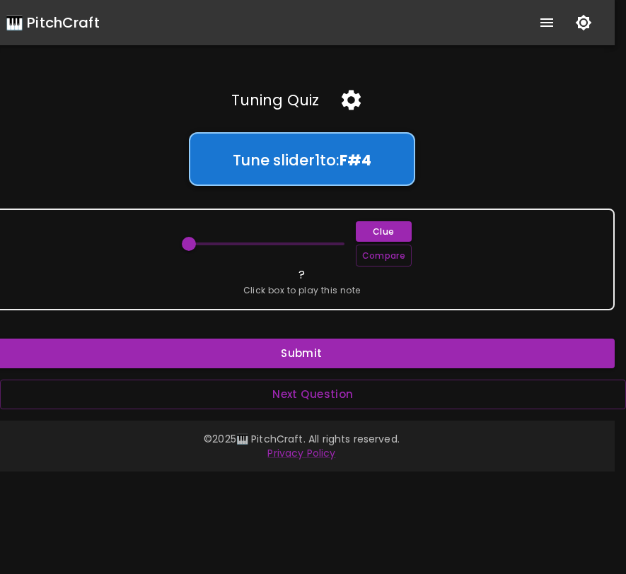
scroll to position [0, 0]
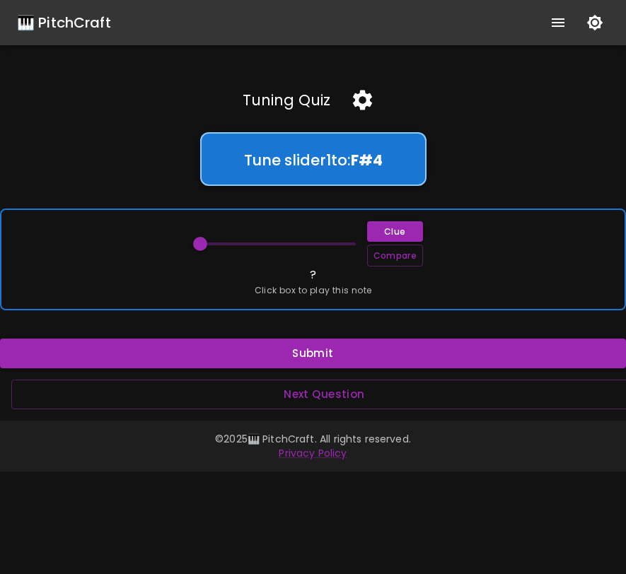
click at [120, 243] on div "Clue Compare ? Click box to play this note" at bounding box center [313, 260] width 626 height 102
click at [199, 247] on span at bounding box center [201, 244] width 14 height 14
drag, startPoint x: 198, startPoint y: 247, endPoint x: 174, endPoint y: 250, distance: 24.2
click at [175, 249] on div "Clue Compare ? Click box to play this note" at bounding box center [313, 260] width 626 height 102
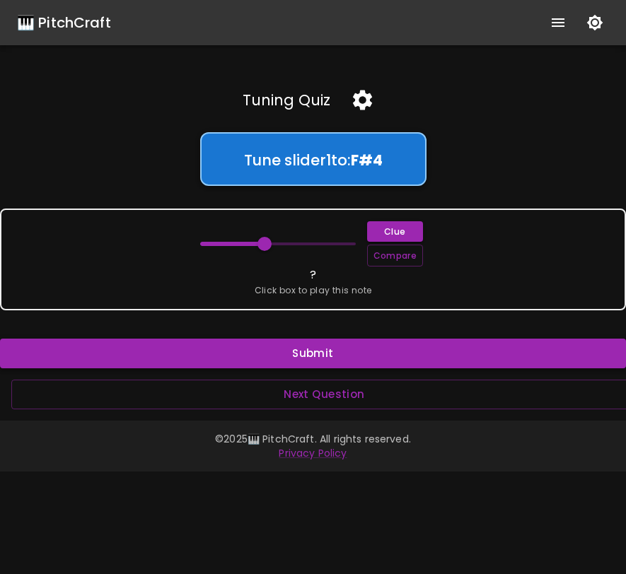
click at [255, 361] on button "Submit" at bounding box center [313, 354] width 626 height 30
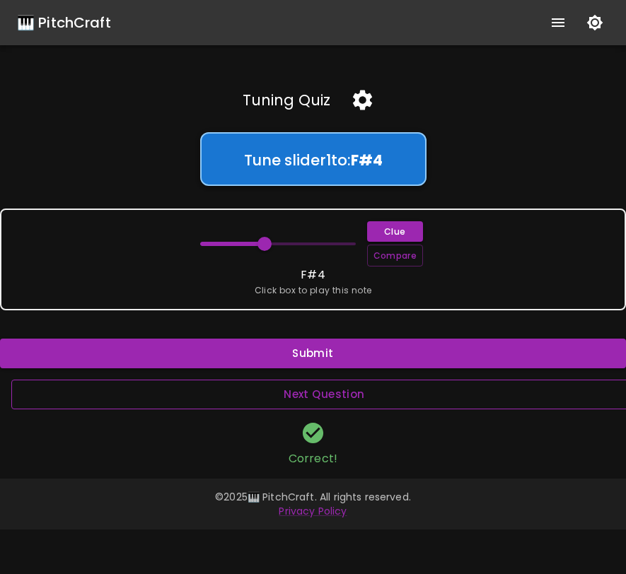
click at [284, 396] on button "Next Question" at bounding box center [324, 395] width 626 height 30
type input "61"
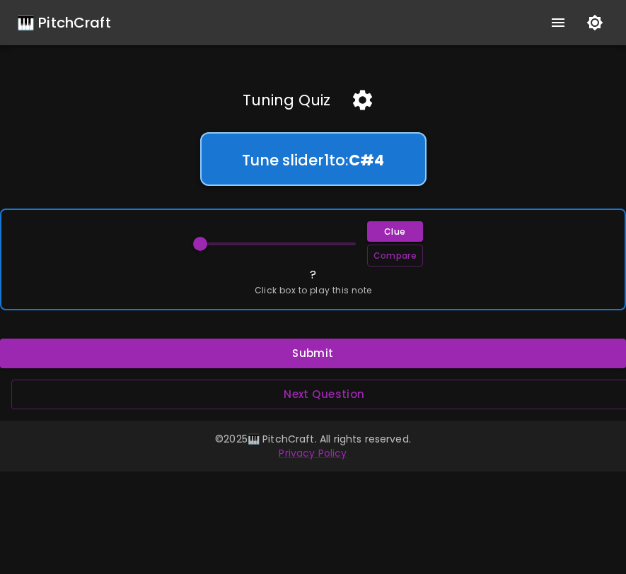
type input "67.9"
click at [201, 243] on span at bounding box center [200, 244] width 14 height 14
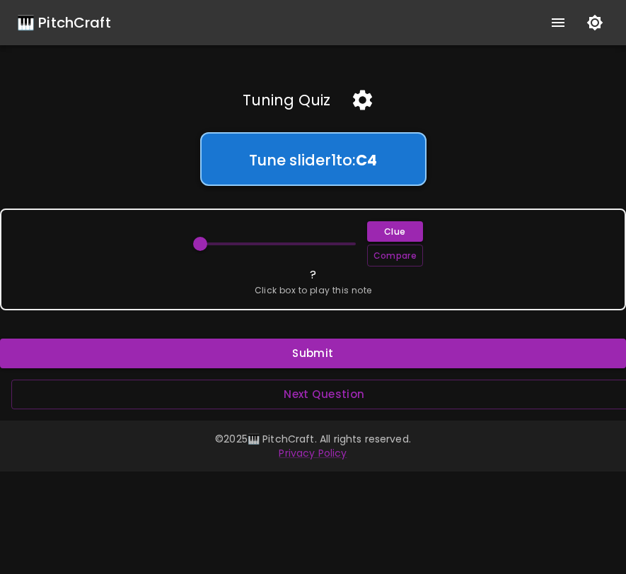
click at [356, 103] on icon "button" at bounding box center [362, 101] width 19 height 20
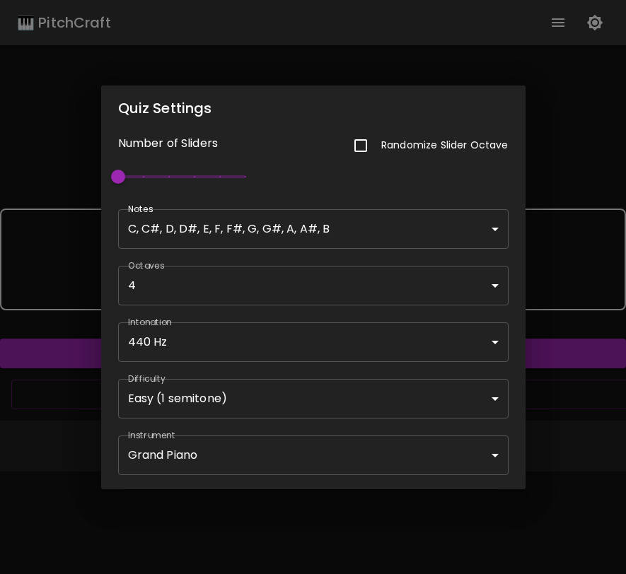
click at [366, 145] on input "checkbox" at bounding box center [361, 146] width 30 height 30
checkbox input "true"
click at [299, 405] on body "🎹 PitchCraft About Badges Wizard Reading Pro Log Out Tuning Quiz Tune slider 1 …" at bounding box center [313, 287] width 626 height 574
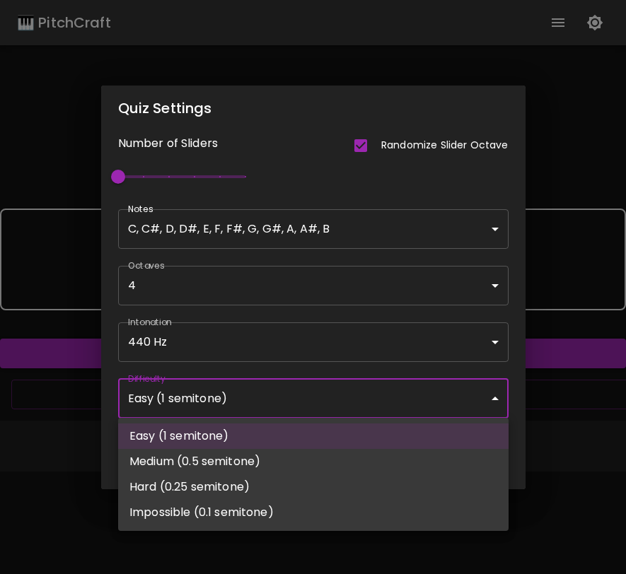
click at [284, 506] on li "Impossible (0.1 semitone)" at bounding box center [313, 512] width 390 height 25
type input "59.5"
type input "Impossible (0.1 semitone)"
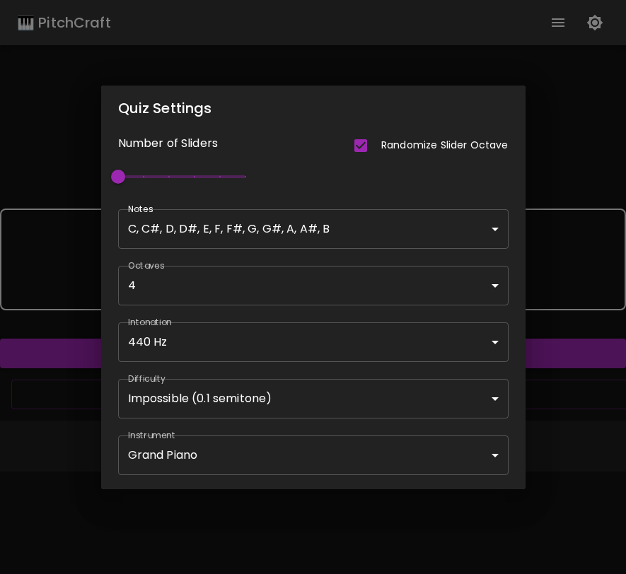
click at [536, 457] on div "Quiz Settings Number of Sliders Randomize Slider Octave 1 Notes C, C#, D, D#, E…" at bounding box center [313, 287] width 626 height 574
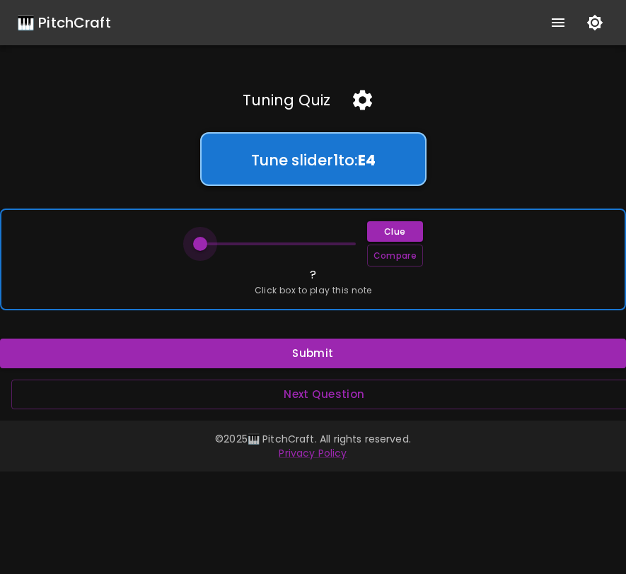
drag, startPoint x: 233, startPoint y: 240, endPoint x: 174, endPoint y: 245, distance: 59.5
click at [174, 245] on div "Clue Compare ? Click box to play this note" at bounding box center [313, 260] width 626 height 102
click at [195, 243] on span at bounding box center [200, 244] width 14 height 14
click at [196, 243] on span at bounding box center [200, 244] width 14 height 14
drag, startPoint x: 204, startPoint y: 243, endPoint x: 251, endPoint y: 240, distance: 47.5
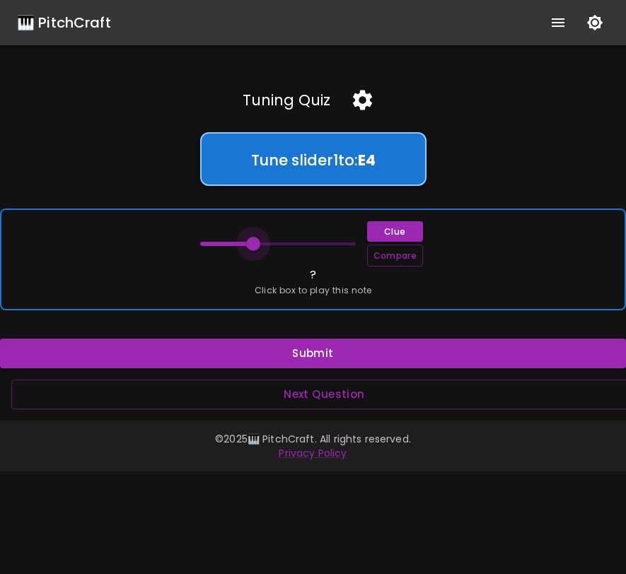
click at [251, 240] on span at bounding box center [253, 244] width 14 height 14
click at [251, 240] on span at bounding box center [252, 244] width 14 height 14
drag, startPoint x: 251, startPoint y: 240, endPoint x: 270, endPoint y: 243, distance: 19.4
click at [270, 243] on span at bounding box center [271, 244] width 14 height 14
type input "64.1"
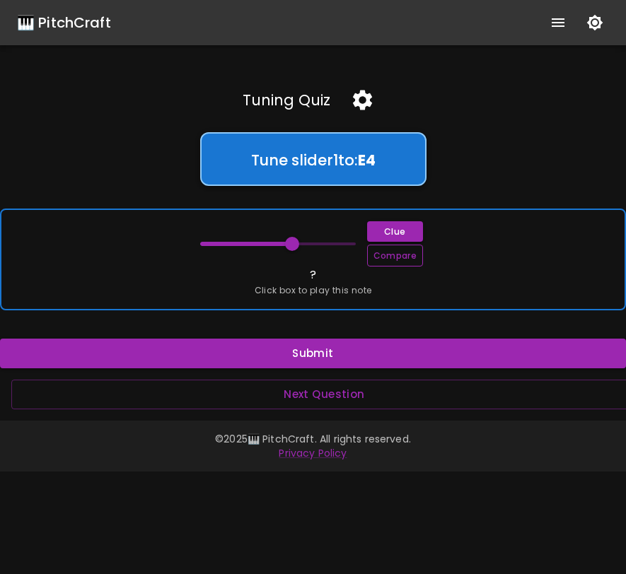
click at [395, 259] on button "Compare" at bounding box center [395, 256] width 56 height 22
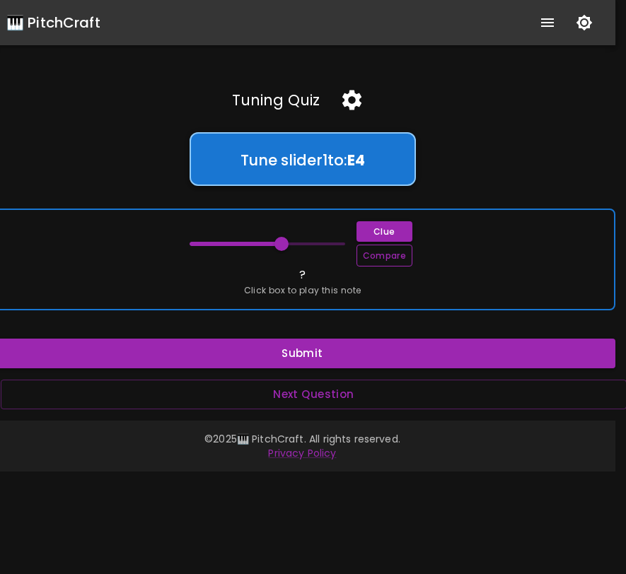
scroll to position [0, 11]
click at [280, 247] on span at bounding box center [281, 244] width 14 height 14
click at [377, 224] on button "Clue" at bounding box center [384, 231] width 56 height 21
click at [286, 241] on span at bounding box center [286, 244] width 14 height 14
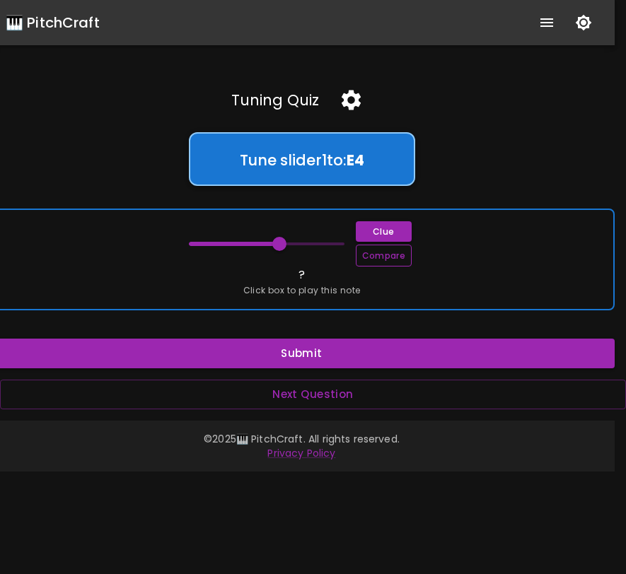
click at [387, 257] on button "Compare" at bounding box center [384, 256] width 56 height 22
click at [276, 262] on div "Clue Compare" at bounding box center [302, 243] width 226 height 45
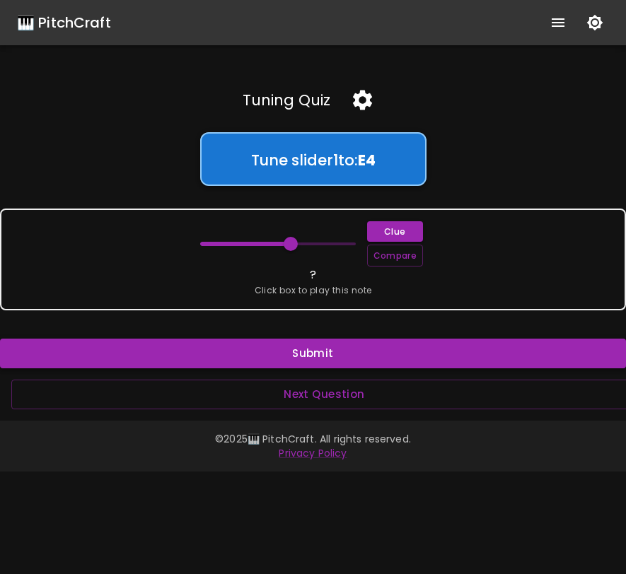
click at [312, 343] on button "Submit" at bounding box center [313, 354] width 626 height 30
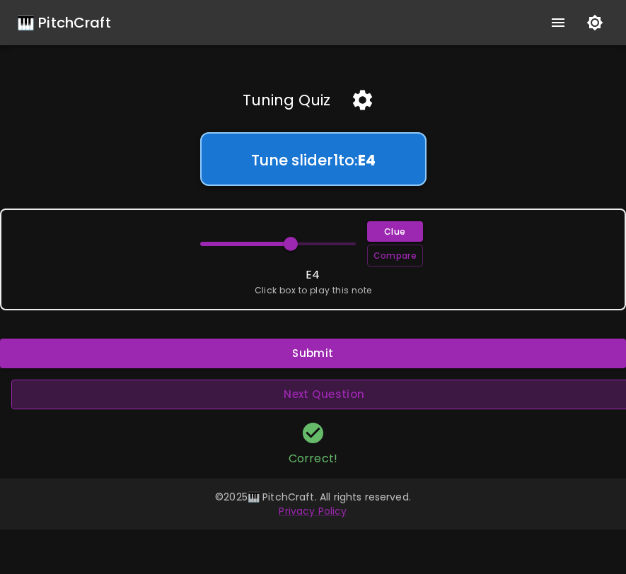
click at [320, 396] on button "Next Question" at bounding box center [324, 395] width 626 height 30
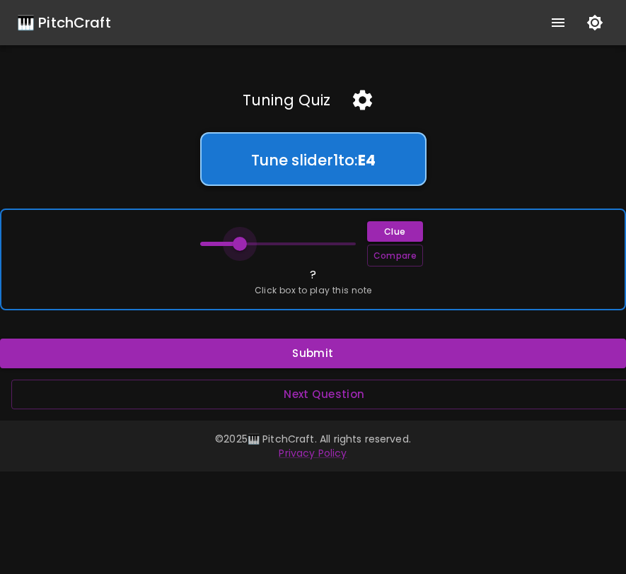
click at [240, 242] on span at bounding box center [240, 244] width 14 height 14
click at [375, 256] on button "Compare" at bounding box center [395, 256] width 56 height 22
drag, startPoint x: 201, startPoint y: 243, endPoint x: 314, endPoint y: 245, distance: 113.2
click at [315, 245] on span at bounding box center [315, 244] width 14 height 14
click at [375, 252] on button "Compare" at bounding box center [395, 256] width 56 height 22
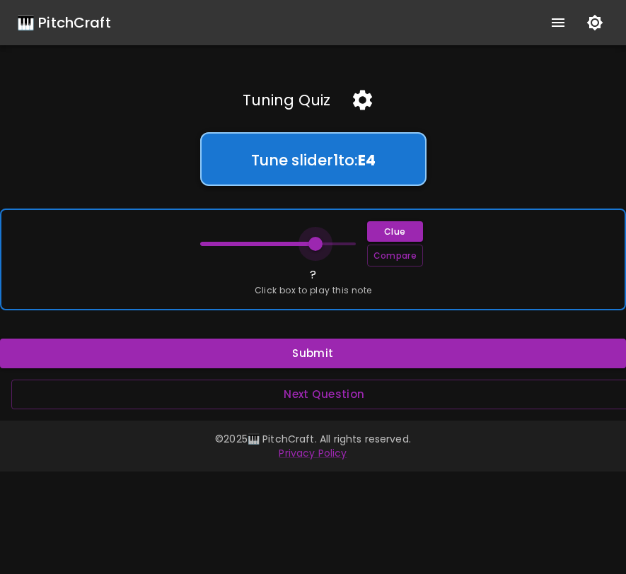
click at [315, 245] on span at bounding box center [315, 244] width 14 height 14
click at [380, 226] on button "Clue" at bounding box center [395, 231] width 56 height 21
click at [339, 281] on div "Clue Compare ? Click box to play this note" at bounding box center [313, 260] width 626 height 102
click at [317, 242] on span at bounding box center [315, 244] width 14 height 14
click at [373, 231] on button "Clue" at bounding box center [395, 231] width 56 height 21
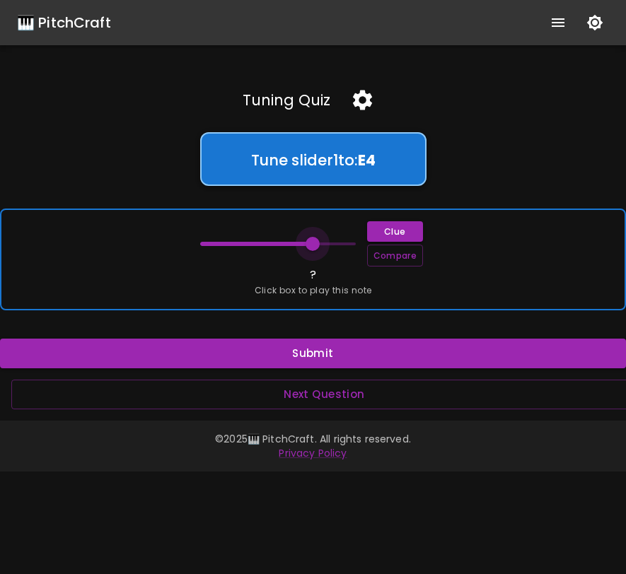
click at [313, 243] on span at bounding box center [312, 244] width 14 height 14
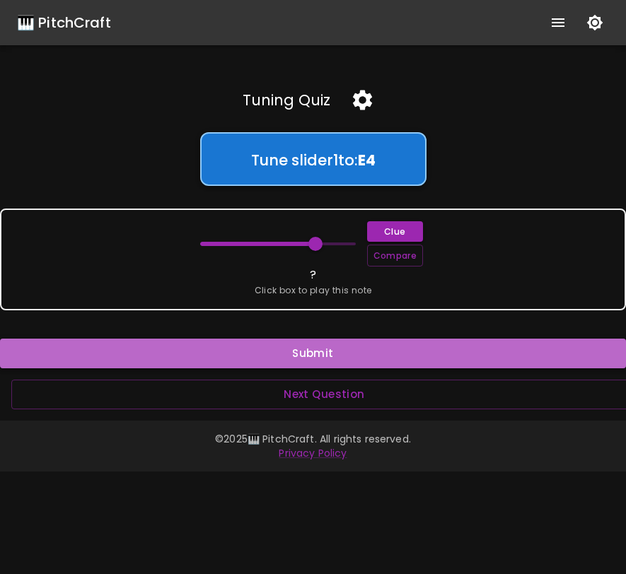
click at [307, 356] on button "Submit" at bounding box center [313, 354] width 626 height 30
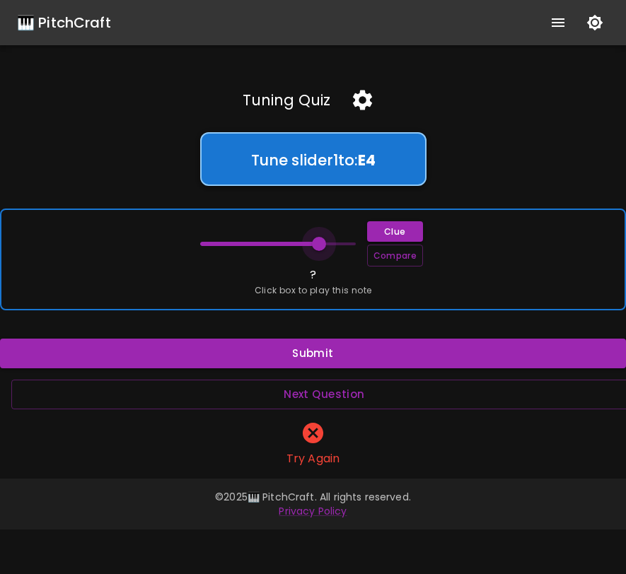
click at [319, 244] on span at bounding box center [319, 244] width 14 height 14
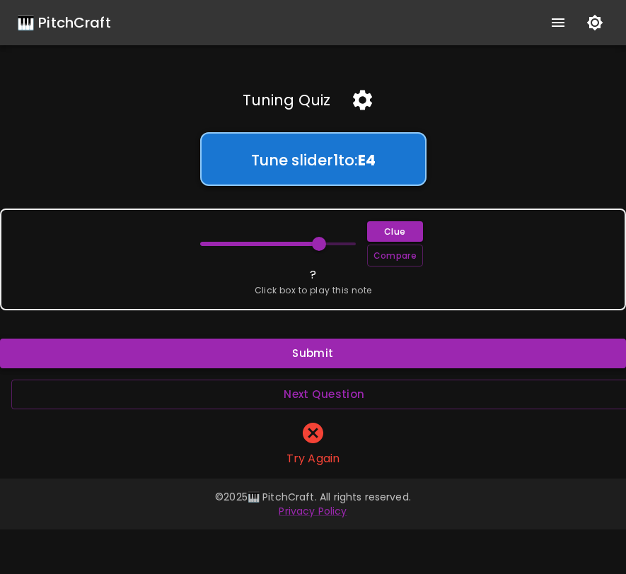
click at [303, 356] on button "Submit" at bounding box center [313, 354] width 626 height 30
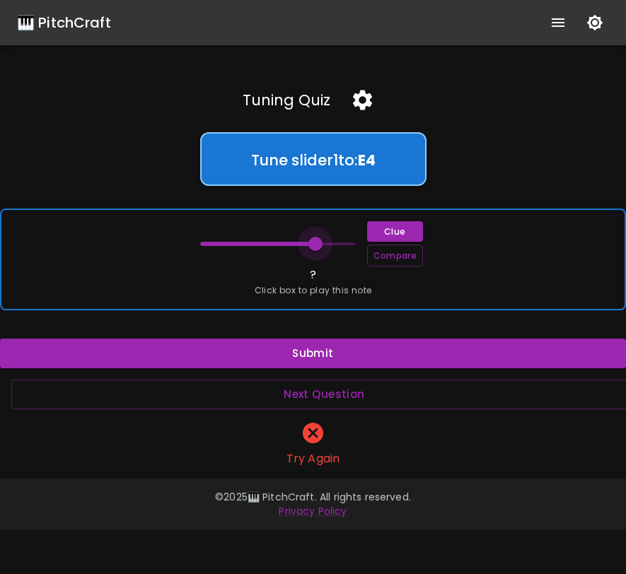
click at [315, 240] on span at bounding box center [315, 244] width 14 height 14
click at [319, 245] on span at bounding box center [315, 244] width 14 height 14
click at [319, 245] on span at bounding box center [319, 244] width 14 height 14
click at [318, 245] on span at bounding box center [317, 244] width 14 height 14
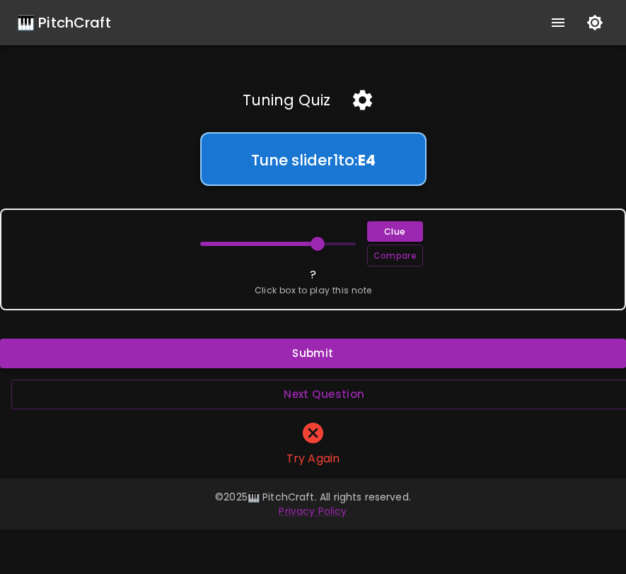
click at [315, 346] on button "Submit" at bounding box center [313, 354] width 626 height 30
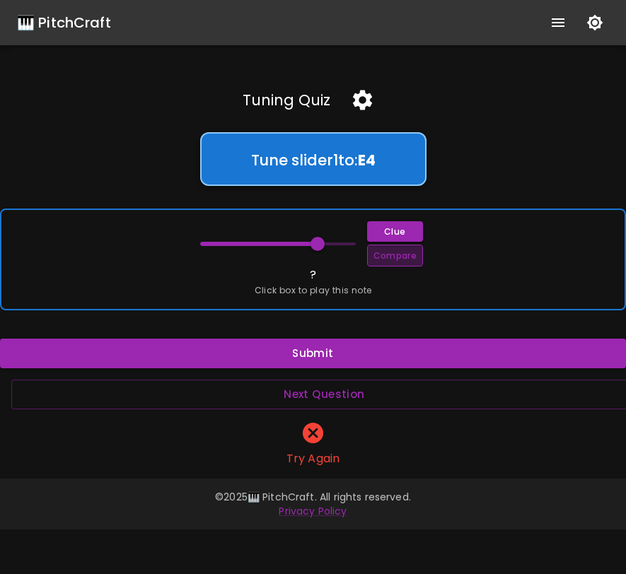
click at [380, 256] on button "Compare" at bounding box center [395, 256] width 56 height 22
click at [319, 241] on span at bounding box center [319, 244] width 14 height 14
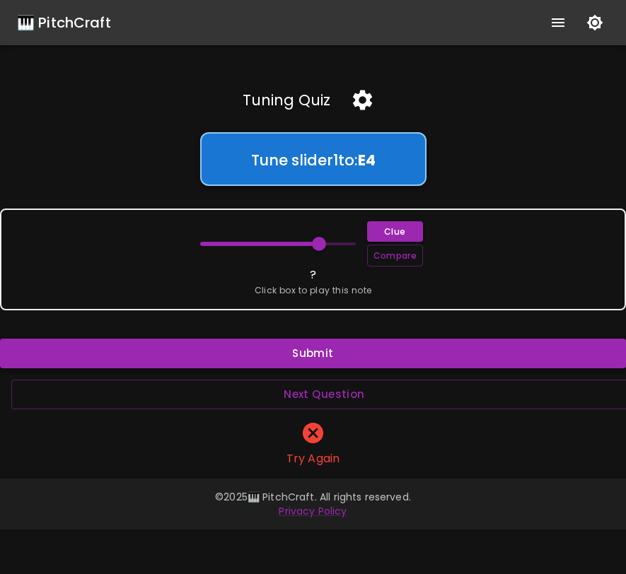
click at [308, 354] on button "Submit" at bounding box center [313, 354] width 626 height 30
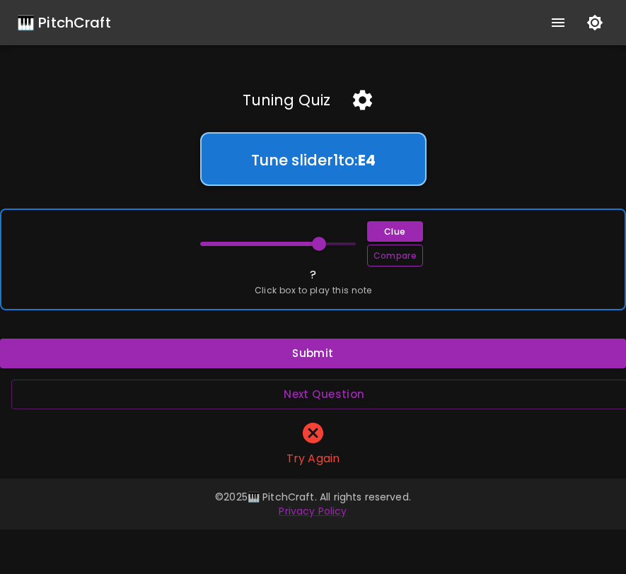
click at [389, 252] on button "Compare" at bounding box center [395, 256] width 56 height 22
click at [320, 243] on span at bounding box center [320, 244] width 14 height 14
click at [377, 257] on button "Compare" at bounding box center [395, 256] width 56 height 22
click at [313, 243] on span at bounding box center [312, 244] width 14 height 14
click at [378, 254] on button "Compare" at bounding box center [395, 256] width 56 height 22
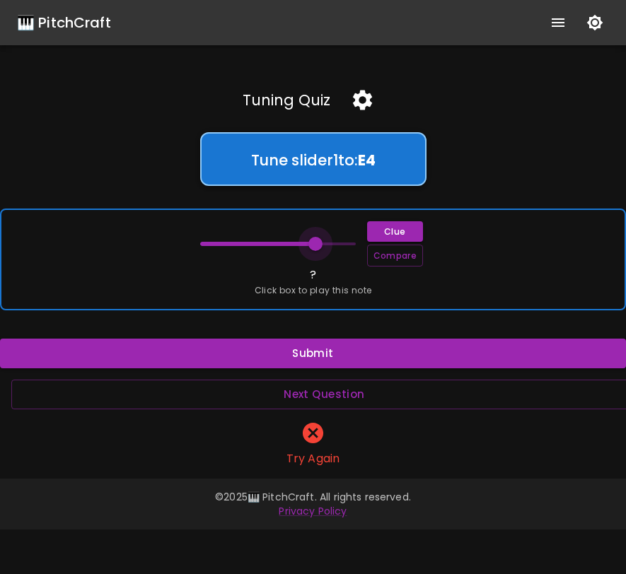
click at [315, 244] on span at bounding box center [315, 244] width 14 height 14
click at [378, 255] on button "Compare" at bounding box center [395, 256] width 56 height 22
click at [378, 238] on button "Clue" at bounding box center [395, 231] width 56 height 21
click at [318, 309] on div "Clue Compare ? Click box to play this note" at bounding box center [313, 260] width 626 height 102
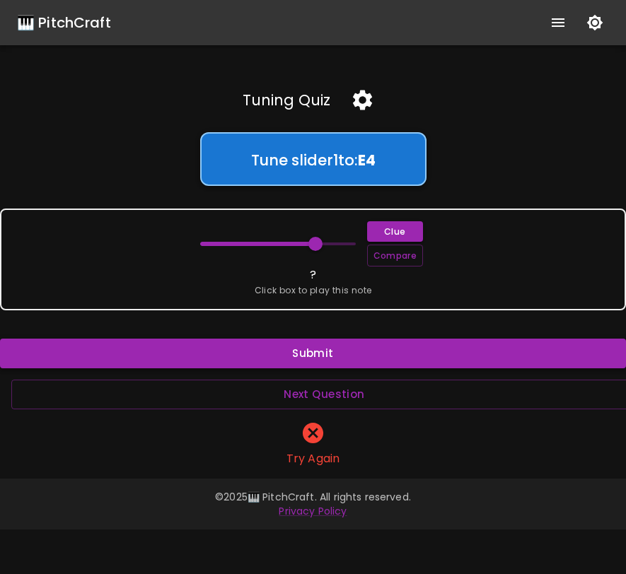
click at [315, 356] on button "Submit" at bounding box center [313, 354] width 626 height 30
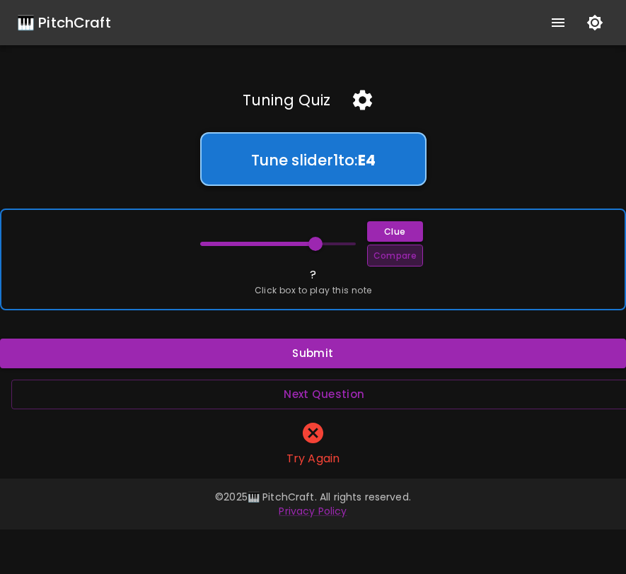
click at [399, 253] on button "Compare" at bounding box center [395, 256] width 56 height 22
click at [314, 244] on span at bounding box center [314, 244] width 14 height 14
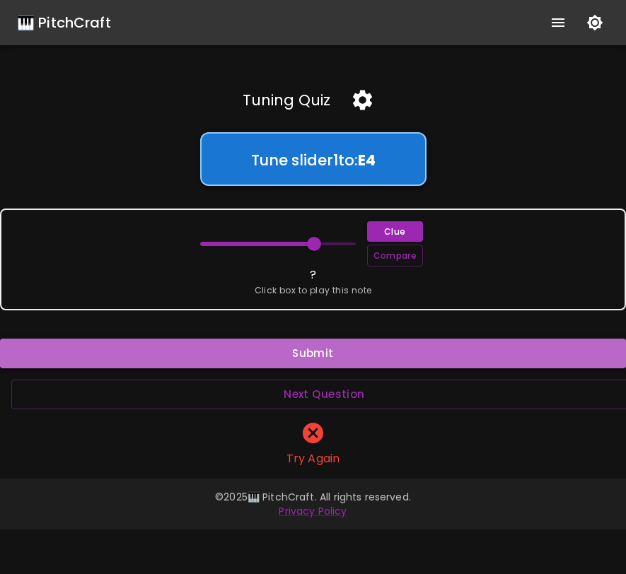
click at [330, 352] on button "Submit" at bounding box center [313, 354] width 626 height 30
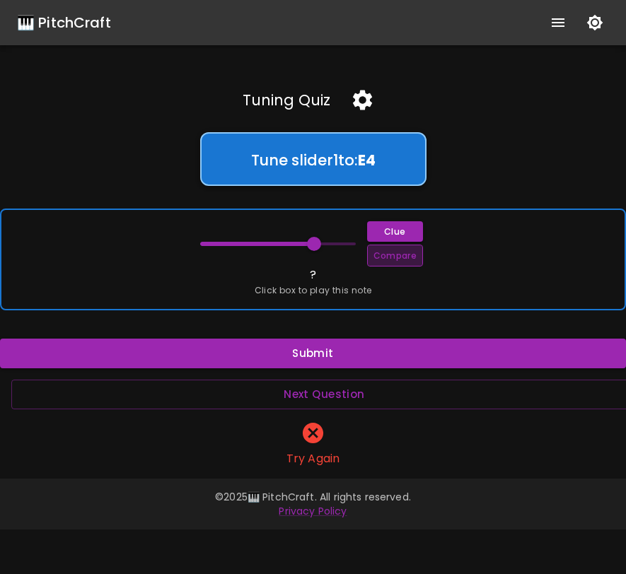
click at [395, 255] on button "Compare" at bounding box center [395, 256] width 56 height 22
click at [313, 247] on span at bounding box center [312, 244] width 14 height 14
click at [399, 259] on button "Compare" at bounding box center [395, 256] width 56 height 22
click at [315, 244] on span at bounding box center [315, 244] width 14 height 14
click at [382, 254] on button "Compare" at bounding box center [395, 256] width 56 height 22
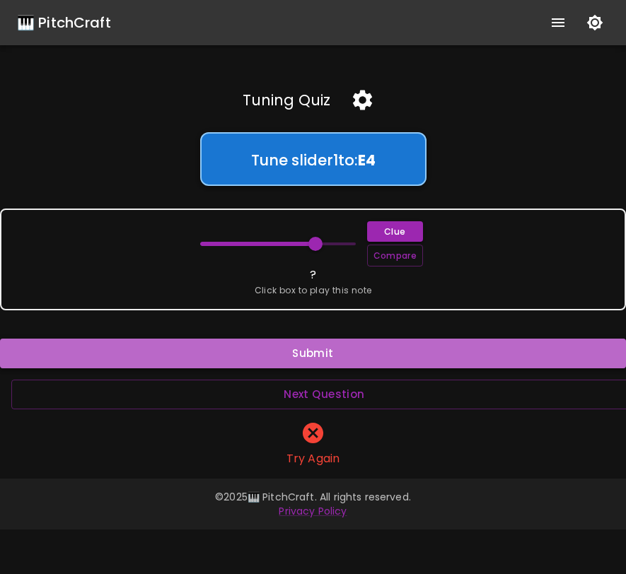
click at [337, 356] on button "Submit" at bounding box center [313, 354] width 626 height 30
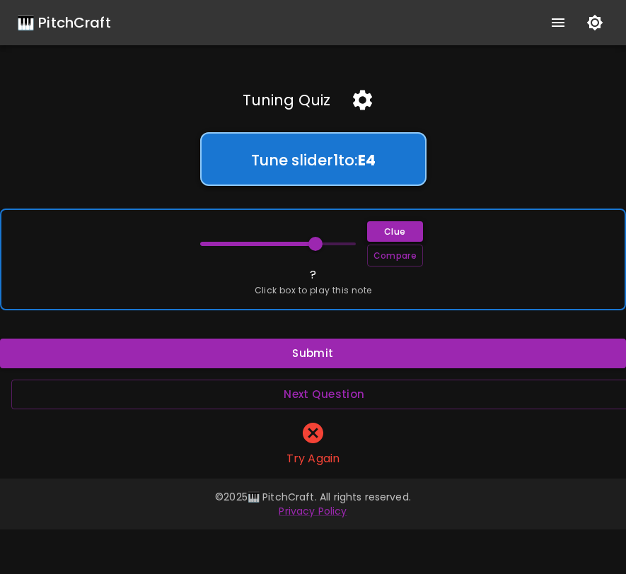
click at [401, 235] on button "Clue" at bounding box center [395, 231] width 56 height 21
click at [386, 290] on div "Clue Compare ? Click box to play this note" at bounding box center [313, 260] width 626 height 102
type input "64"
click at [316, 243] on span at bounding box center [317, 244] width 14 height 14
click at [378, 233] on button "Clue" at bounding box center [395, 231] width 56 height 21
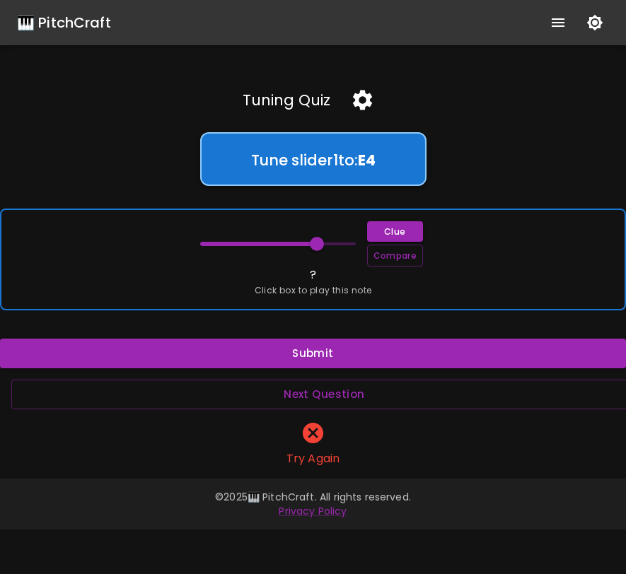
click at [349, 285] on span "Click box to play this note" at bounding box center [313, 291] width 117 height 14
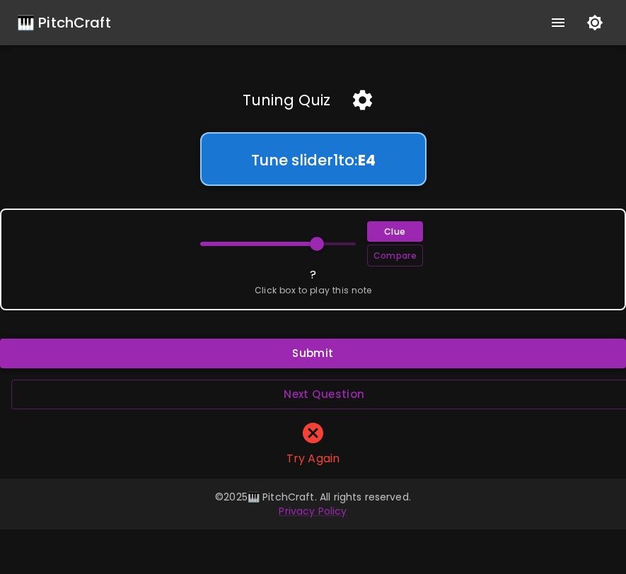
click at [322, 356] on button "Submit" at bounding box center [313, 354] width 626 height 30
